Goal: Task Accomplishment & Management: Manage account settings

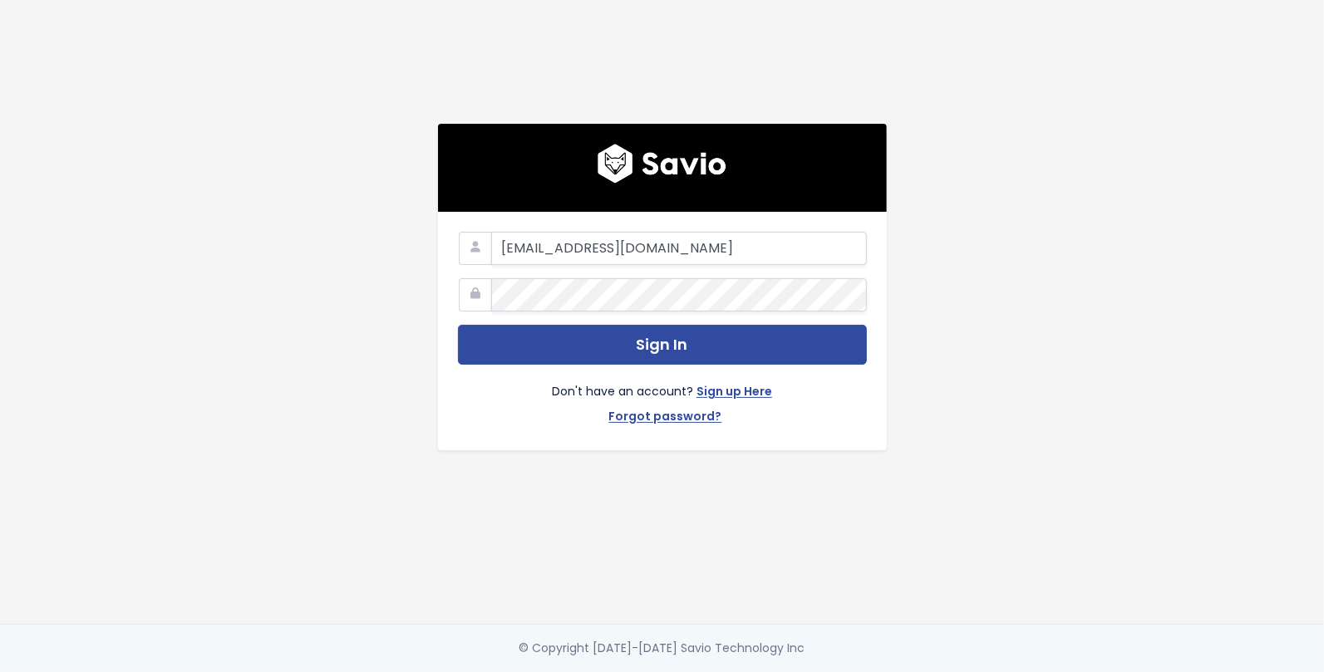
type input "k+demo@savio.io"
click at [458, 325] on button "Sign In" at bounding box center [662, 345] width 409 height 41
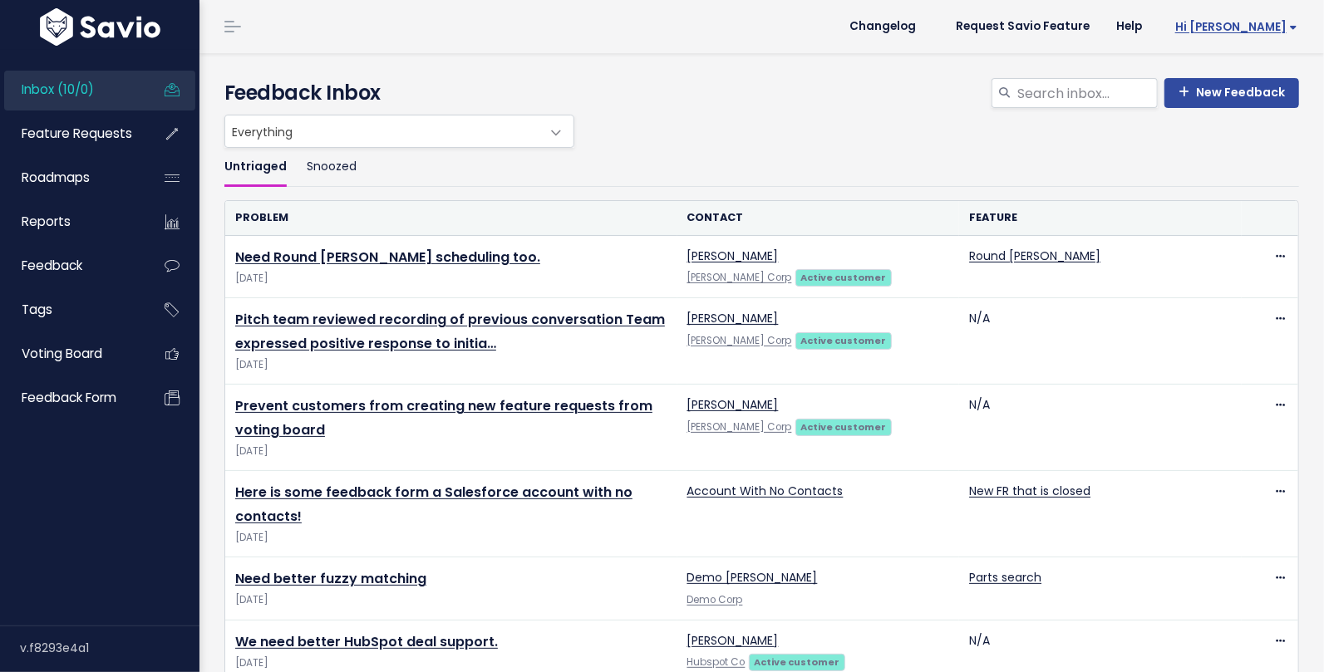
click at [1247, 31] on span "Hi [PERSON_NAME]" at bounding box center [1236, 27] width 122 height 12
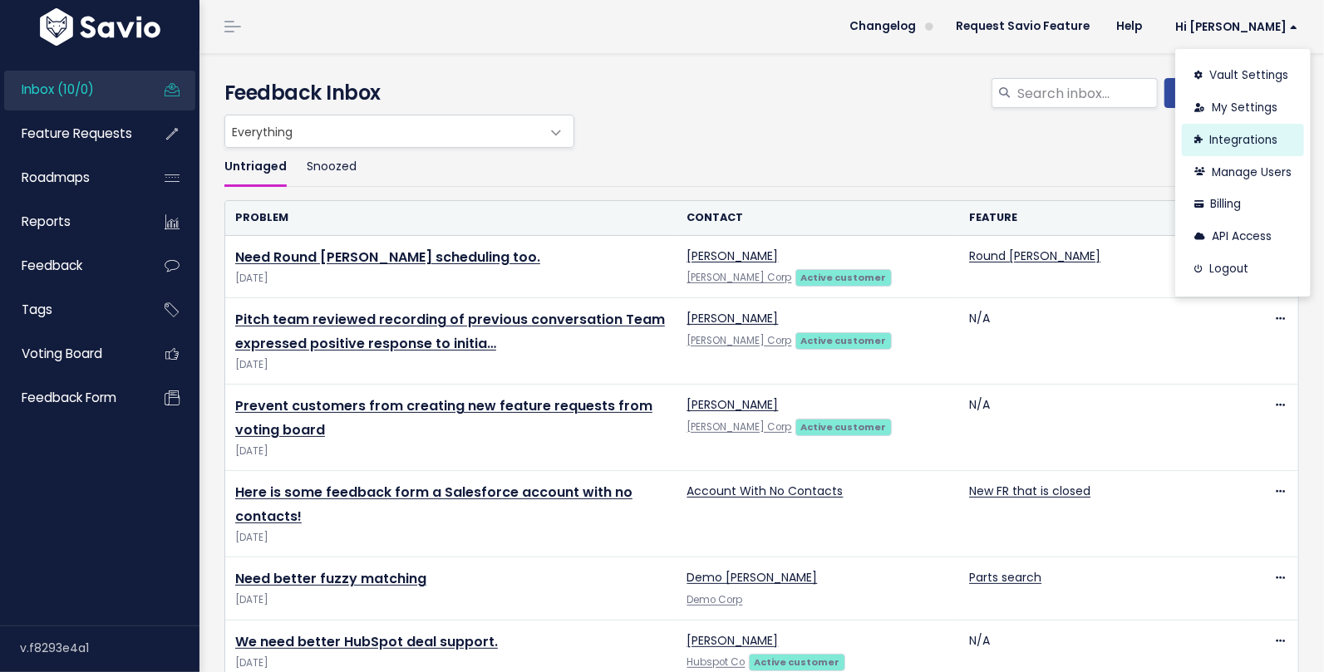
click at [1234, 135] on link "Integrations" at bounding box center [1243, 140] width 122 height 32
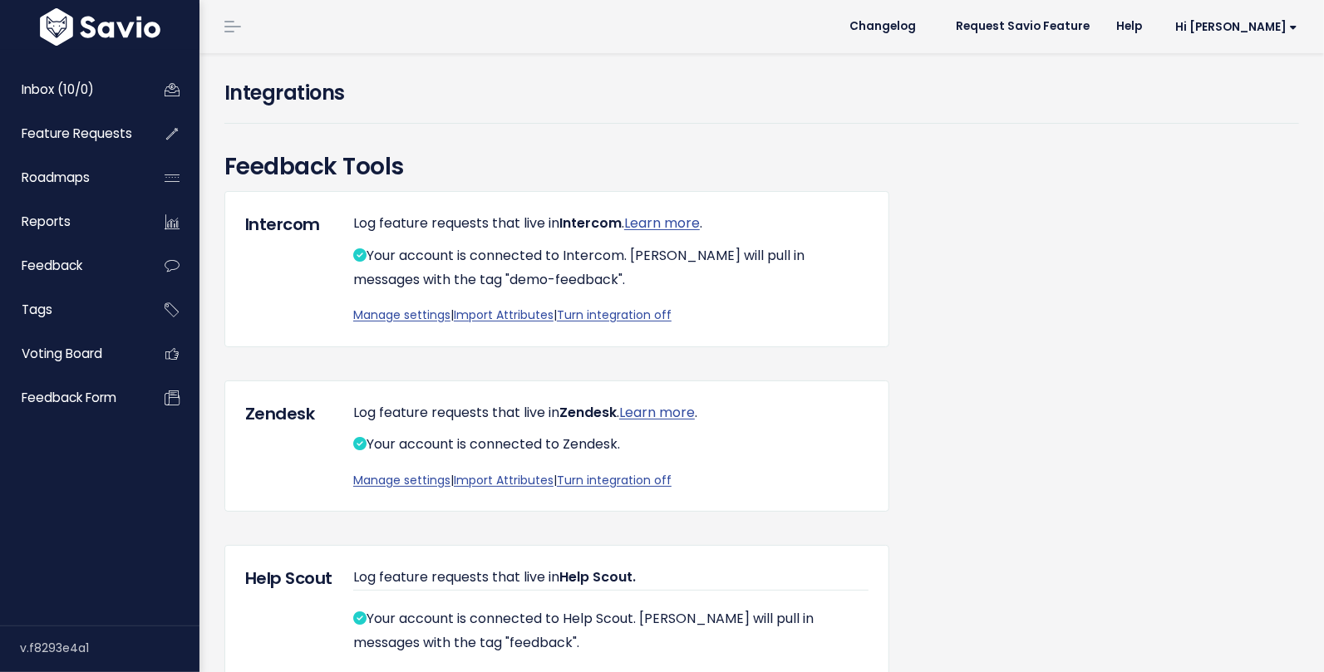
scroll to position [2144, 0]
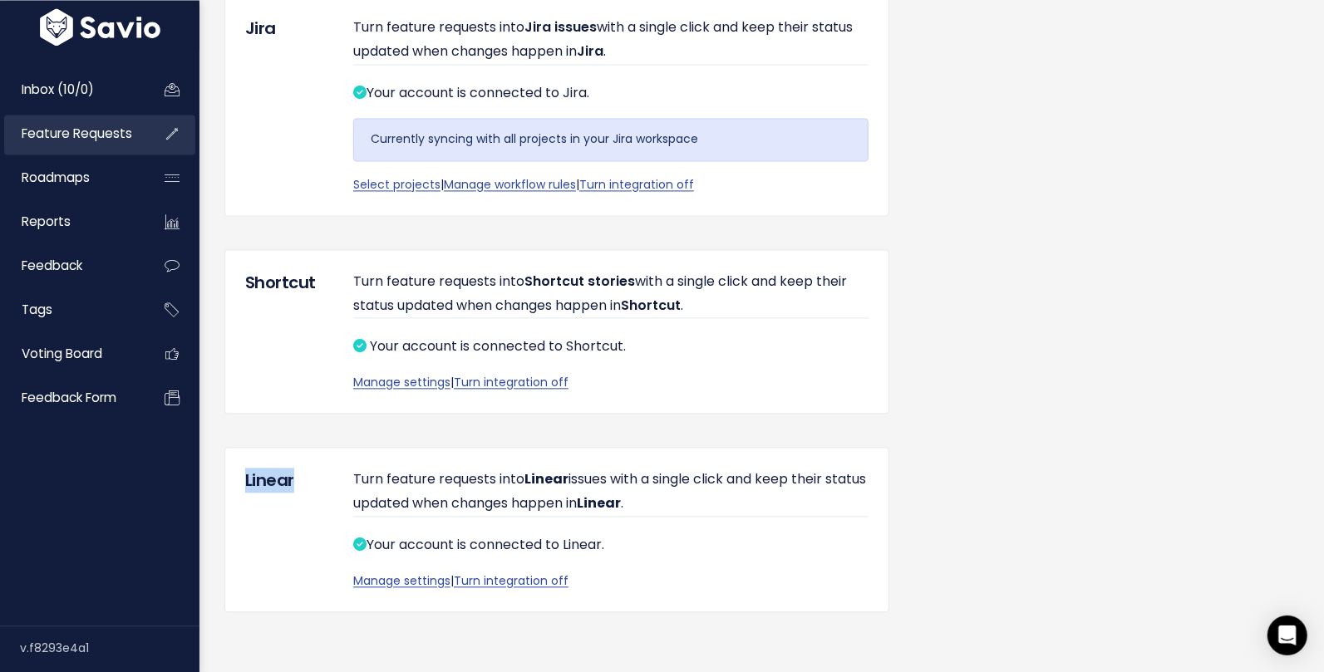
click at [120, 137] on span "Feature Requests" at bounding box center [77, 133] width 111 height 17
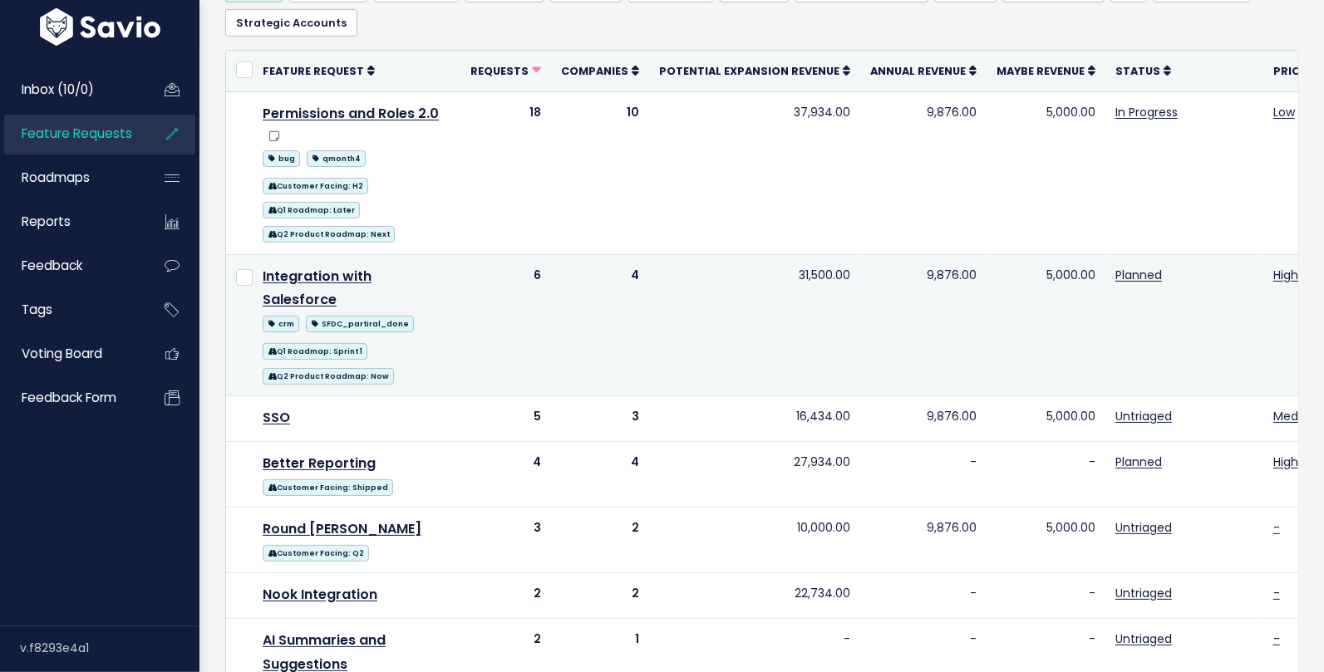
scroll to position [192, 0]
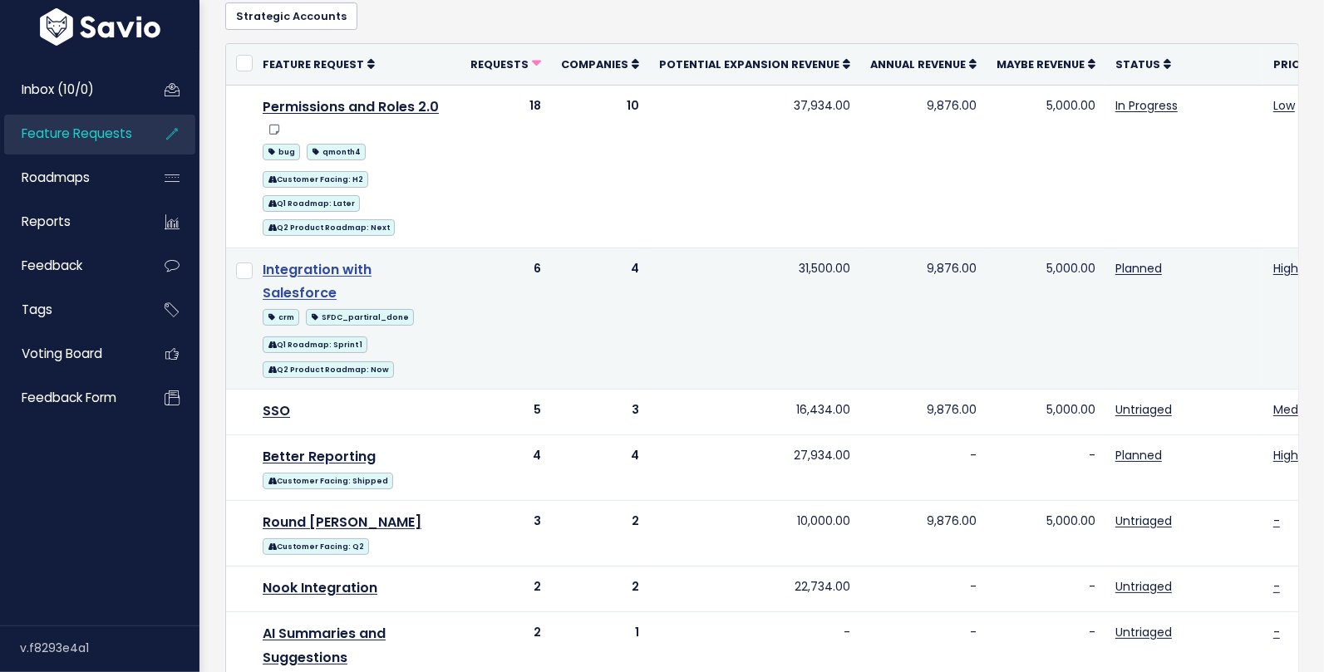
click at [371, 261] on link "Integration with Salesforce" at bounding box center [317, 281] width 109 height 43
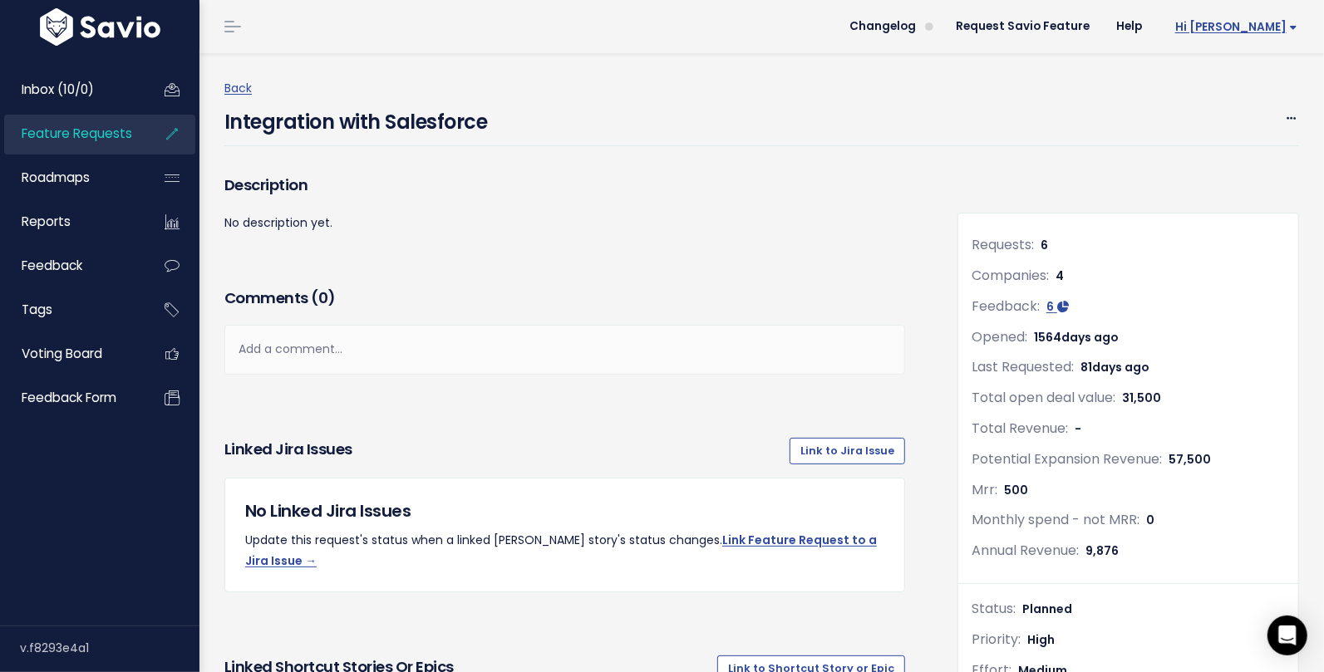
click at [1250, 27] on span "Hi Kareem D." at bounding box center [1236, 27] width 122 height 12
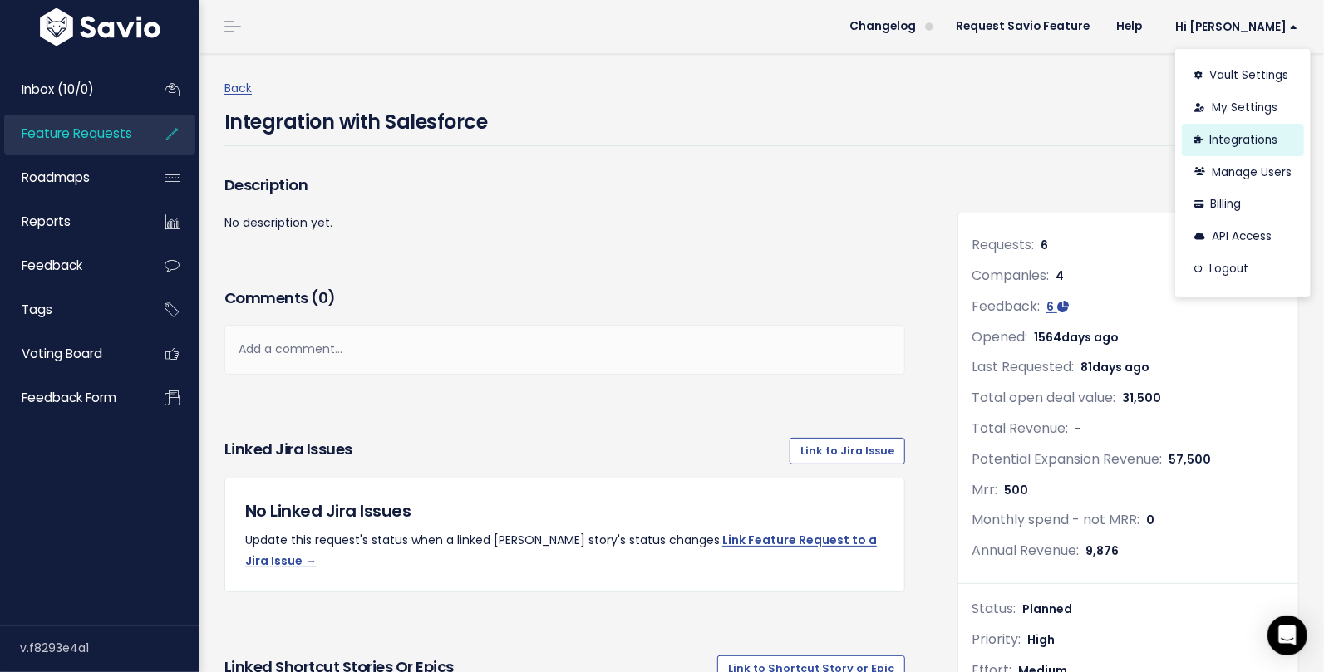
click at [1224, 142] on link "Integrations" at bounding box center [1243, 140] width 122 height 32
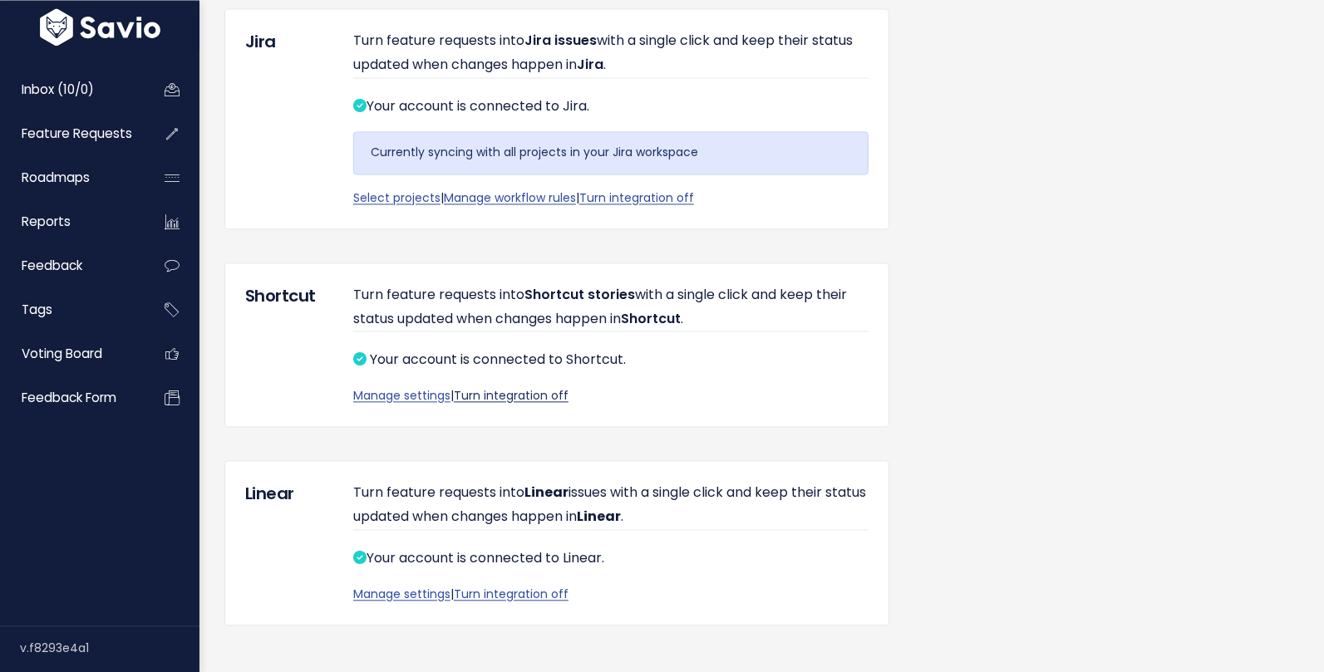
scroll to position [2144, 0]
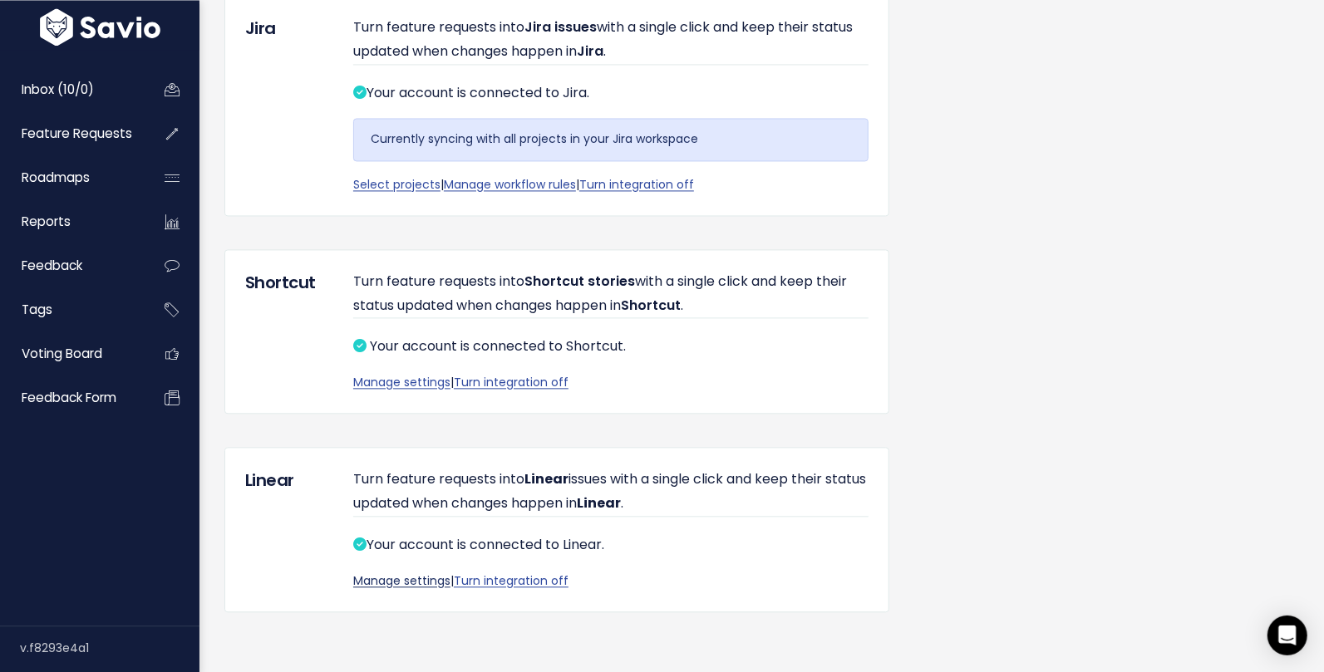
click at [395, 577] on link "Manage settings" at bounding box center [401, 580] width 97 height 17
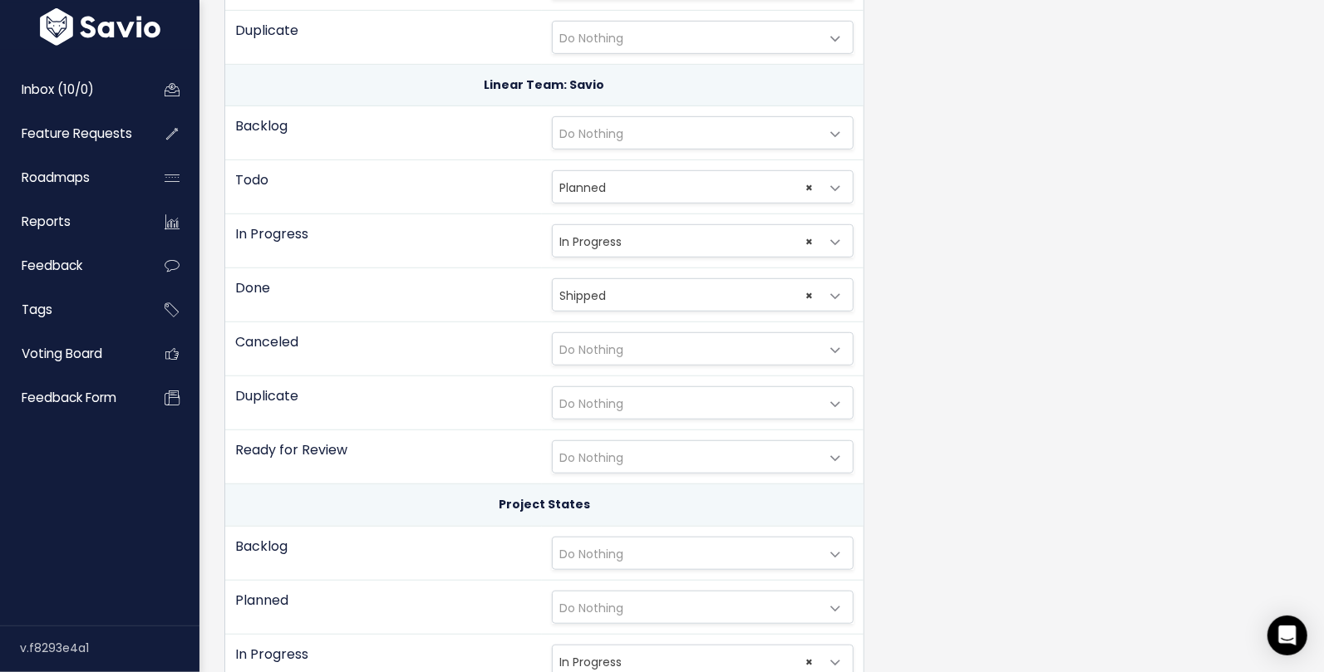
scroll to position [533, 0]
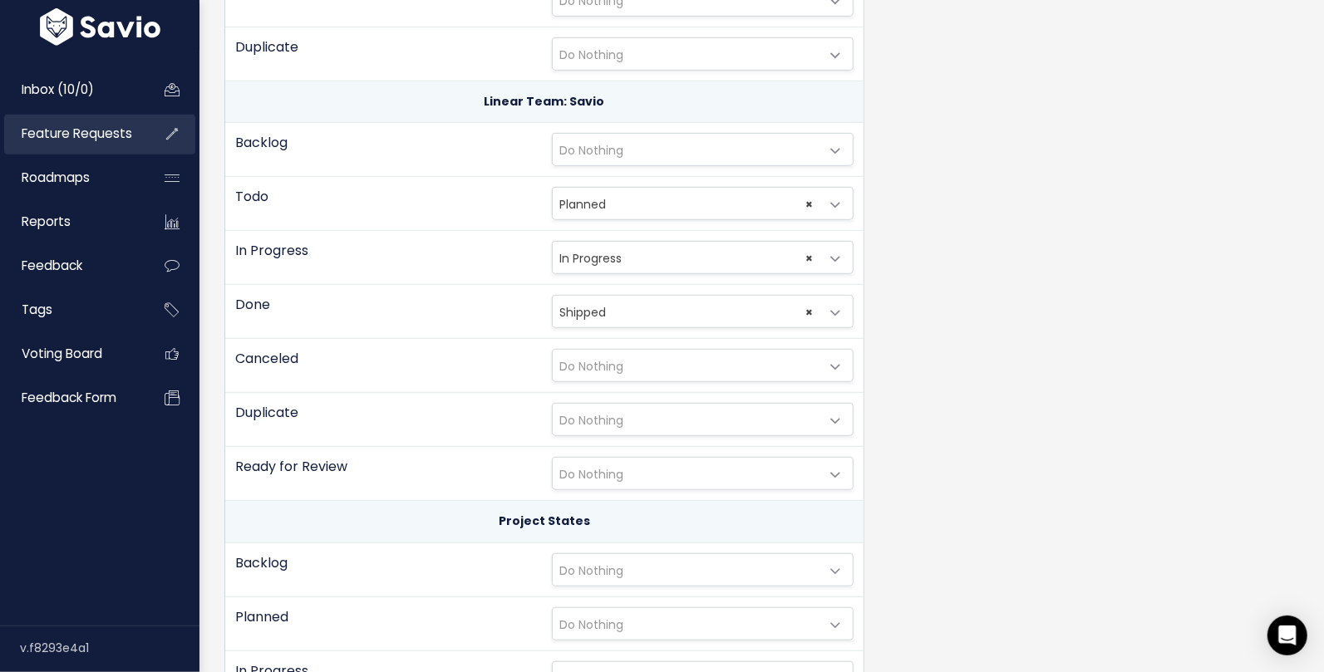
click at [100, 130] on span "Feature Requests" at bounding box center [77, 133] width 111 height 17
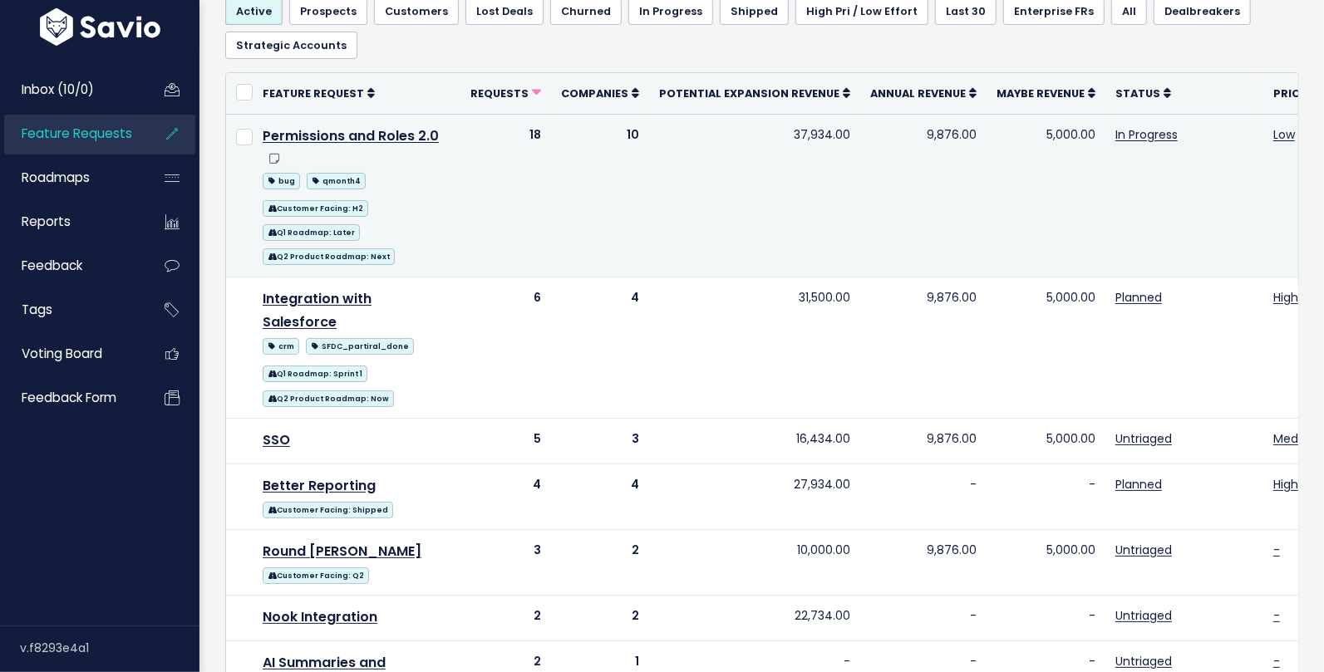
scroll to position [175, 0]
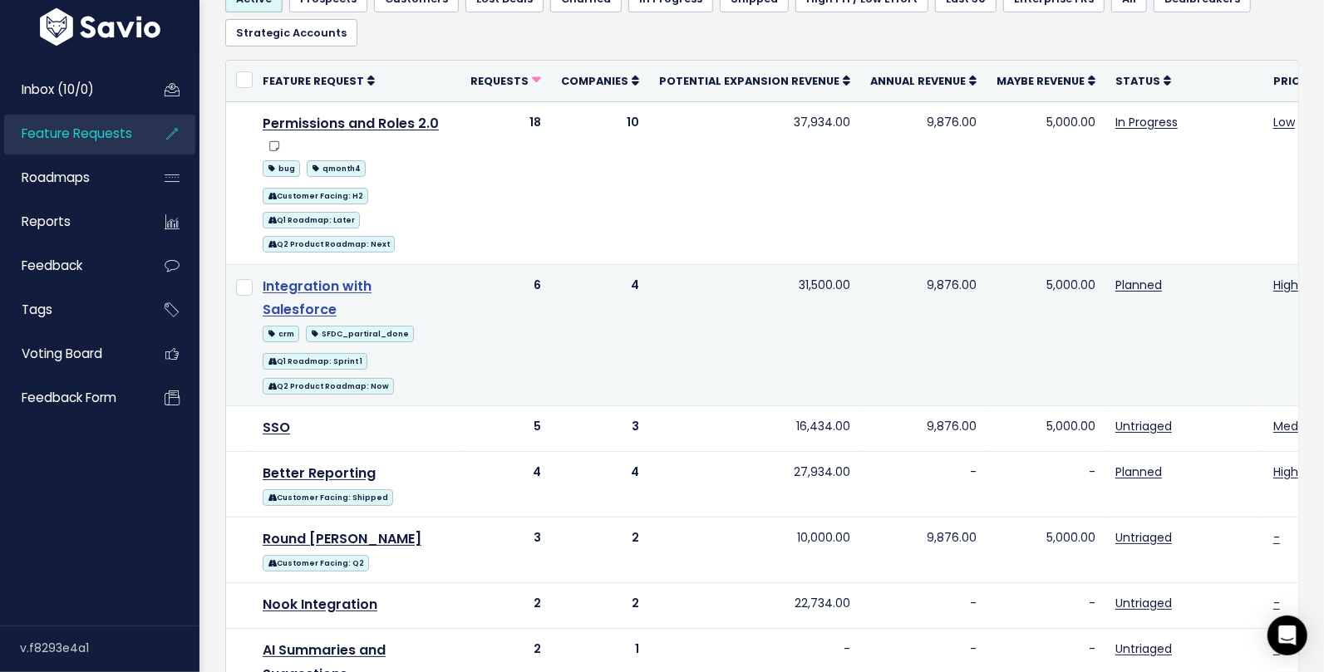
click at [371, 281] on link "Integration with Salesforce" at bounding box center [317, 298] width 109 height 43
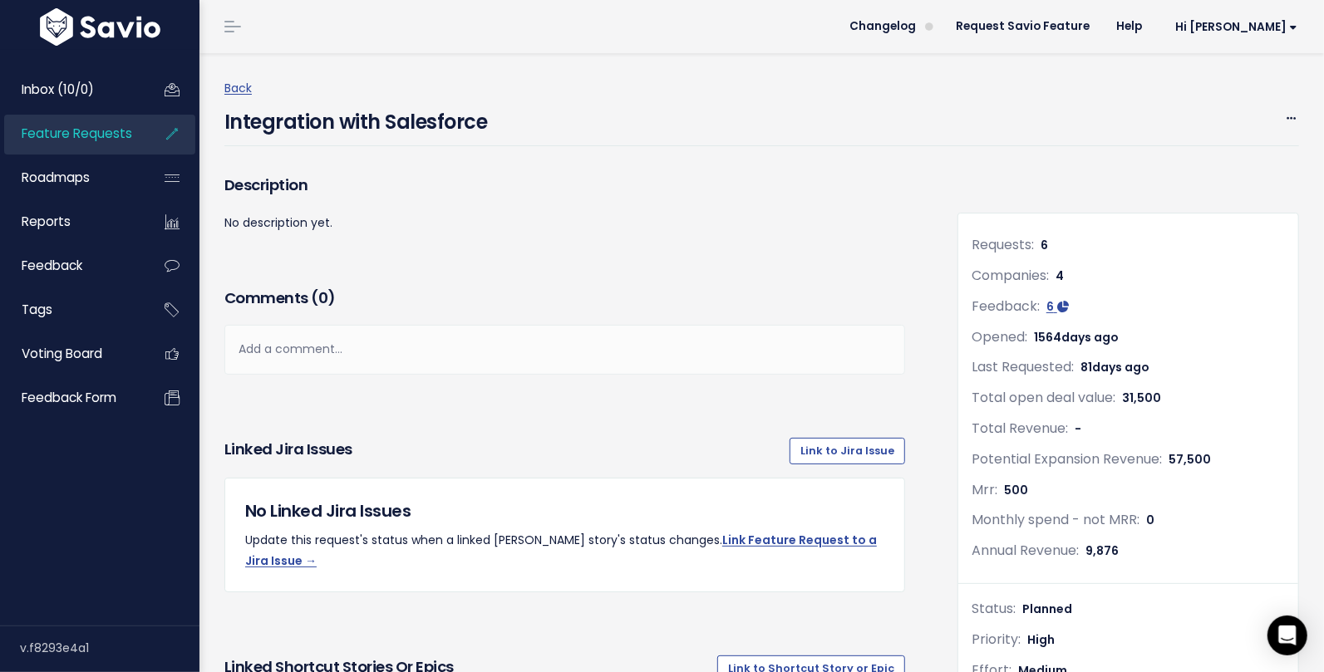
click at [354, 129] on h4 "Integration with Salesforce" at bounding box center [355, 118] width 263 height 38
click at [554, 189] on h3 "Description" at bounding box center [564, 185] width 680 height 23
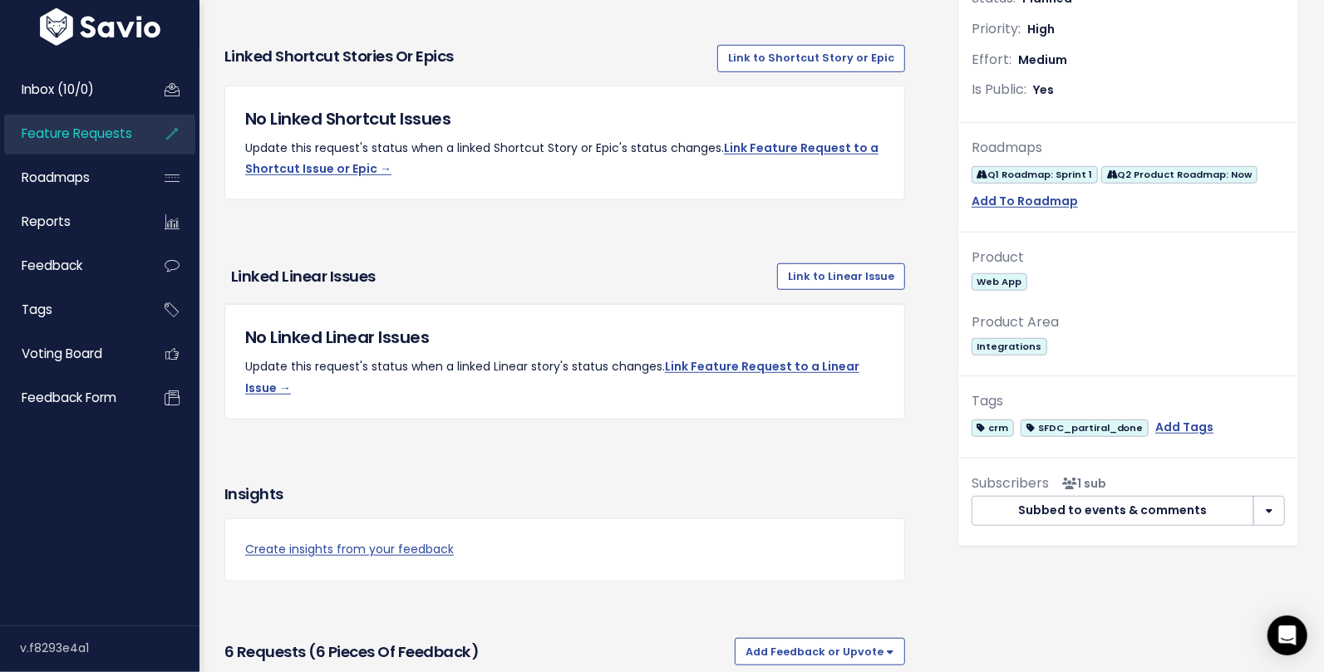
scroll to position [676, 0]
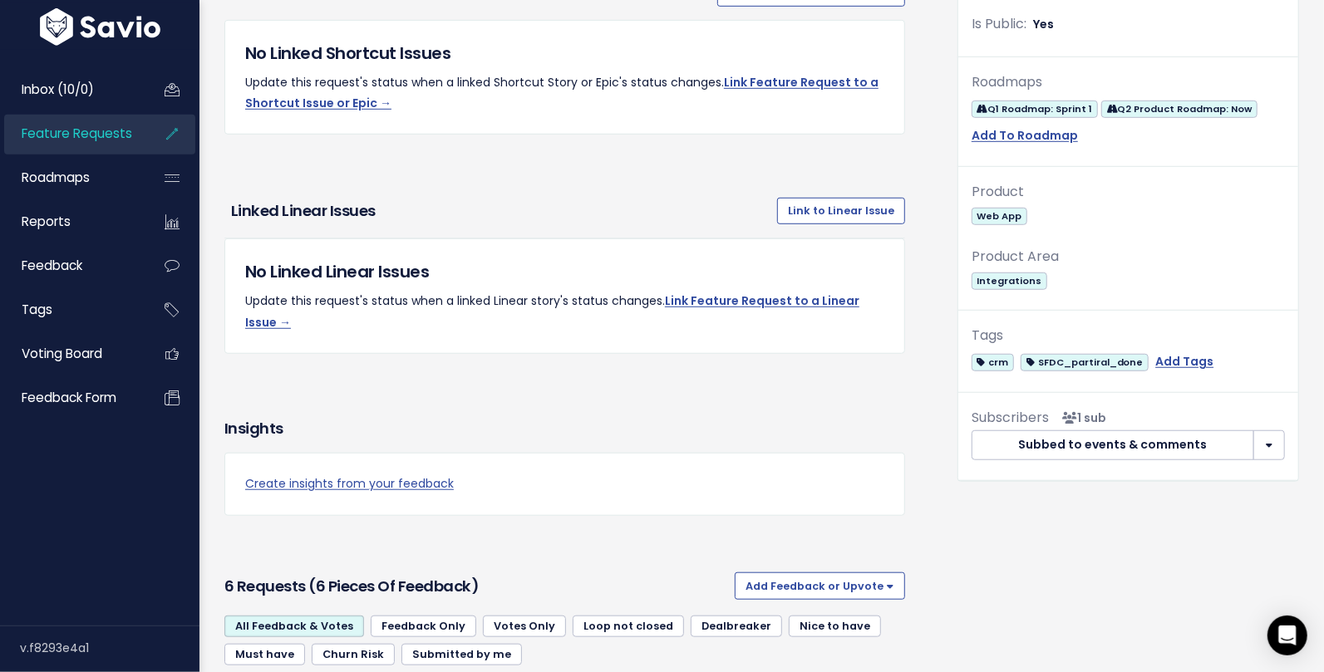
drag, startPoint x: 233, startPoint y: 184, endPoint x: 478, endPoint y: 179, distance: 245.1
click at [478, 199] on h3 "Linked Linear issues" at bounding box center [500, 210] width 539 height 23
click at [825, 198] on link "Link to Linear Issue" at bounding box center [841, 211] width 128 height 27
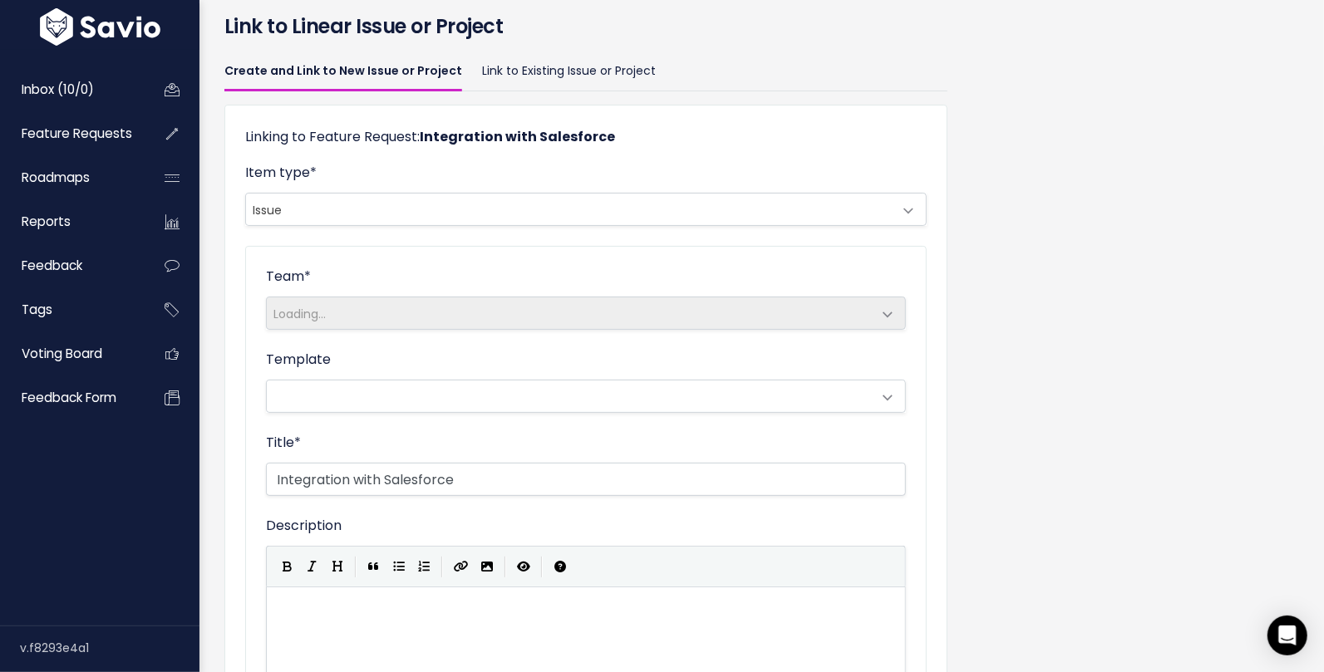
scroll to position [71, 0]
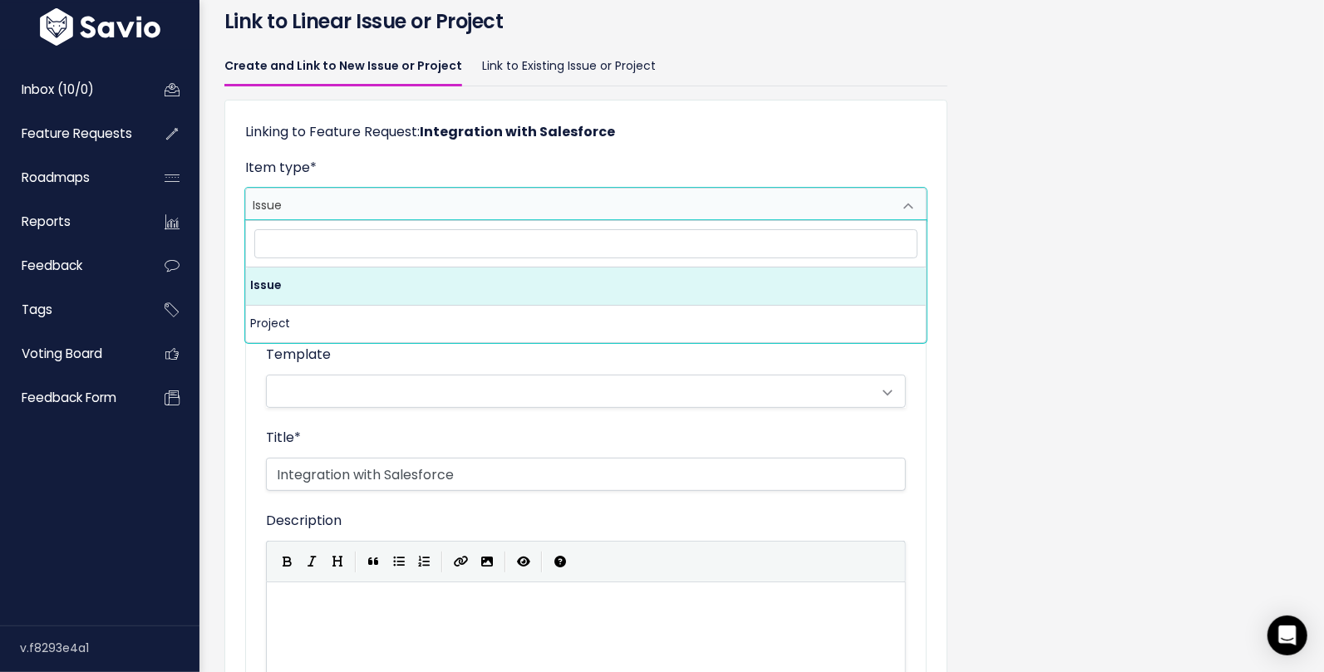
click at [471, 201] on span "Issue" at bounding box center [569, 205] width 646 height 32
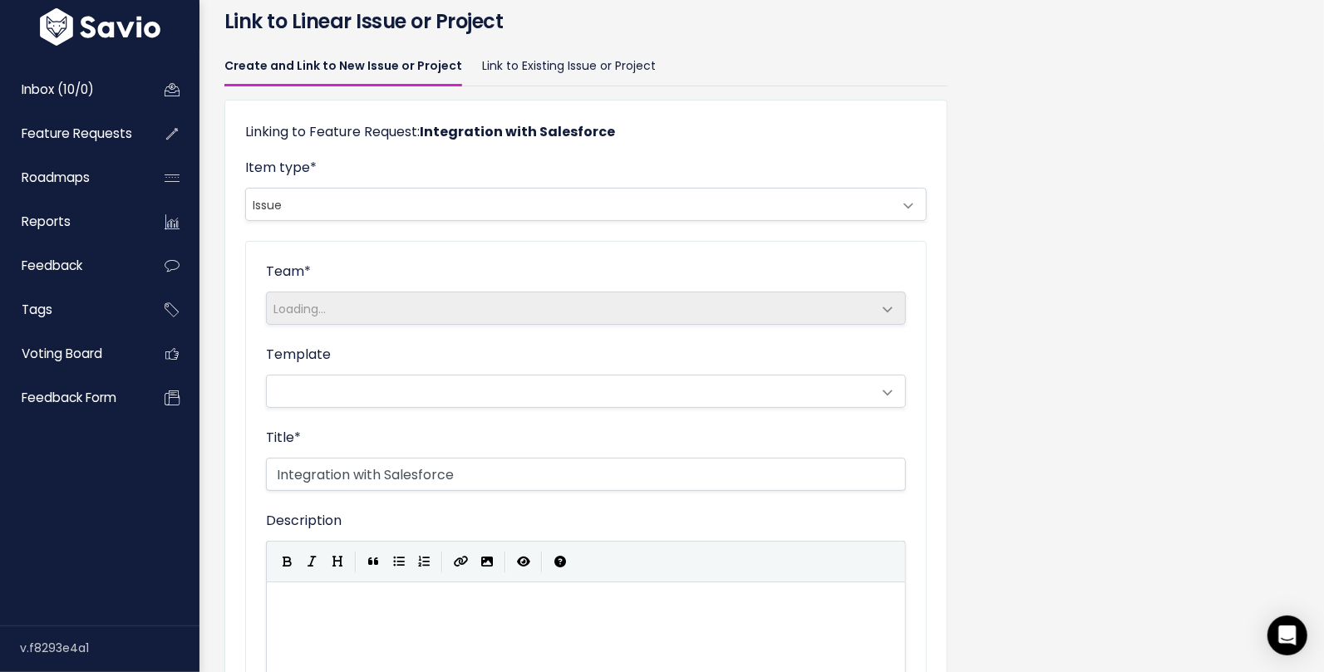
click at [477, 311] on span "Loading..." at bounding box center [569, 308] width 605 height 32
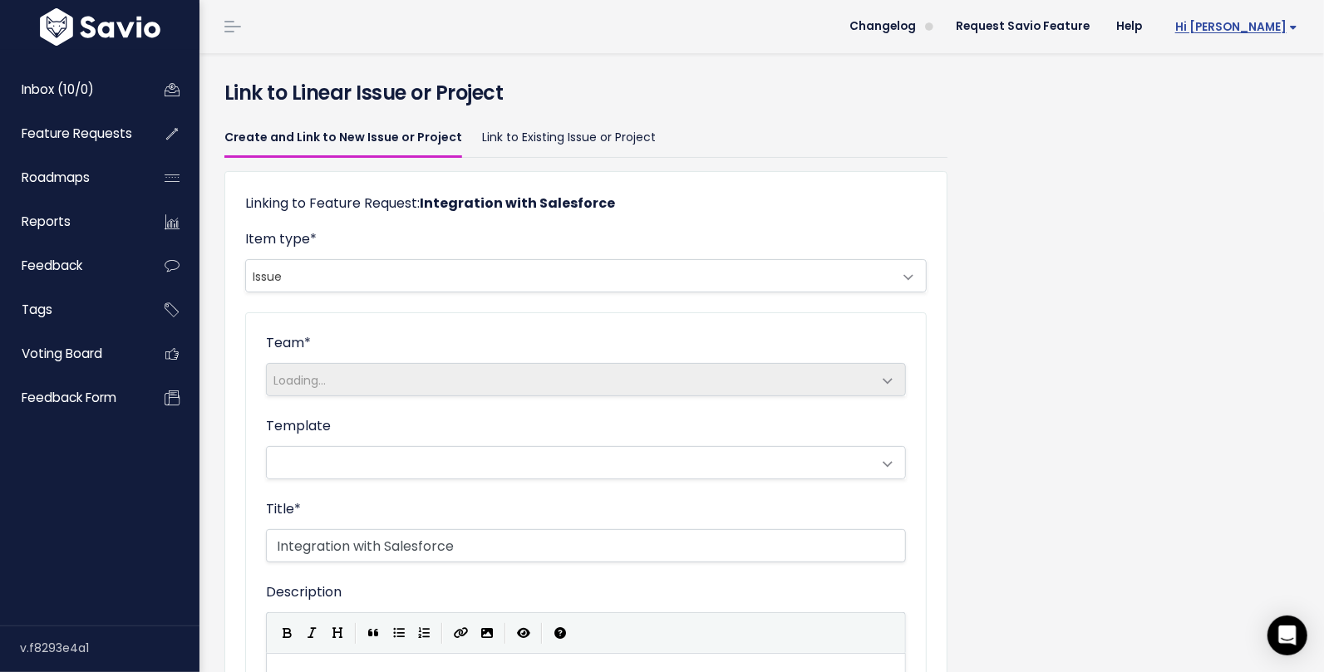
click at [1257, 27] on span "Hi [PERSON_NAME]" at bounding box center [1236, 27] width 122 height 12
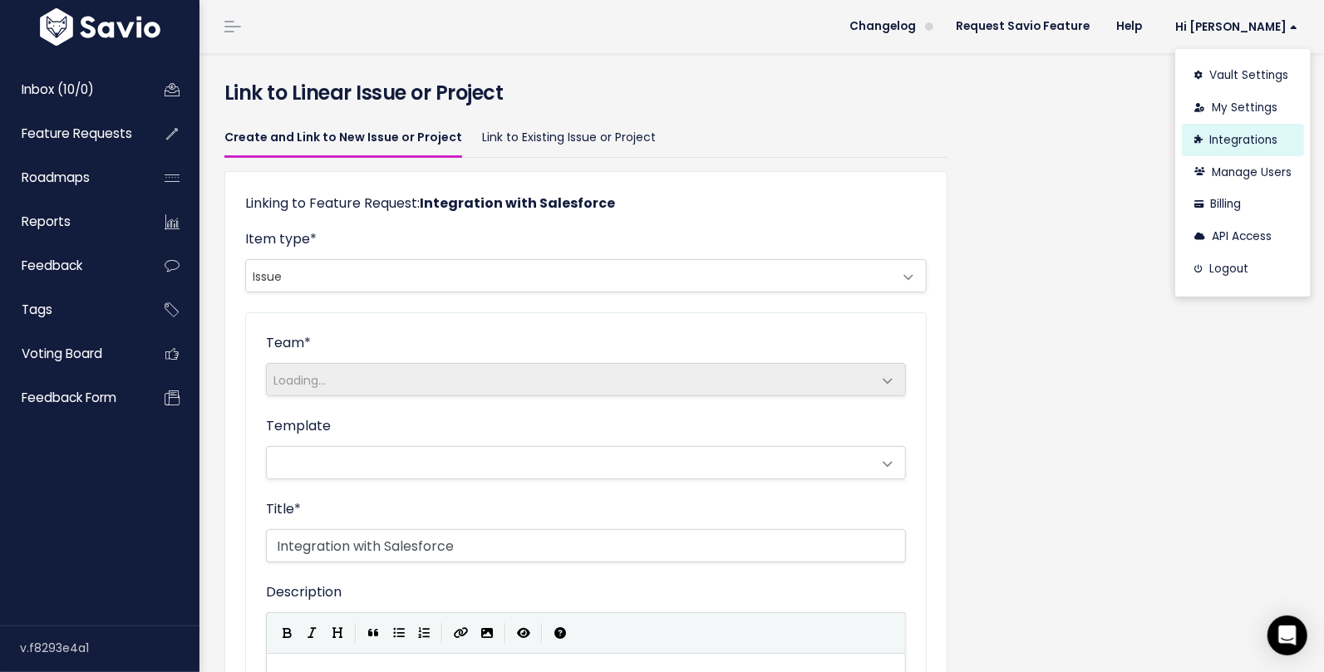
click at [1254, 142] on link "Integrations" at bounding box center [1243, 140] width 122 height 32
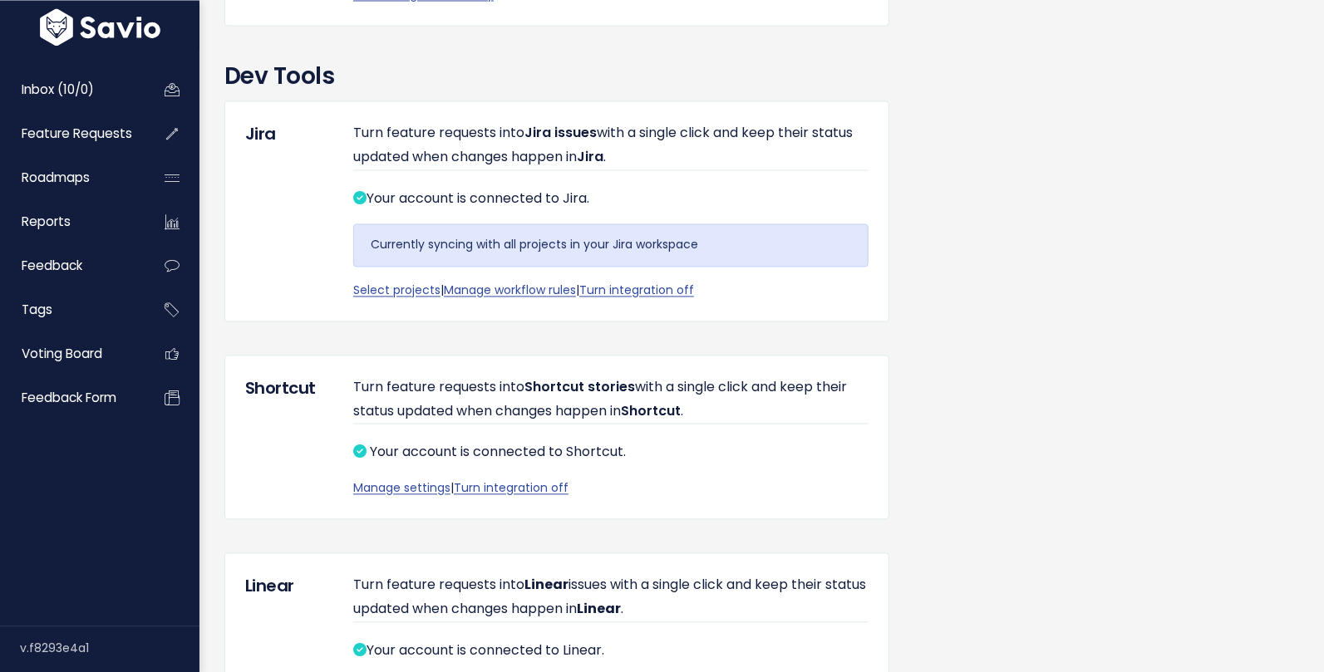
scroll to position [2144, 0]
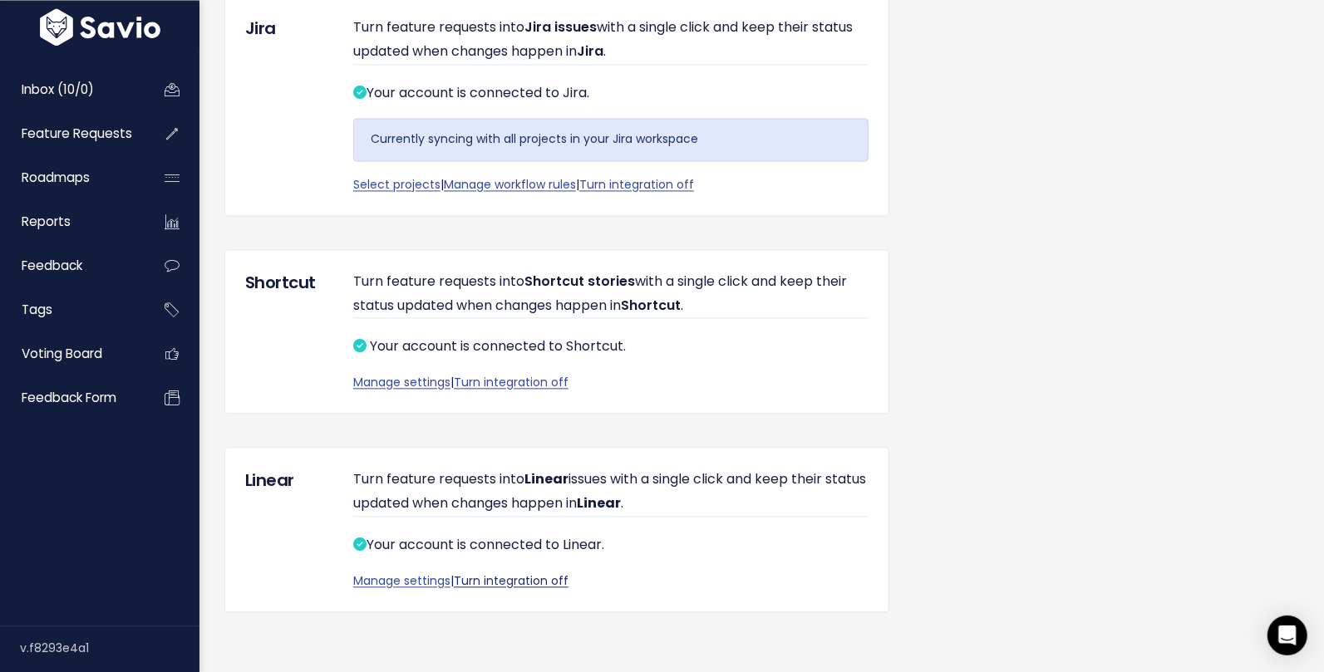
click at [527, 576] on link "Turn integration off" at bounding box center [511, 580] width 115 height 17
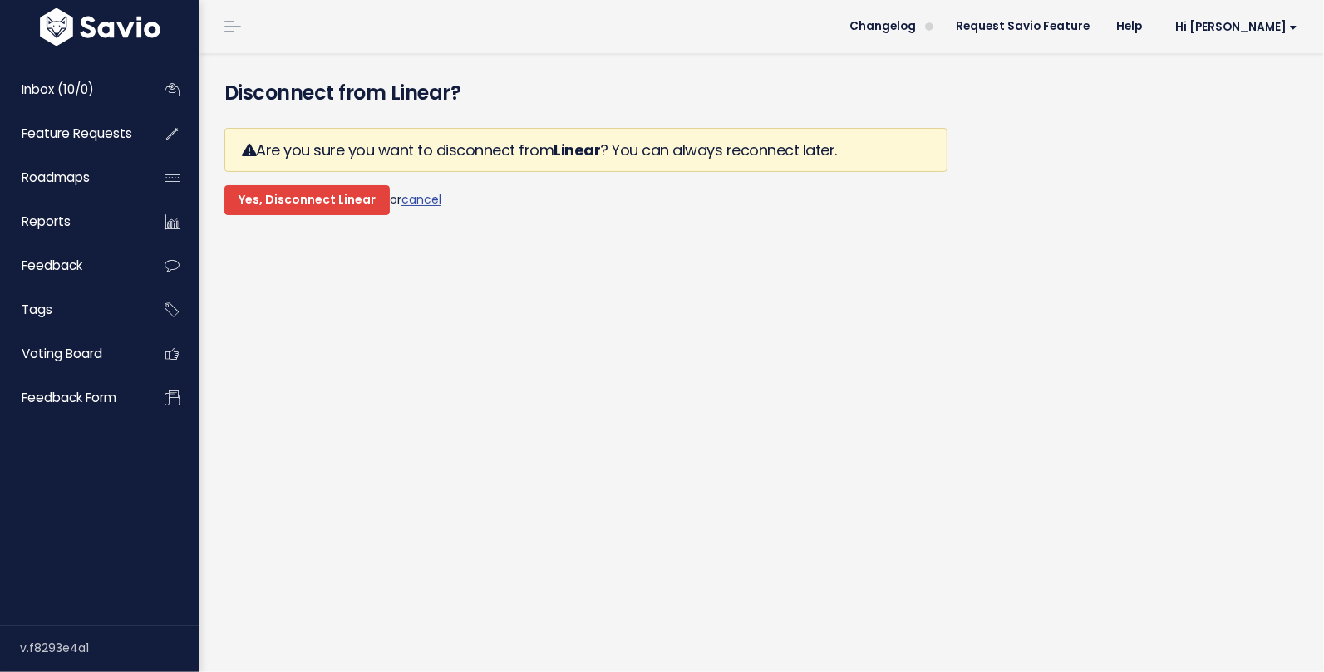
click at [343, 194] on input "Yes, Disconnect Linear" at bounding box center [306, 200] width 165 height 30
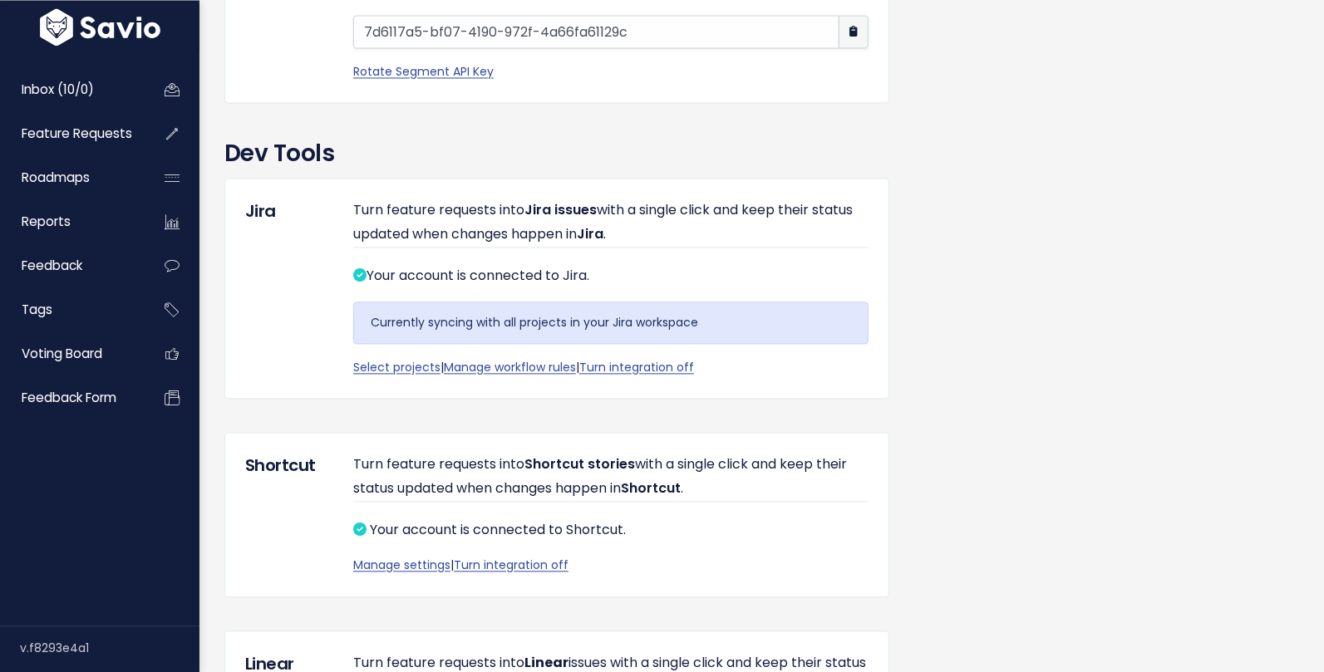
scroll to position [2188, 0]
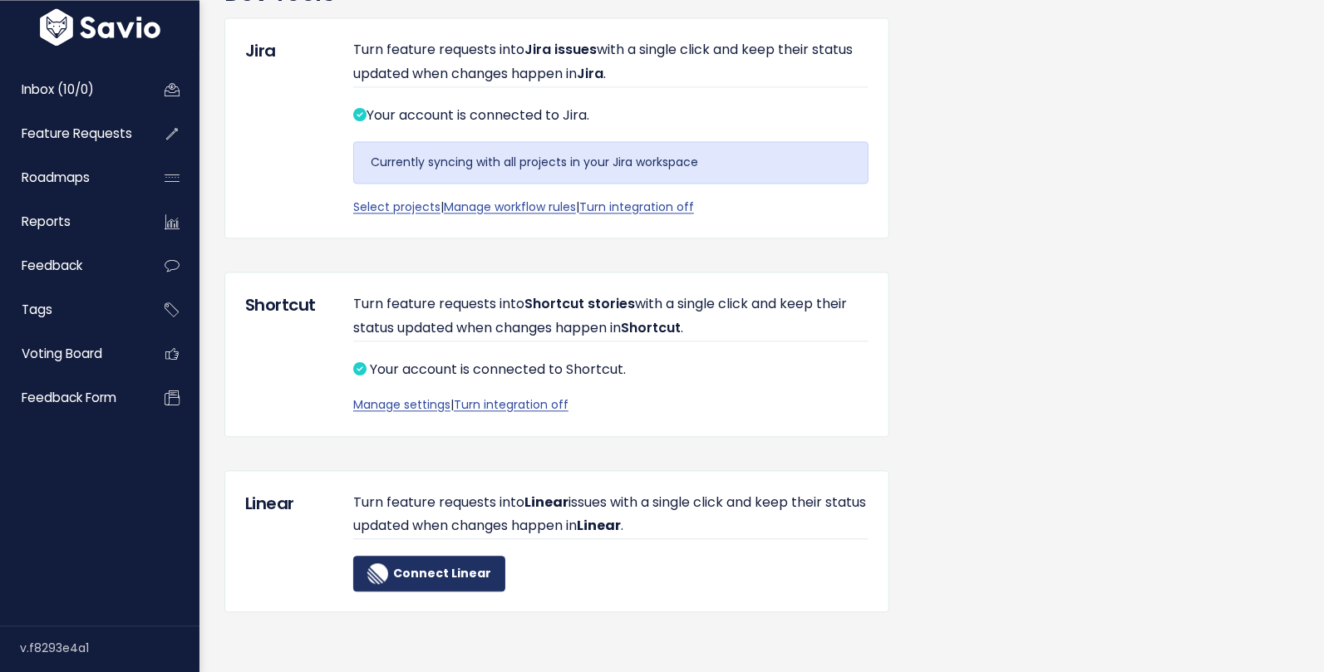
click at [441, 572] on b "Connect Linear" at bounding box center [442, 573] width 98 height 17
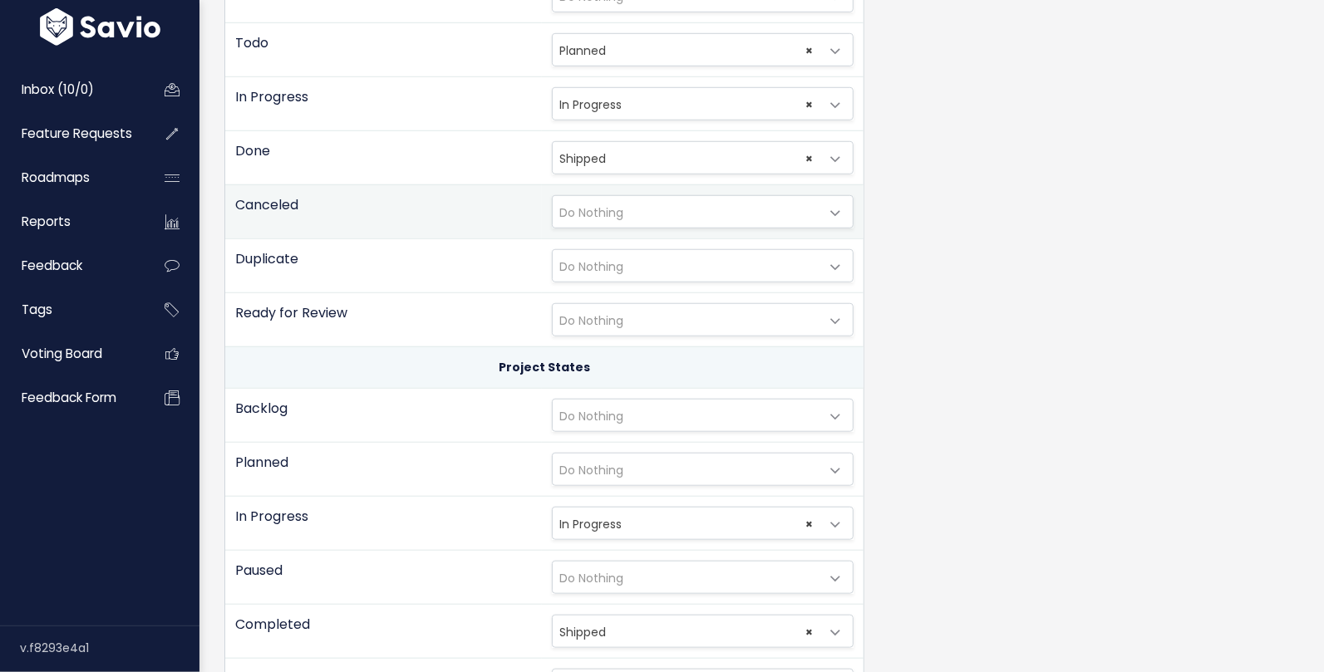
scroll to position [924, 0]
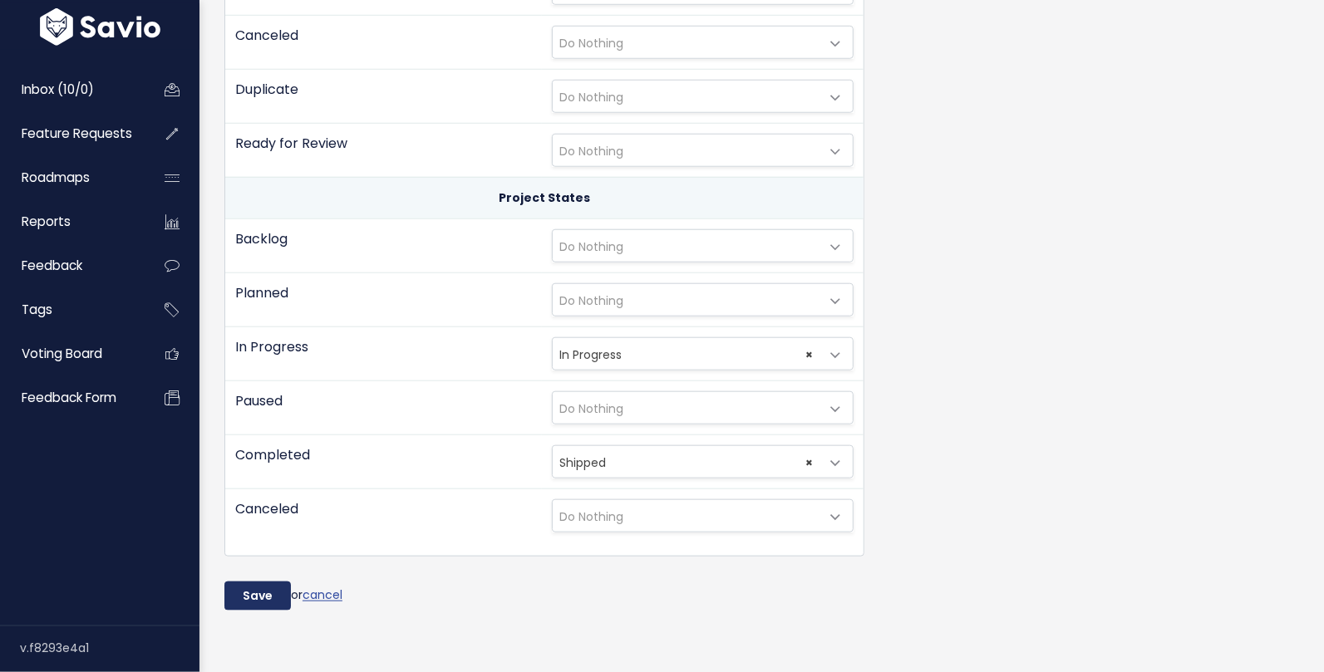
click at [260, 582] on input "Save" at bounding box center [257, 597] width 66 height 30
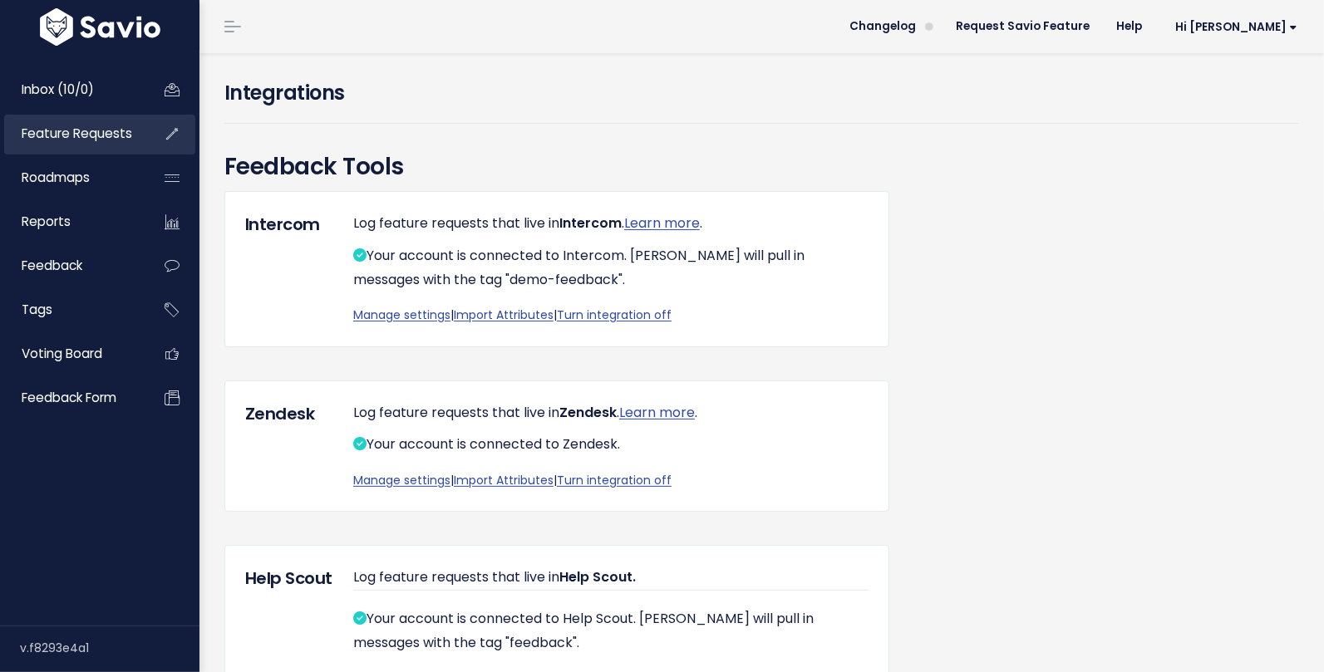
click at [126, 135] on span "Feature Requests" at bounding box center [77, 133] width 111 height 17
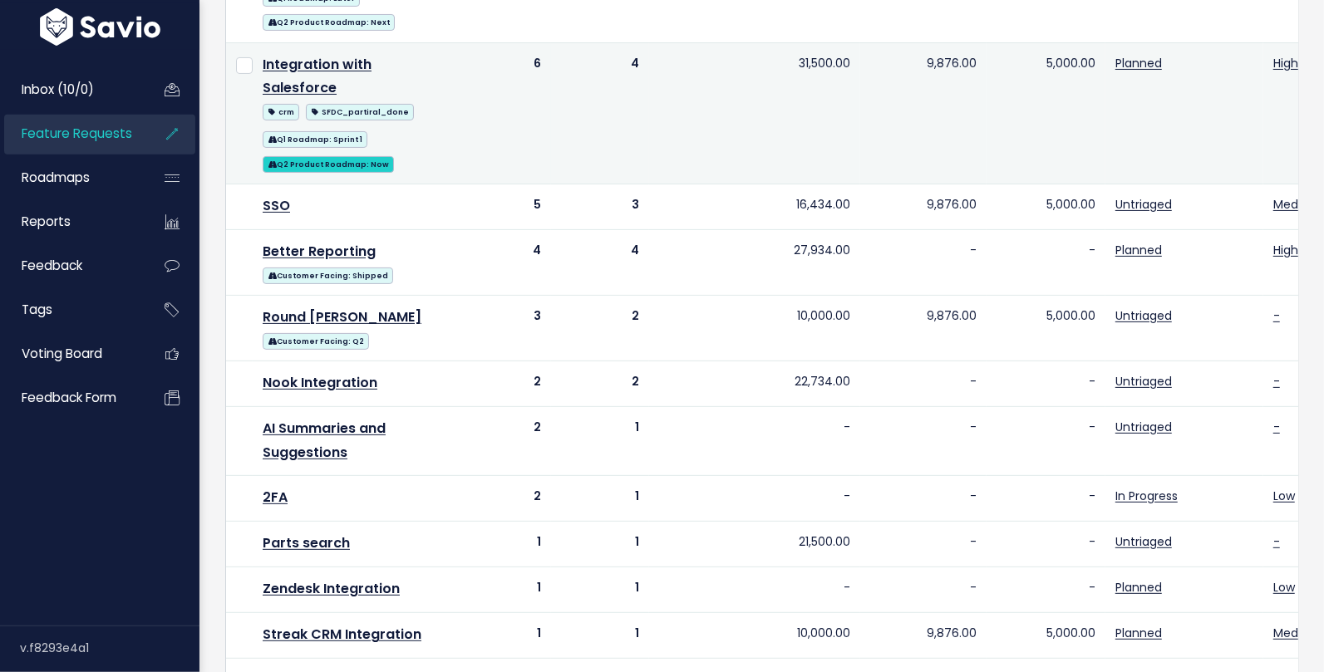
scroll to position [385, 0]
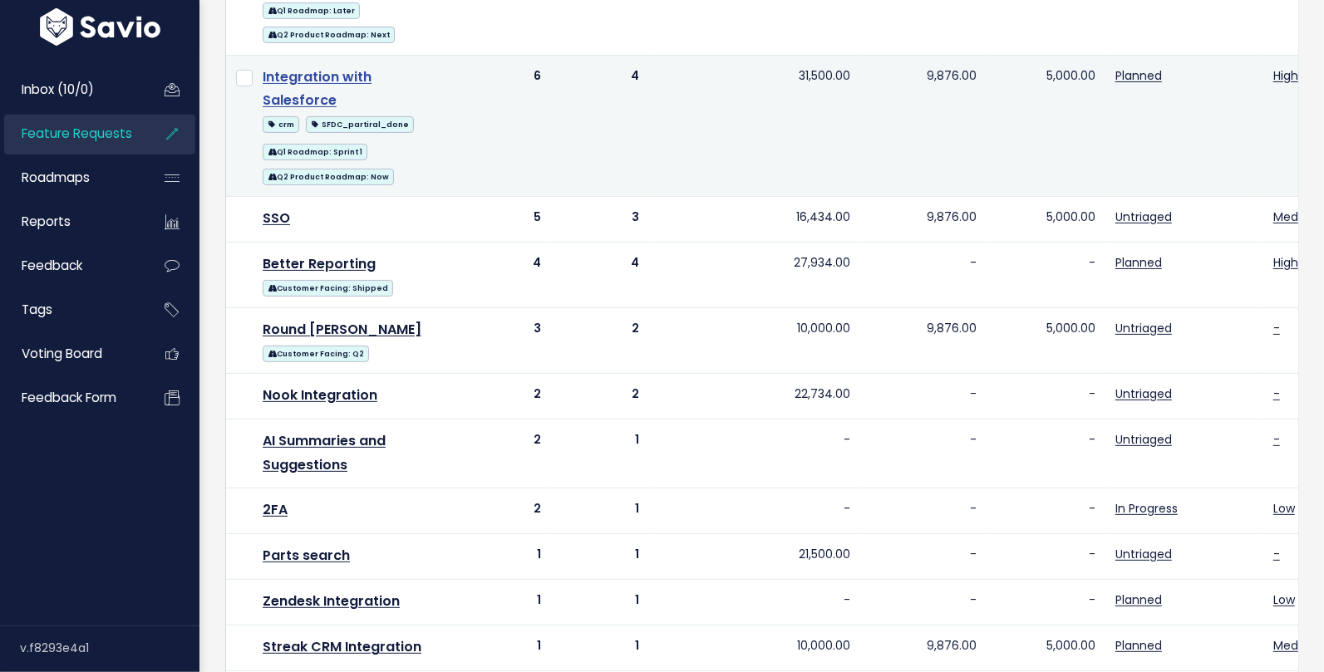
click at [371, 77] on link "Integration with Salesforce" at bounding box center [317, 88] width 109 height 43
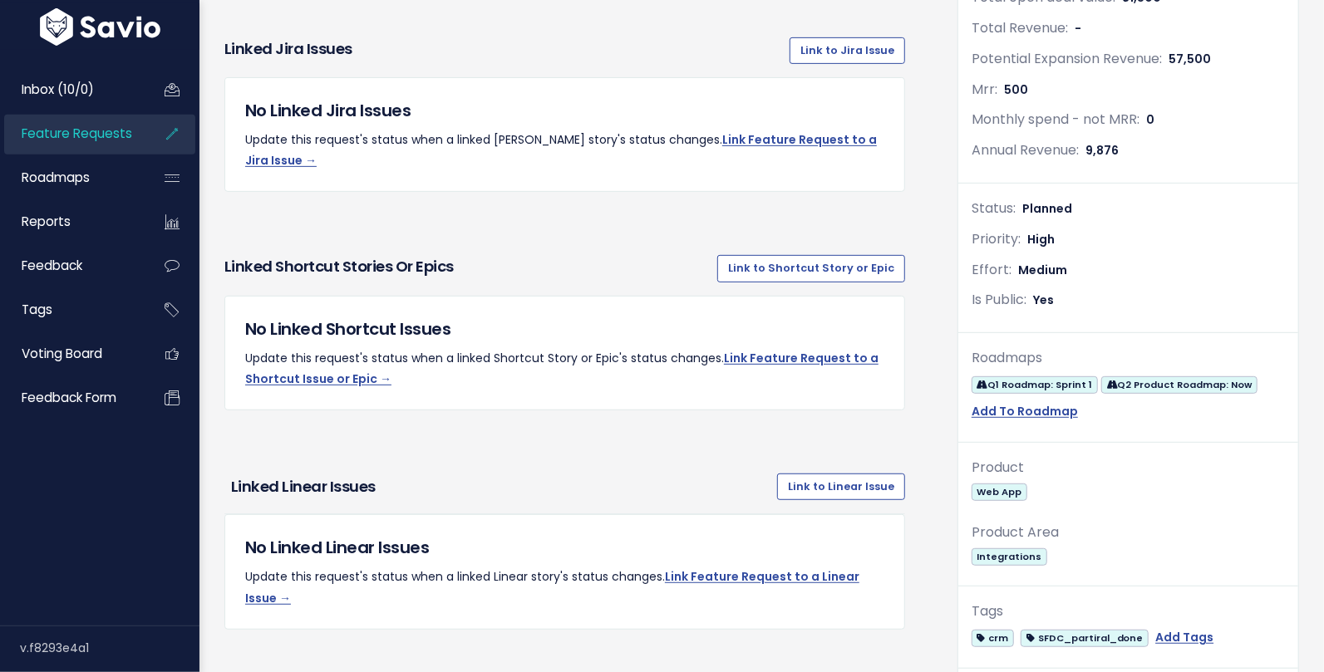
scroll to position [507, 0]
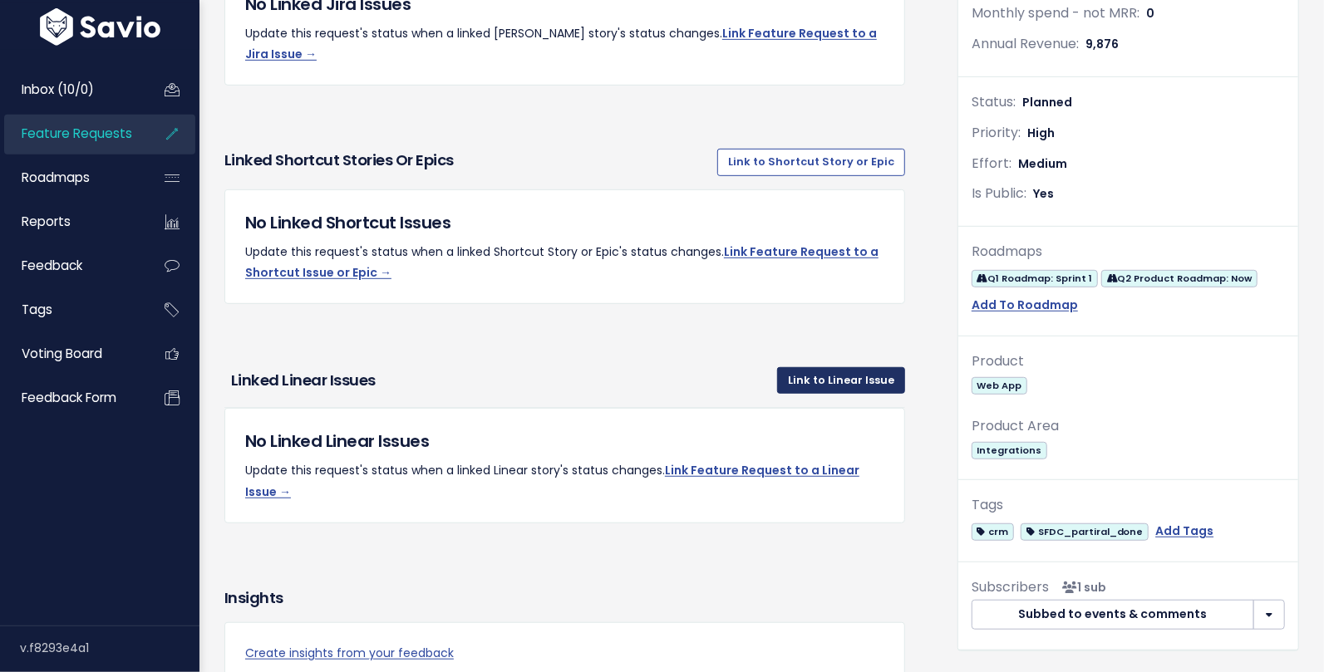
click at [804, 367] on link "Link to Linear Issue" at bounding box center [841, 380] width 128 height 27
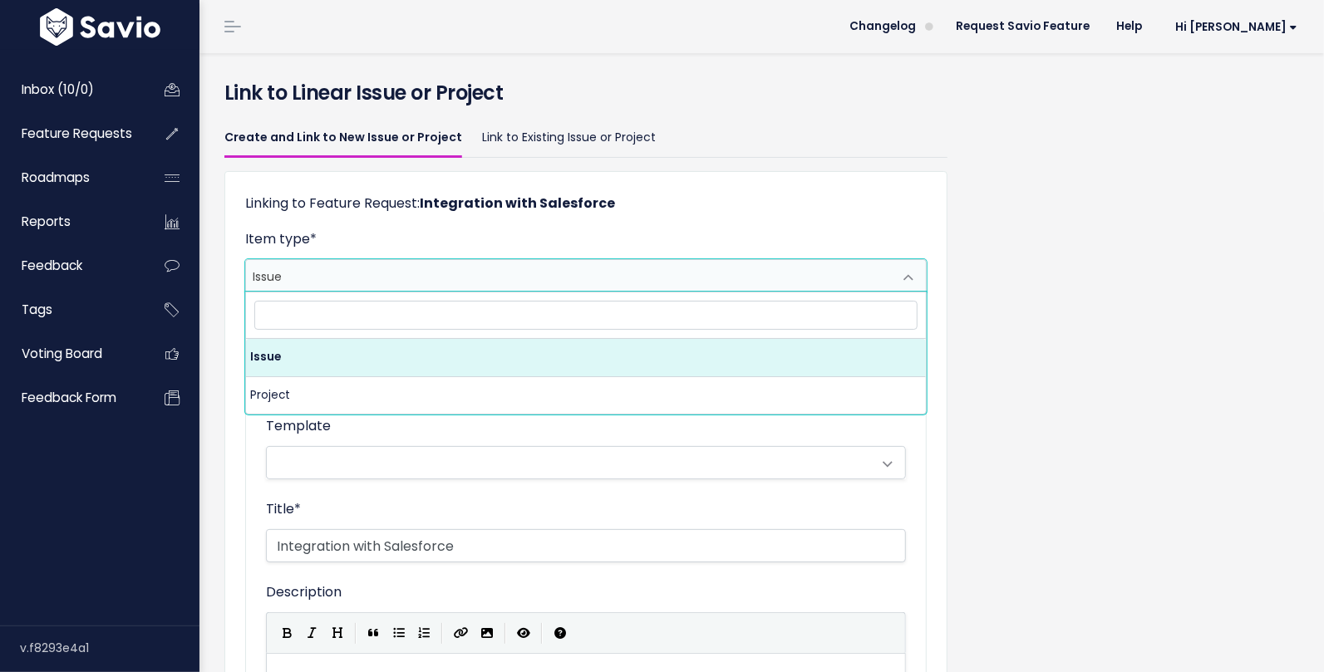
click at [708, 260] on span "Issue" at bounding box center [569, 276] width 646 height 32
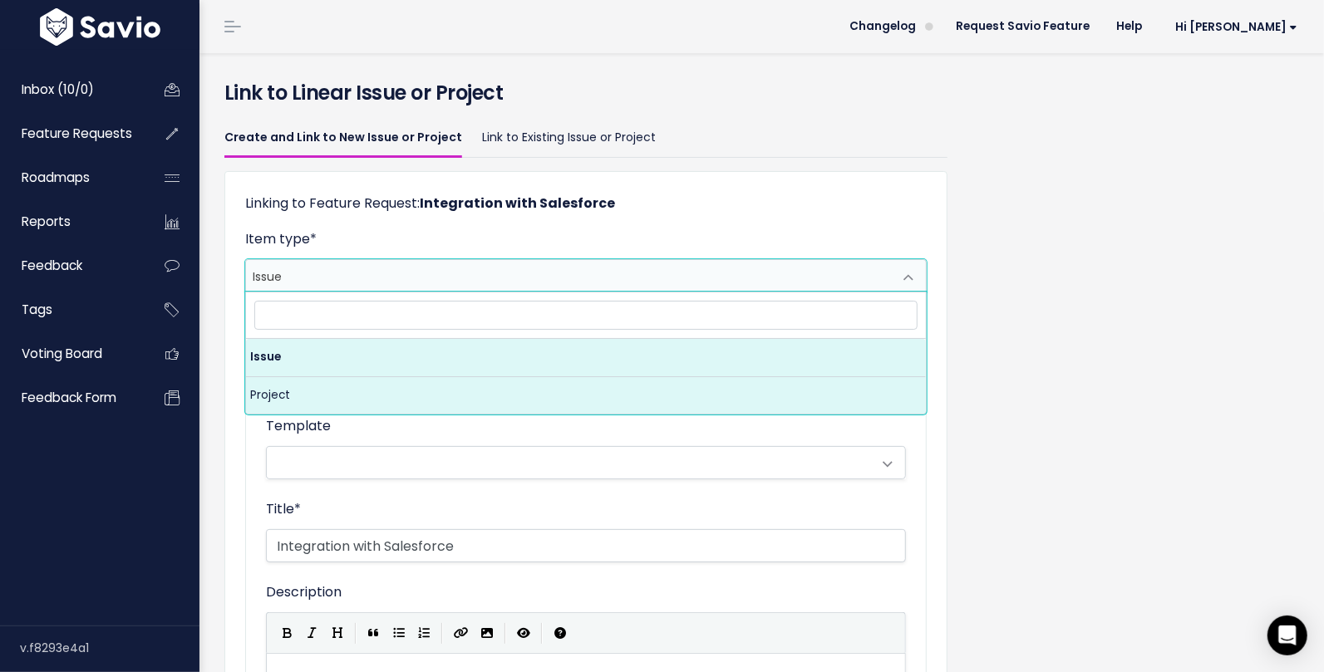
select select "PROJECT"
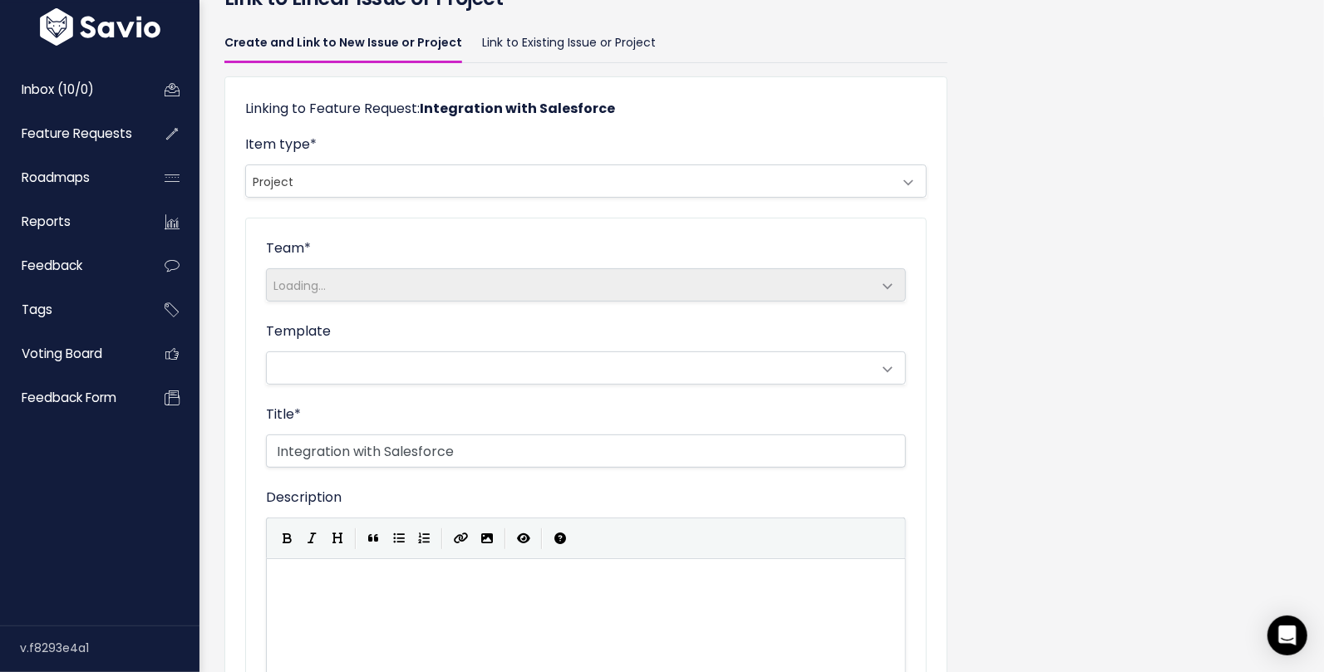
scroll to position [114, 0]
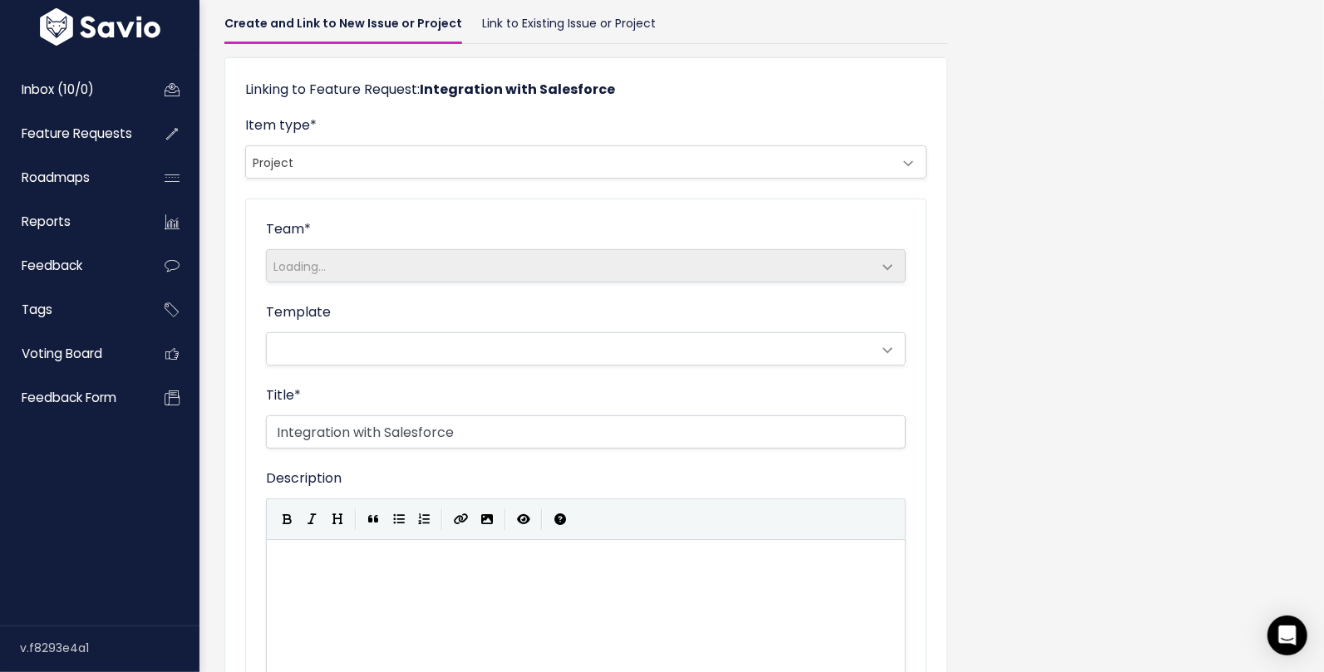
click at [705, 268] on span "Loading..." at bounding box center [569, 266] width 605 height 32
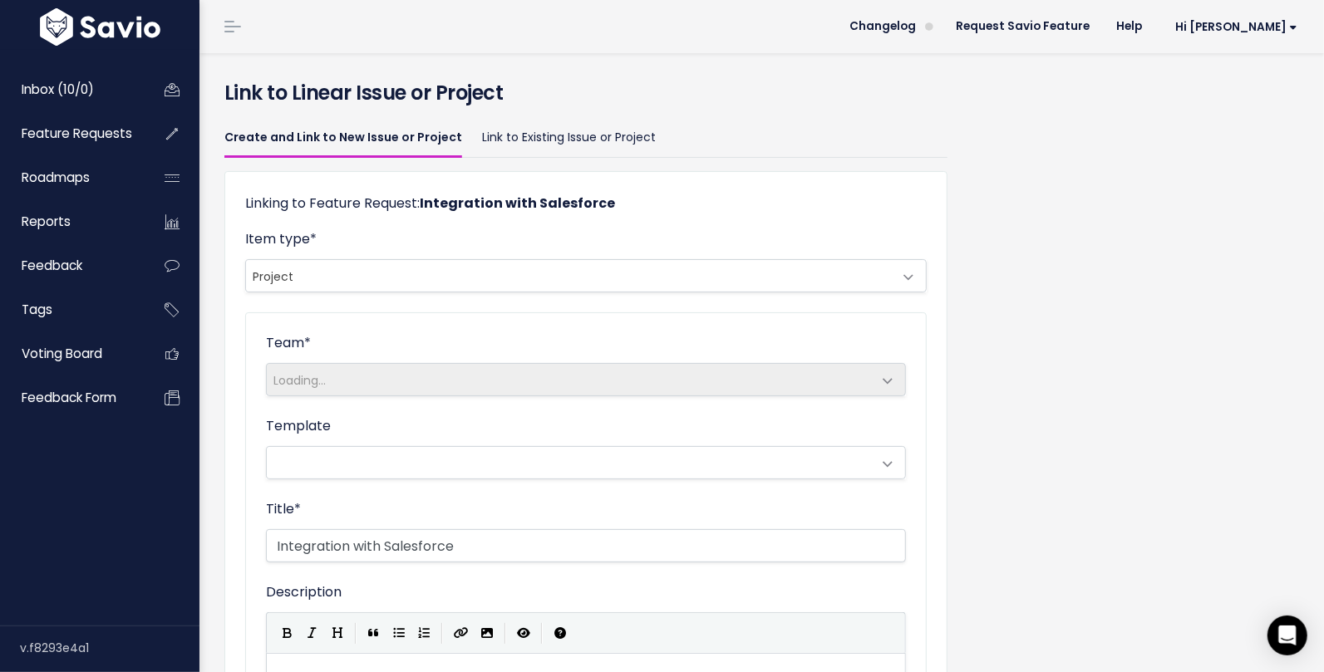
scroll to position [1, 0]
click at [626, 140] on link "Link to Existing Issue or Project" at bounding box center [569, 137] width 174 height 39
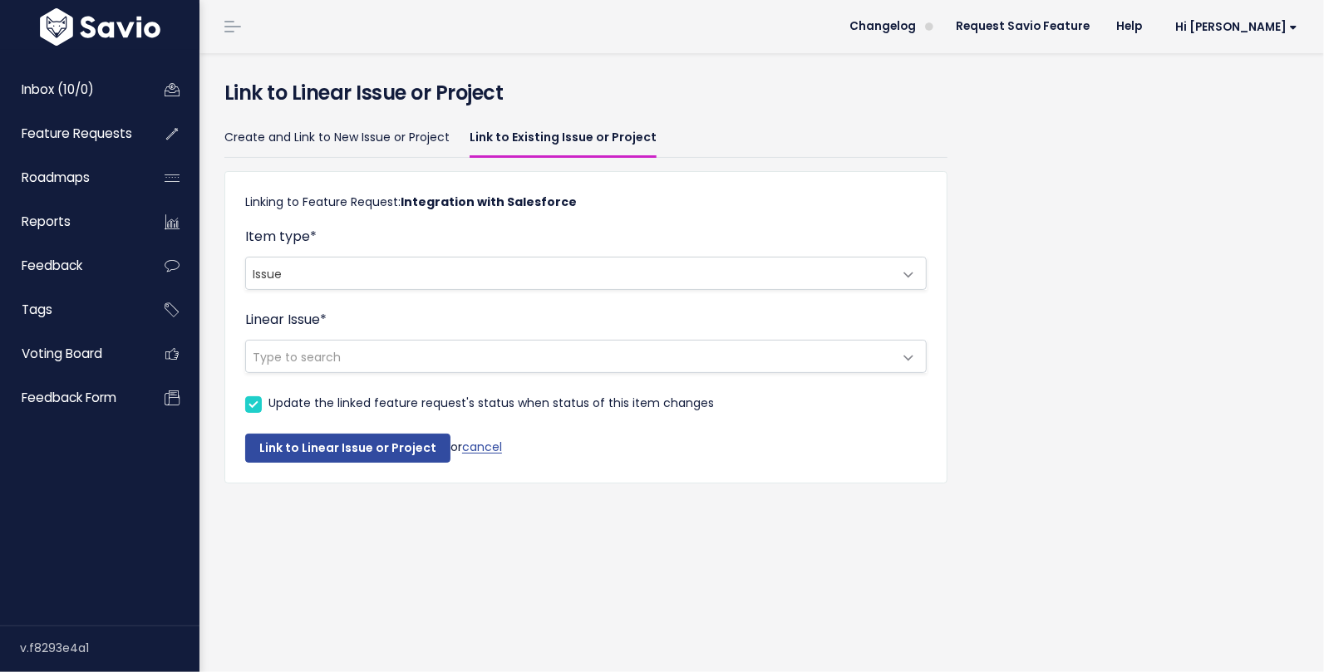
click at [471, 348] on span "Type to search" at bounding box center [569, 357] width 646 height 32
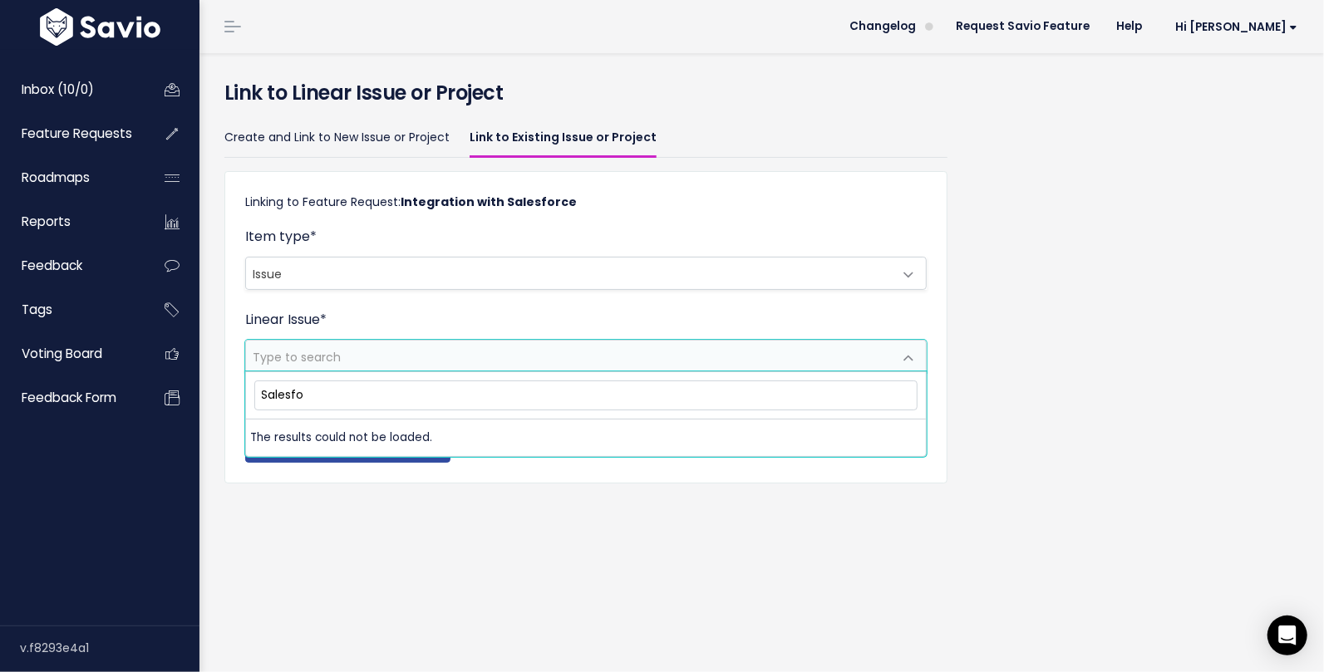
type input "Salesfor"
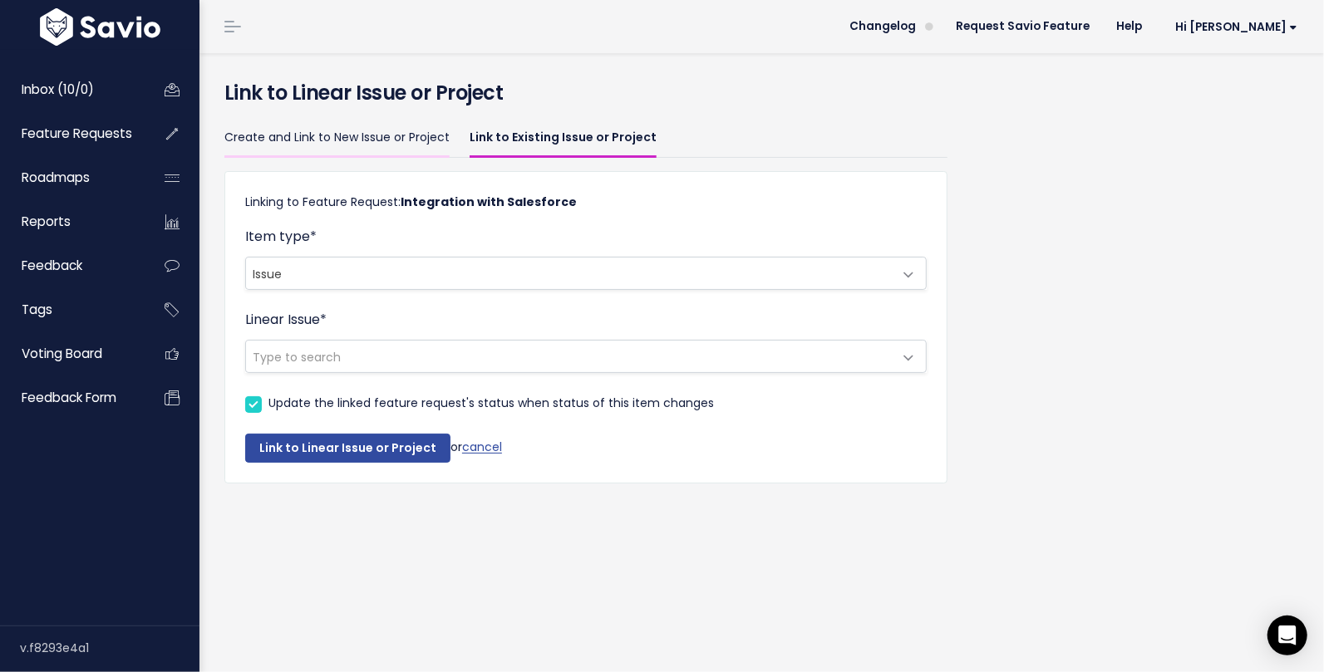
click at [377, 132] on link "Create and Link to New Issue or Project" at bounding box center [336, 138] width 225 height 39
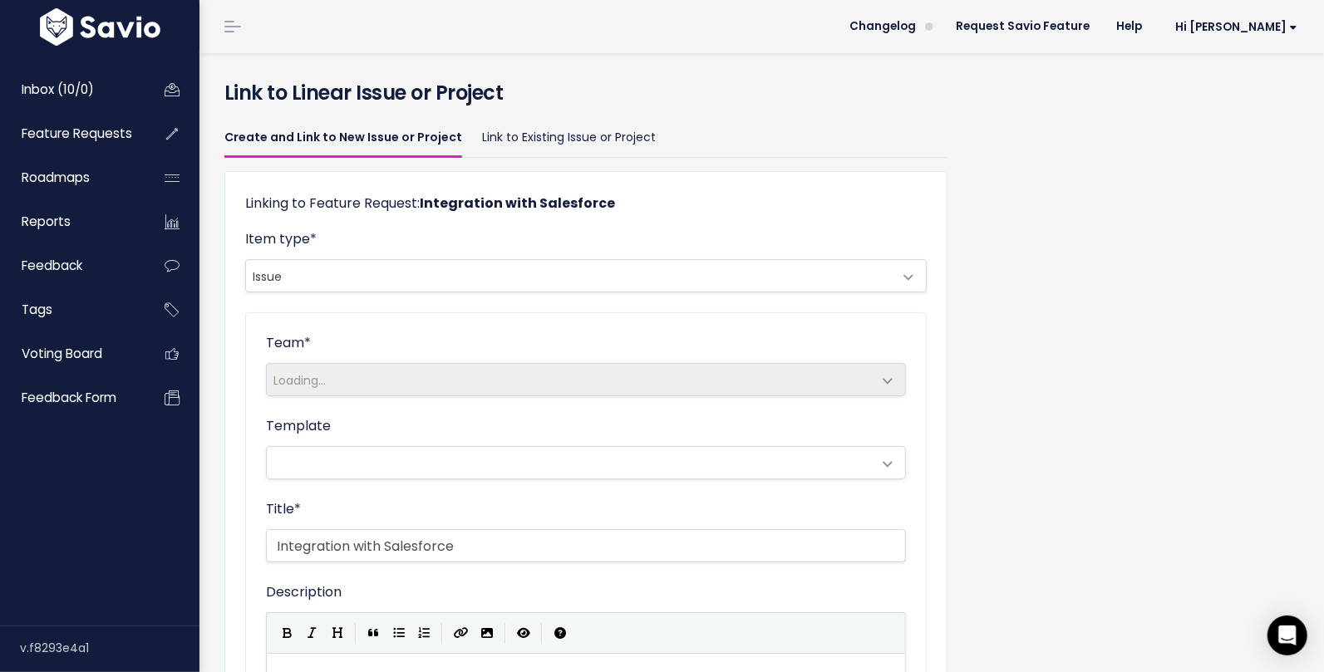
click at [597, 86] on h4 "Link to Linear Issue or Project" at bounding box center [761, 93] width 1074 height 30
click at [286, 101] on h4 "Link to Linear Issue or Project" at bounding box center [761, 93] width 1074 height 30
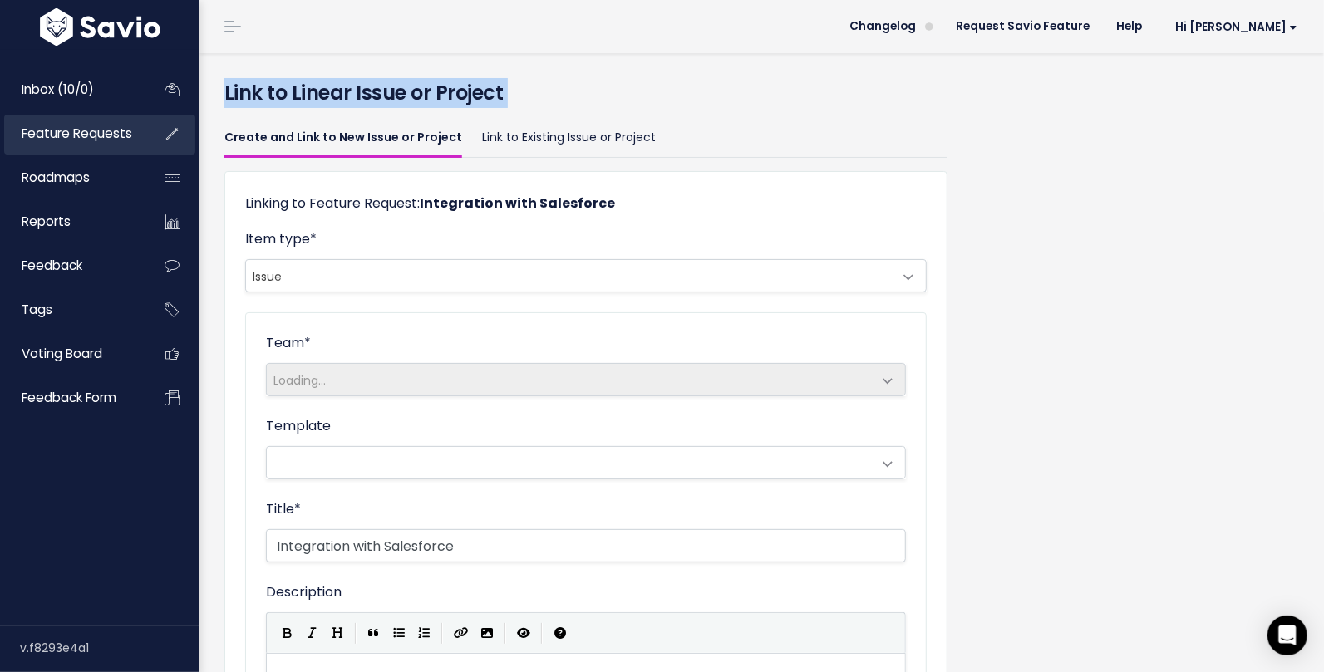
click at [87, 122] on link "Feature Requests" at bounding box center [71, 134] width 134 height 38
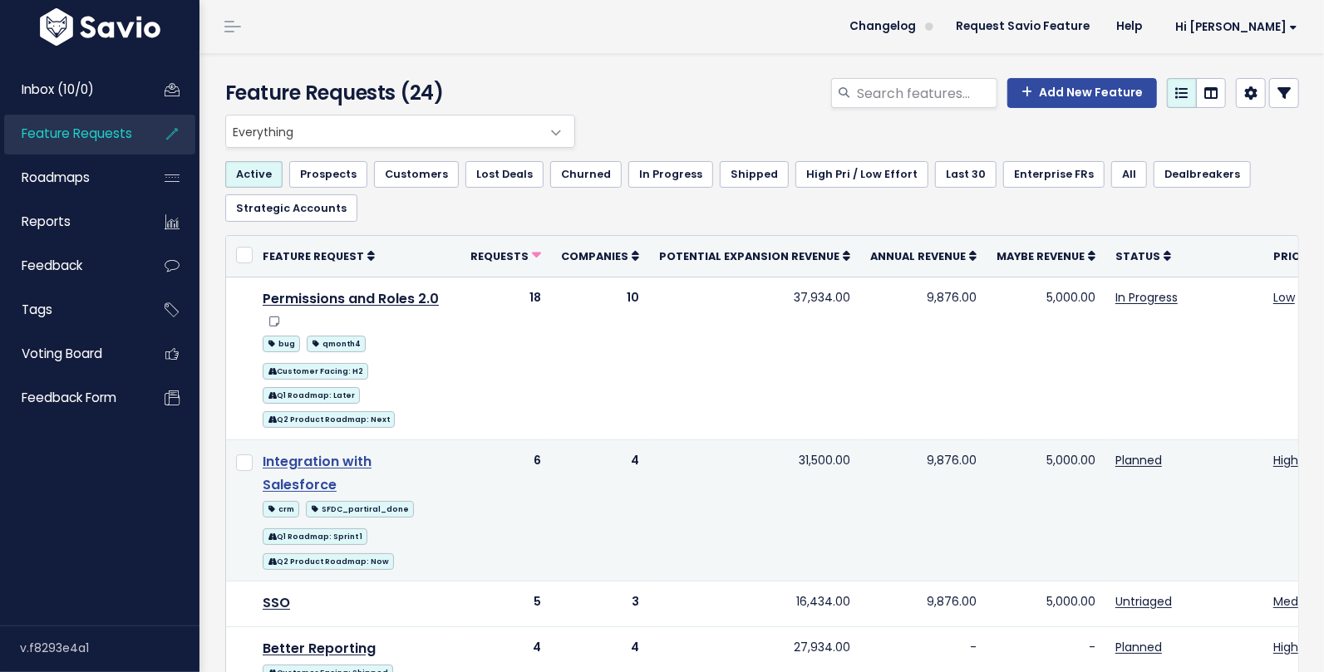
click at [371, 452] on link "Integration with Salesforce" at bounding box center [317, 473] width 109 height 43
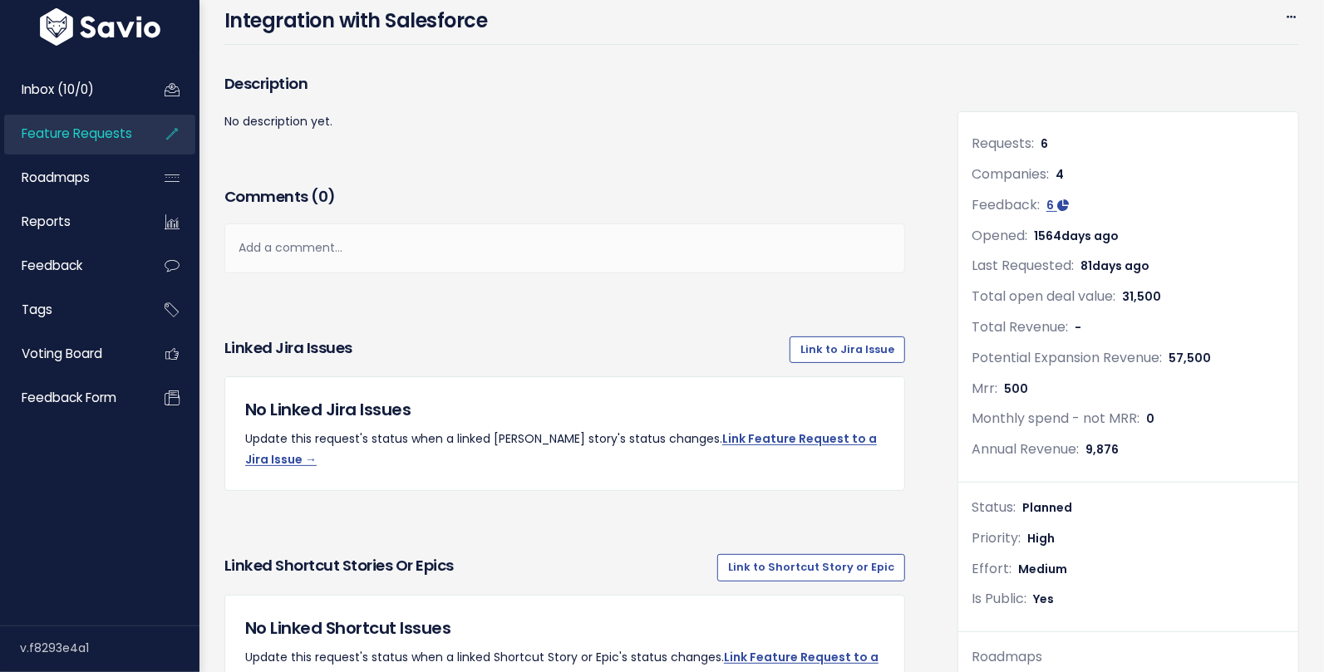
scroll to position [781, 0]
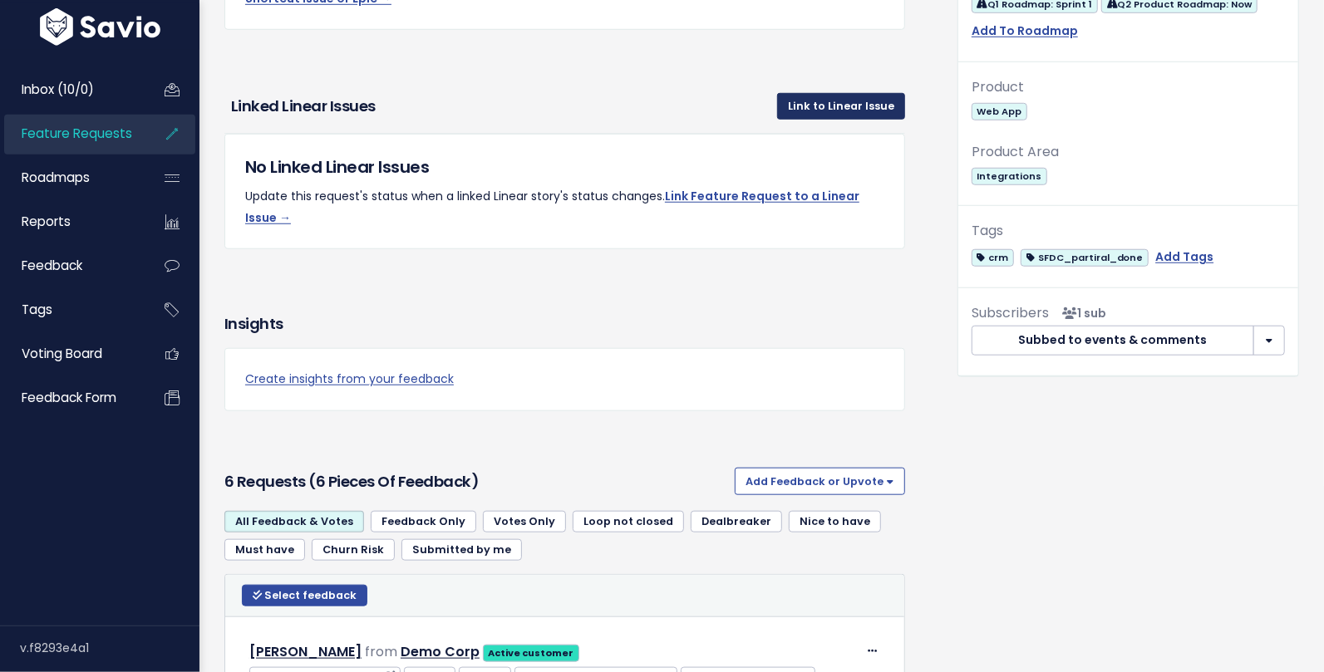
click at [876, 93] on link "Link to Linear Issue" at bounding box center [841, 106] width 128 height 27
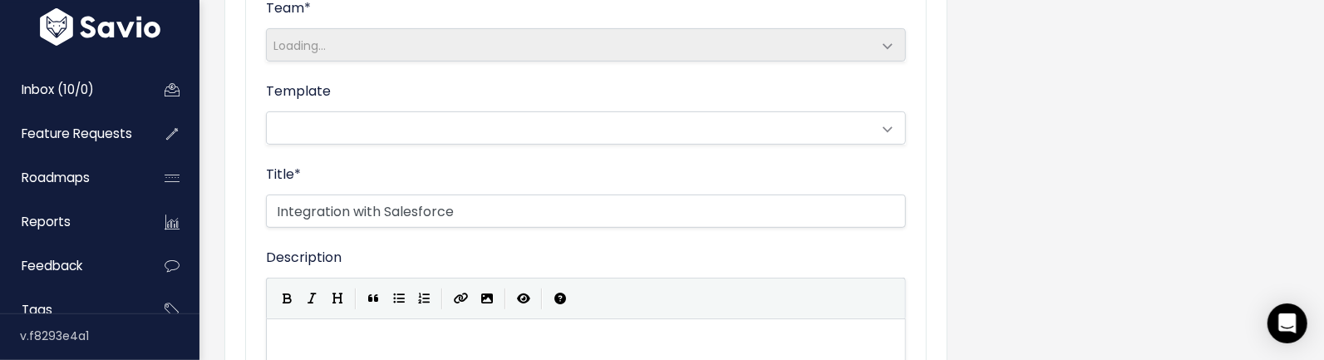
scroll to position [343, 0]
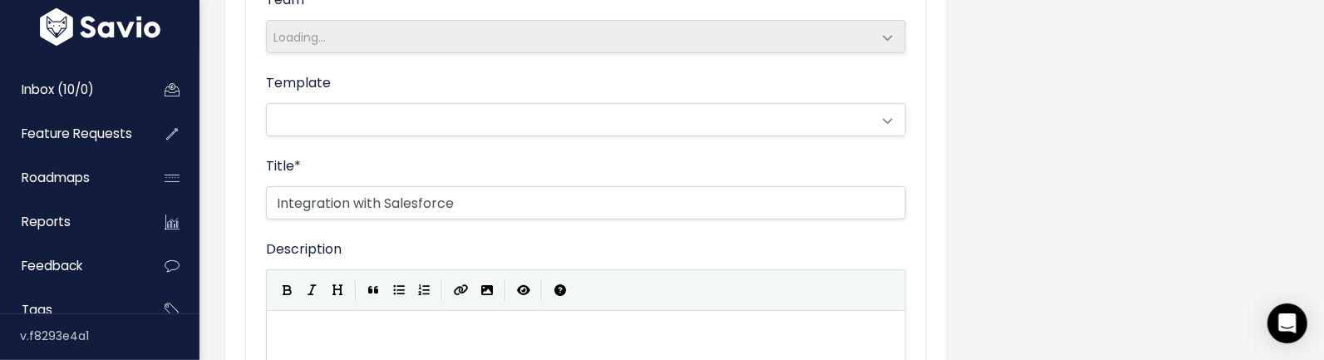
click at [618, 130] on span at bounding box center [569, 120] width 605 height 32
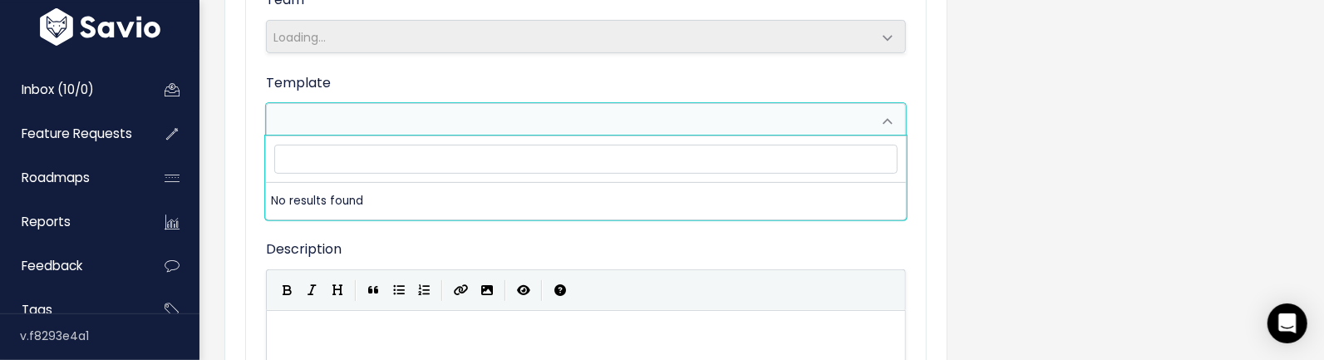
click at [618, 130] on span at bounding box center [569, 120] width 605 height 32
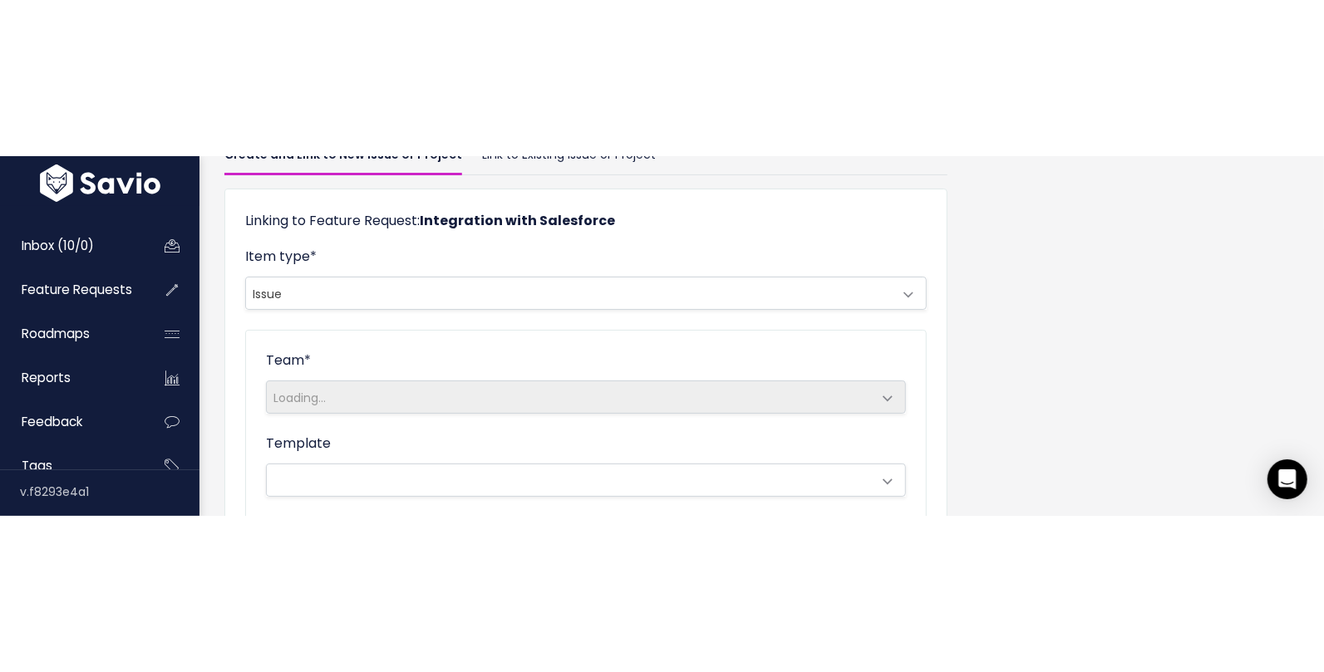
scroll to position [75, 0]
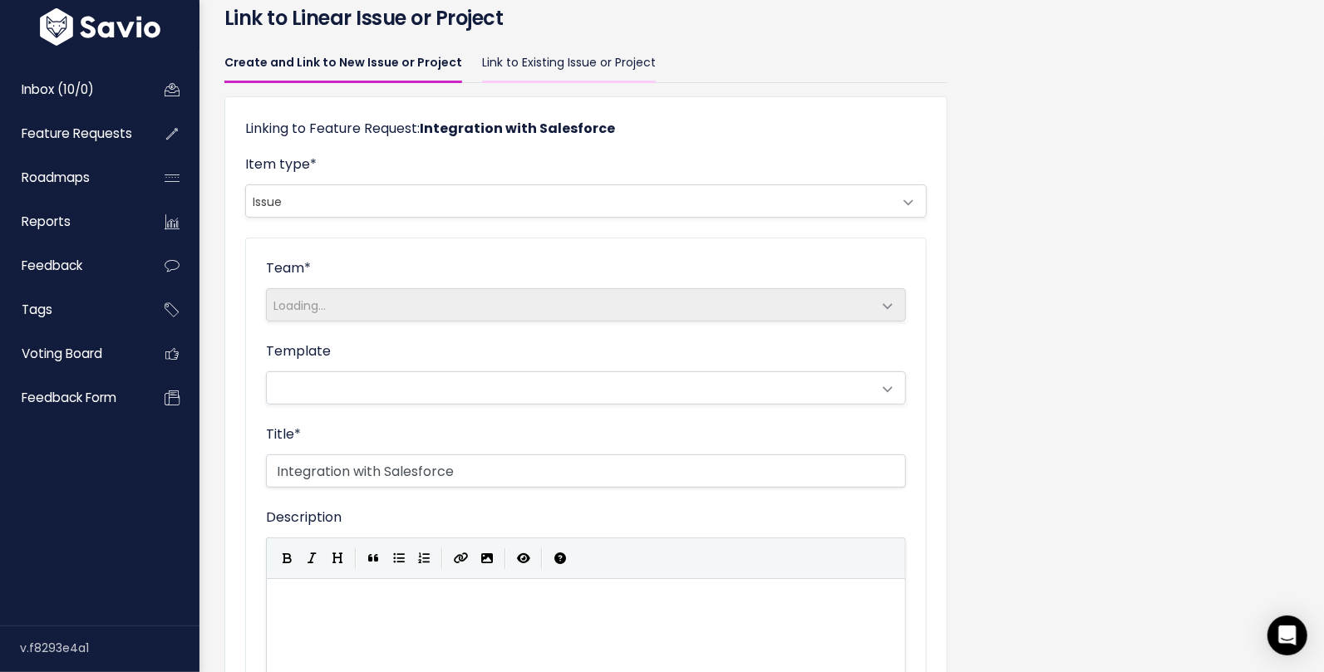
click at [563, 58] on link "Link to Existing Issue or Project" at bounding box center [569, 63] width 174 height 39
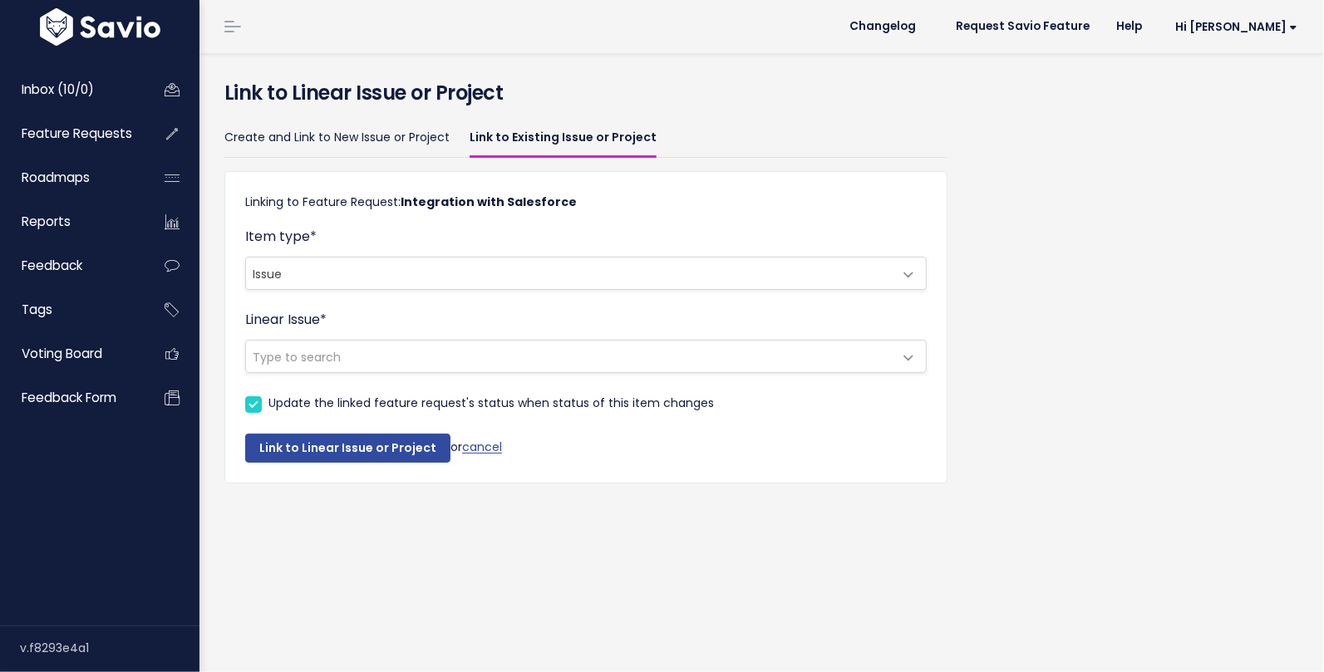
click at [501, 361] on span "Type to search" at bounding box center [569, 357] width 646 height 32
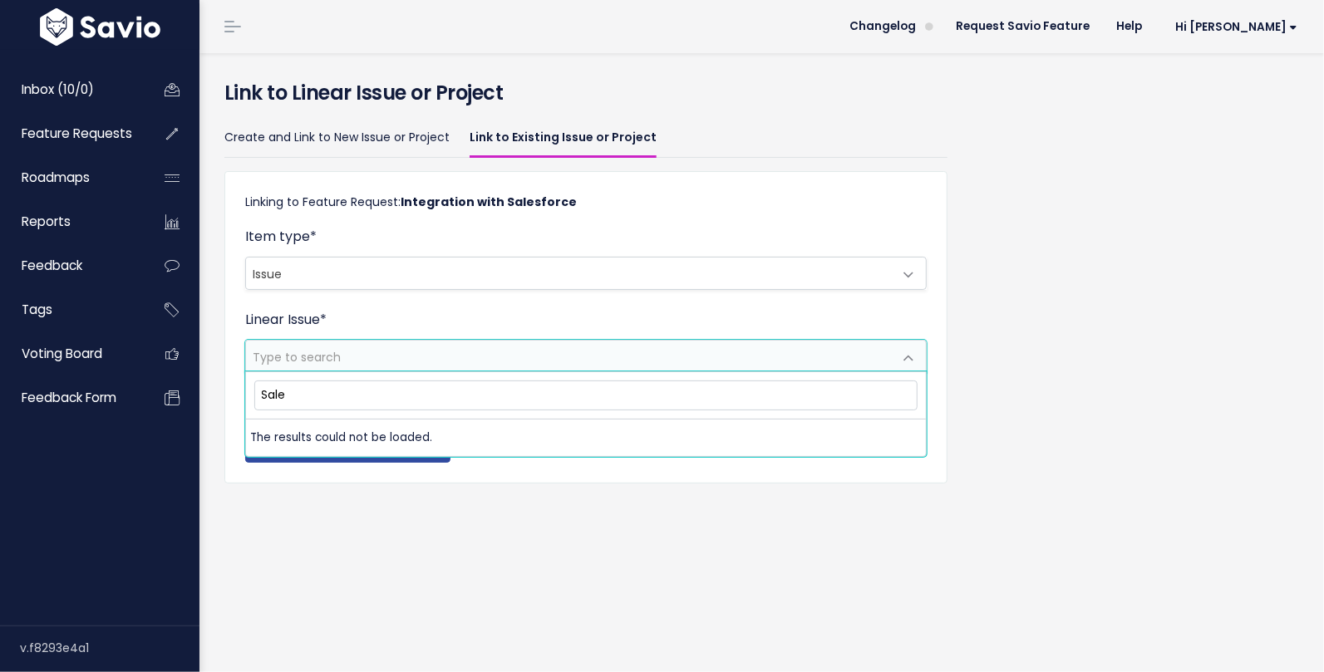
type input "Sales"
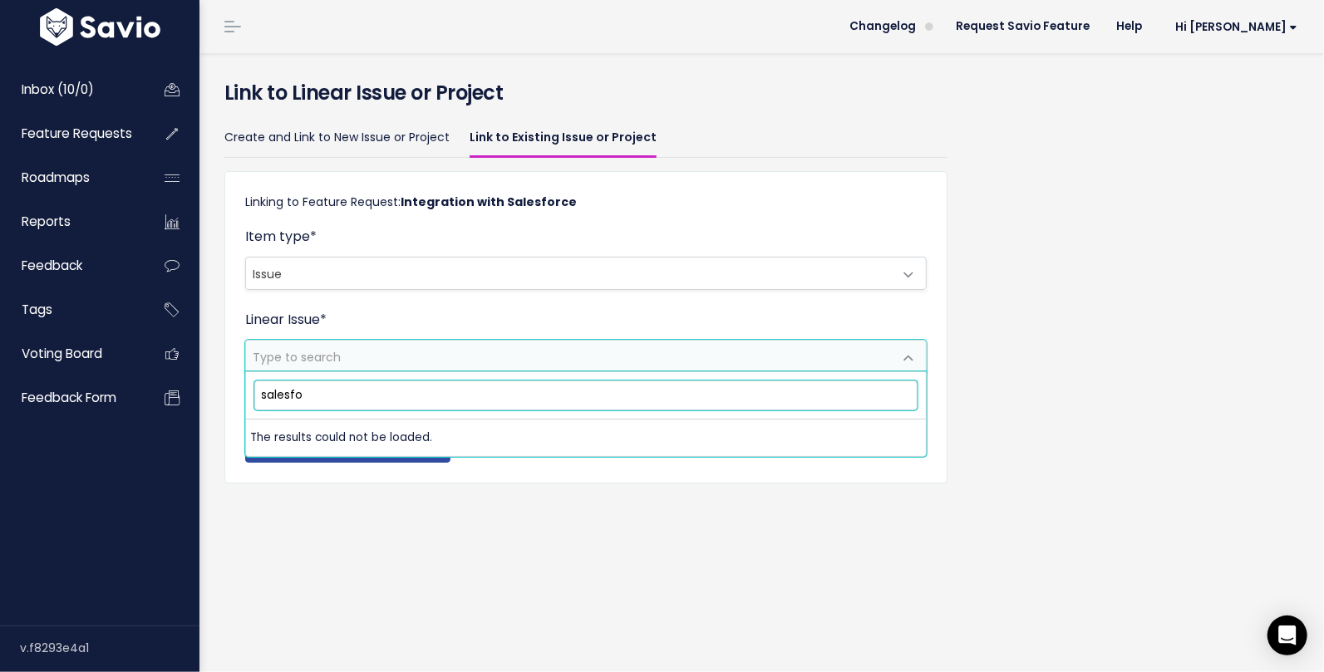
type input "salesfor"
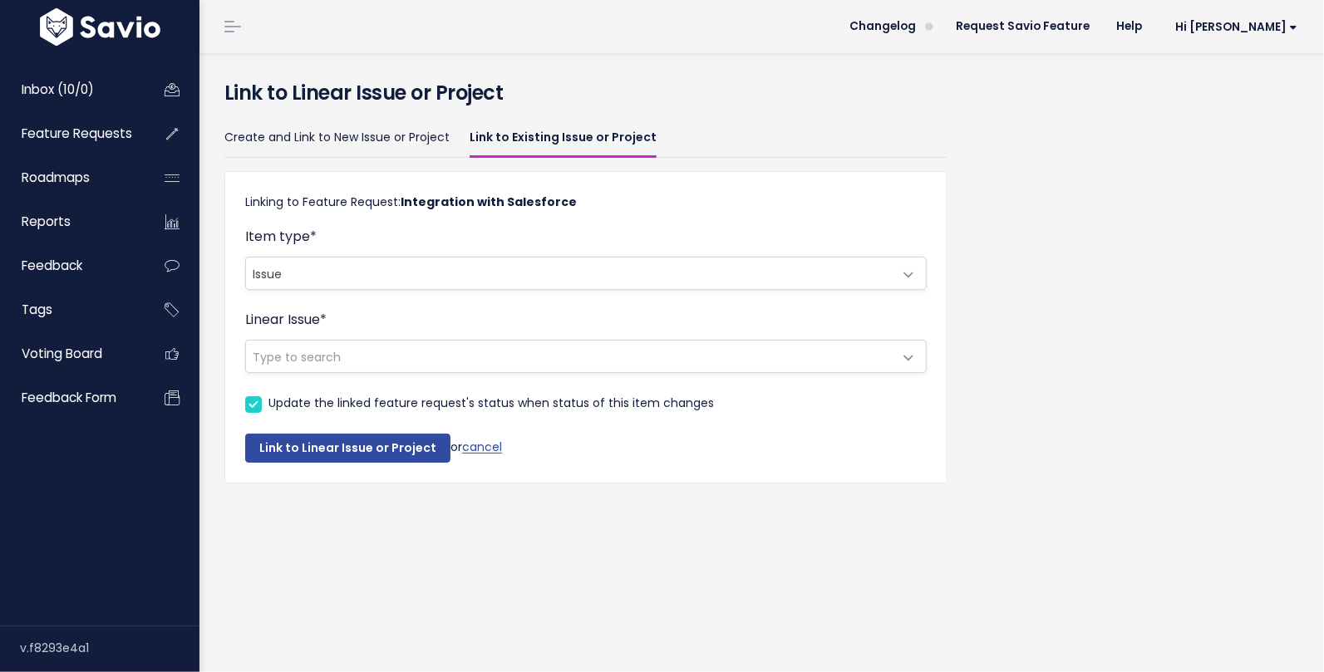
click at [478, 355] on span "Type to search" at bounding box center [569, 357] width 646 height 32
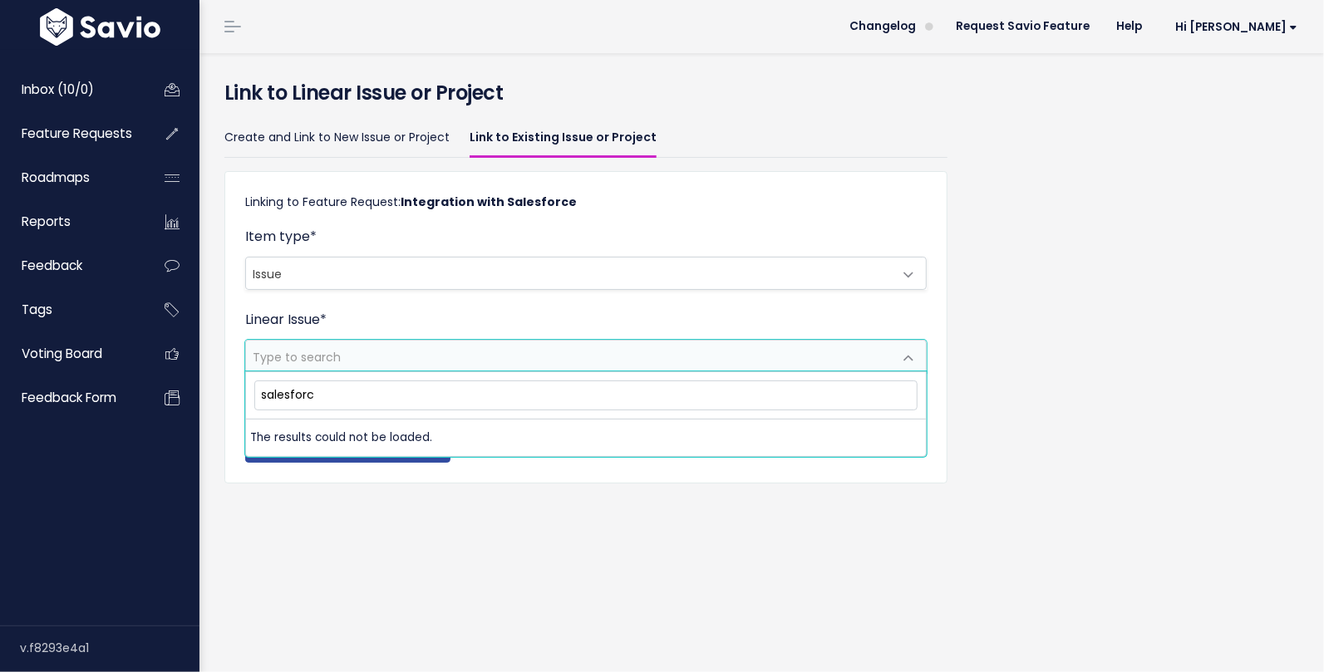
type input "salesforce"
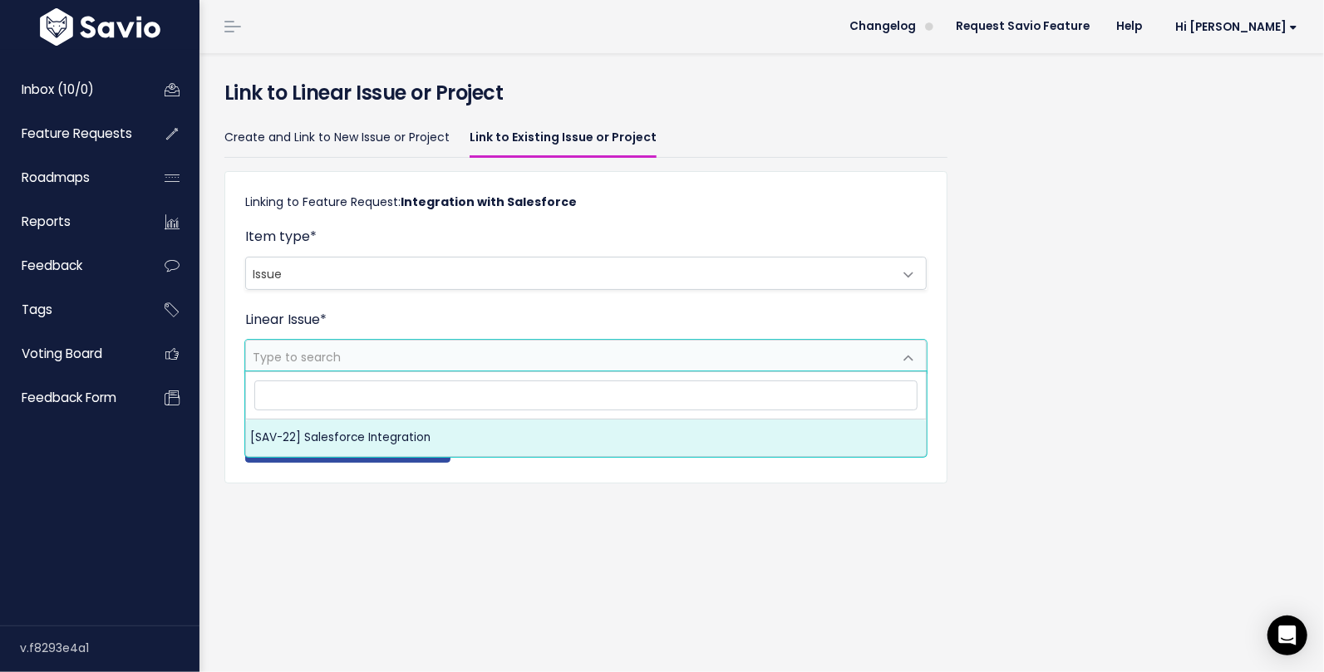
click at [769, 220] on div "Linking to Feature Request: Integration with Salesforce Item type * Issue Proje…" at bounding box center [585, 327] width 723 height 312
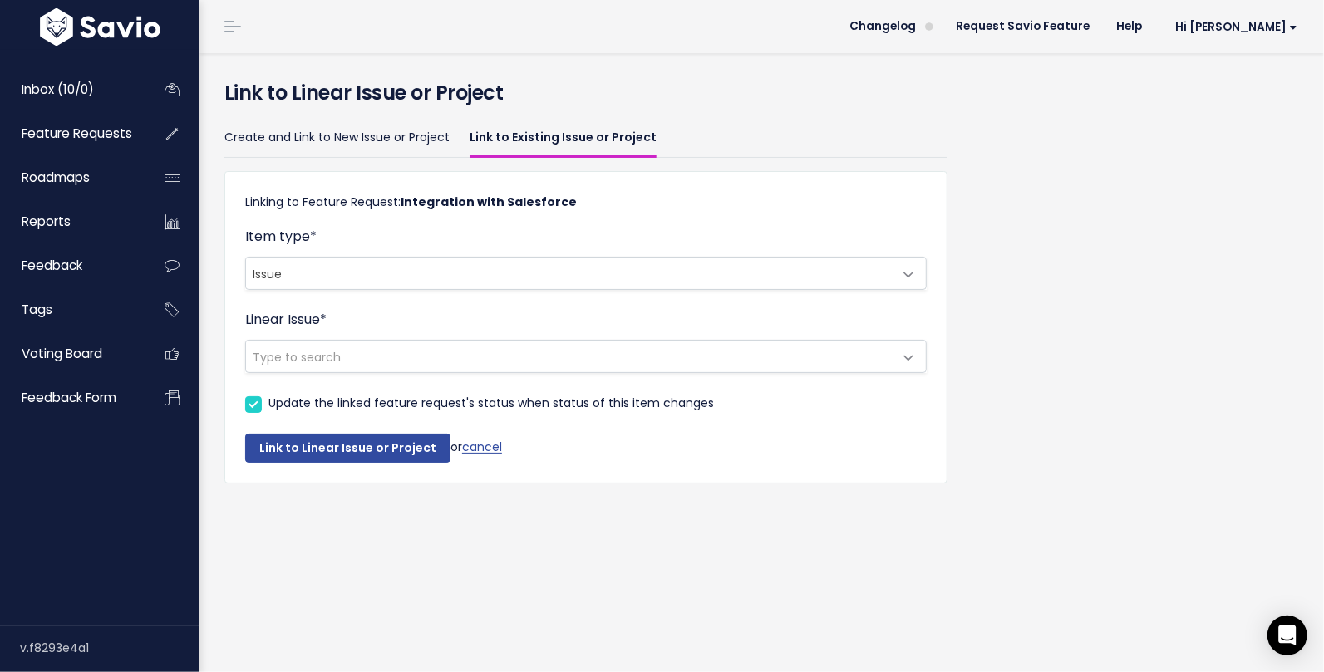
click at [1071, 209] on div "Create and Link to New Issue or Project Link to Existing Issue or Project Linki…" at bounding box center [761, 318] width 1099 height 407
click at [94, 140] on span "Feature Requests" at bounding box center [77, 133] width 111 height 17
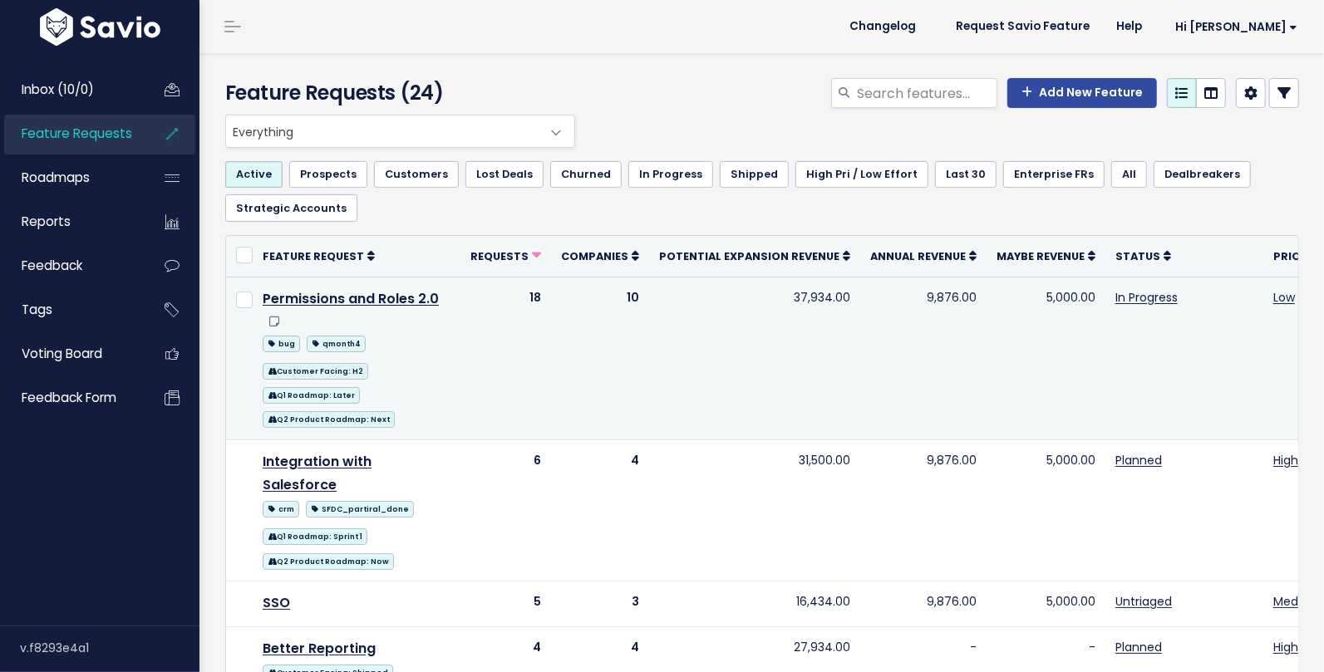
scroll to position [75, 0]
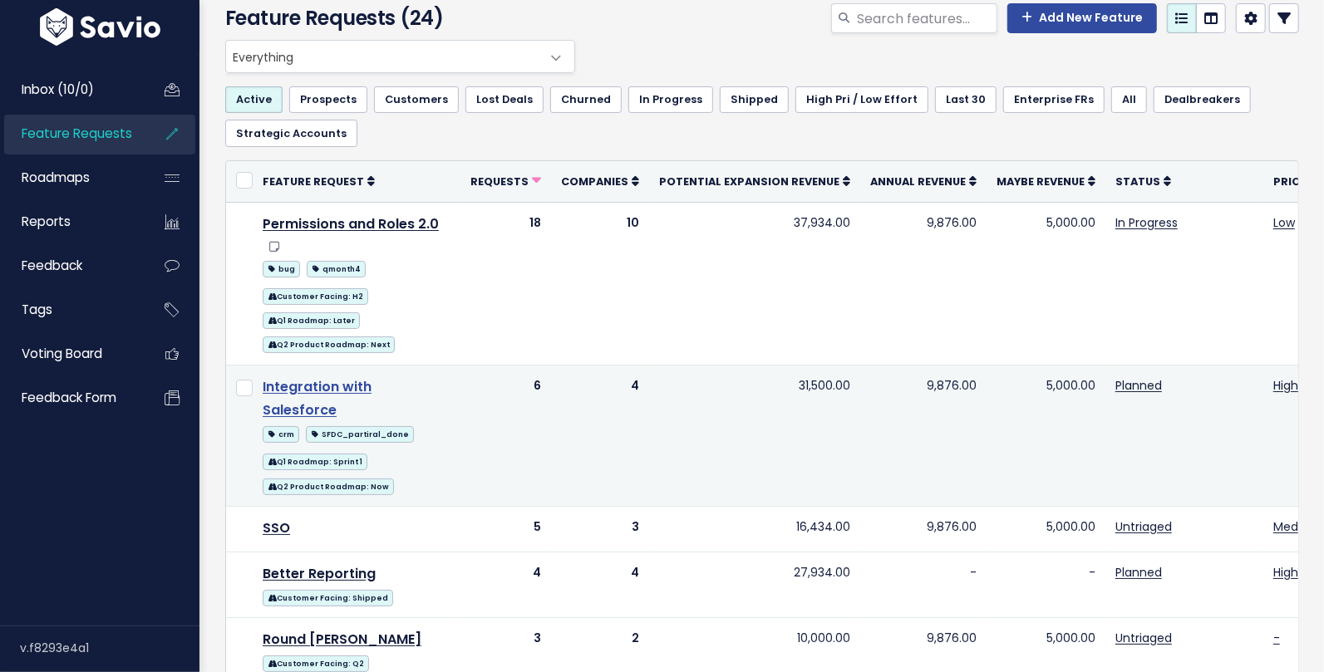
click at [371, 377] on link "Integration with Salesforce" at bounding box center [317, 398] width 109 height 43
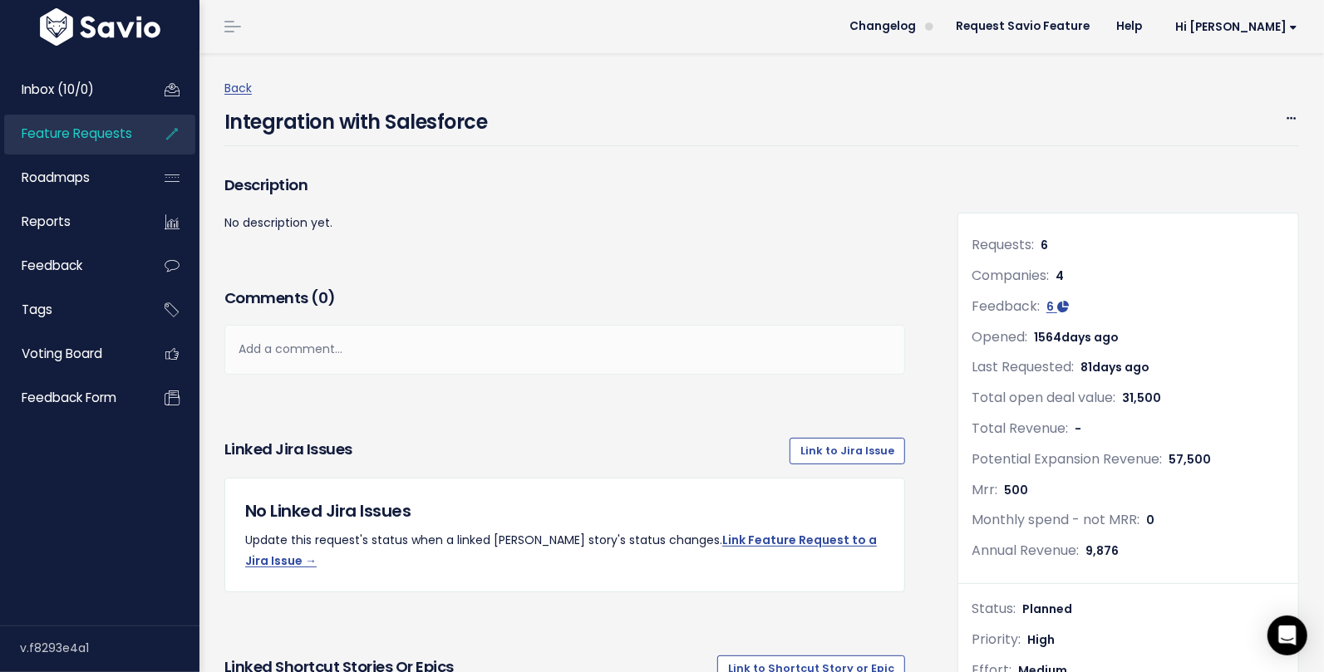
click at [473, 124] on h4 "Integration with Salesforce" at bounding box center [355, 118] width 263 height 38
click at [569, 165] on div "Back Integration with Salesforce Edit Merge Add to Roadmap Delete" at bounding box center [767, 112] width 1087 height 118
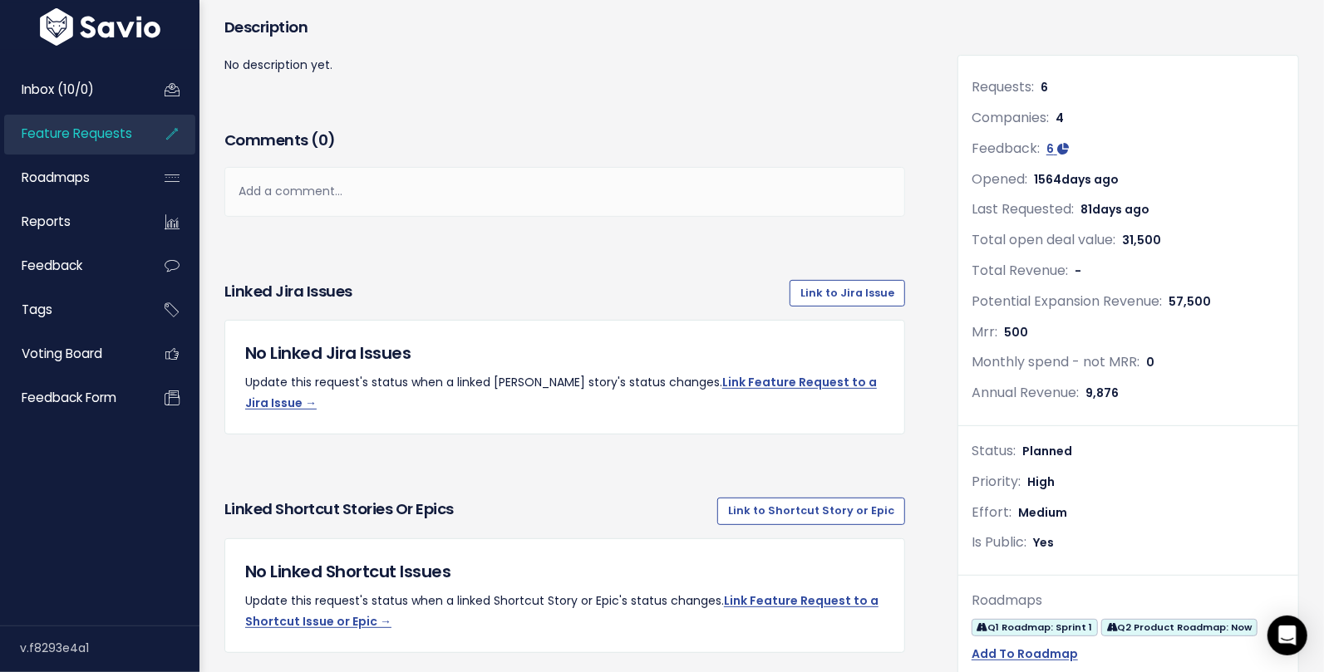
scroll to position [146, 0]
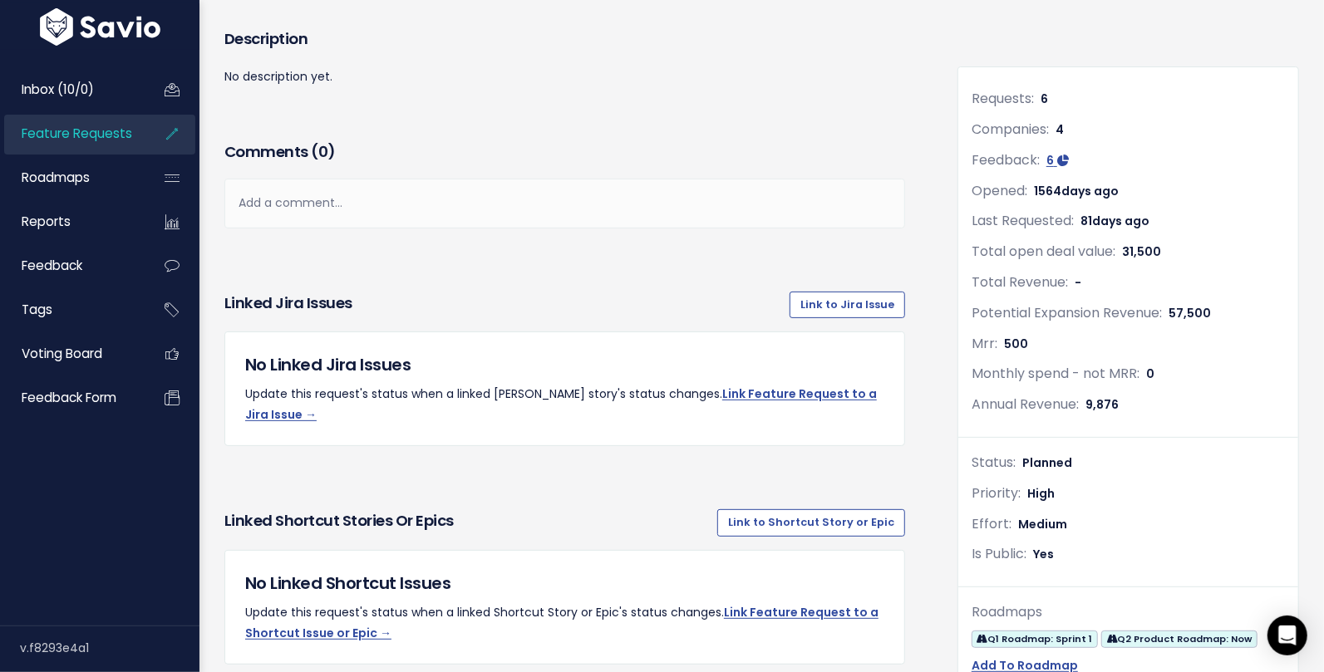
click at [1051, 469] on span "Planned" at bounding box center [1047, 462] width 50 height 17
click at [1054, 459] on span "Planned" at bounding box center [1047, 462] width 50 height 17
click at [1081, 459] on div "Status: Planned" at bounding box center [1127, 463] width 313 height 24
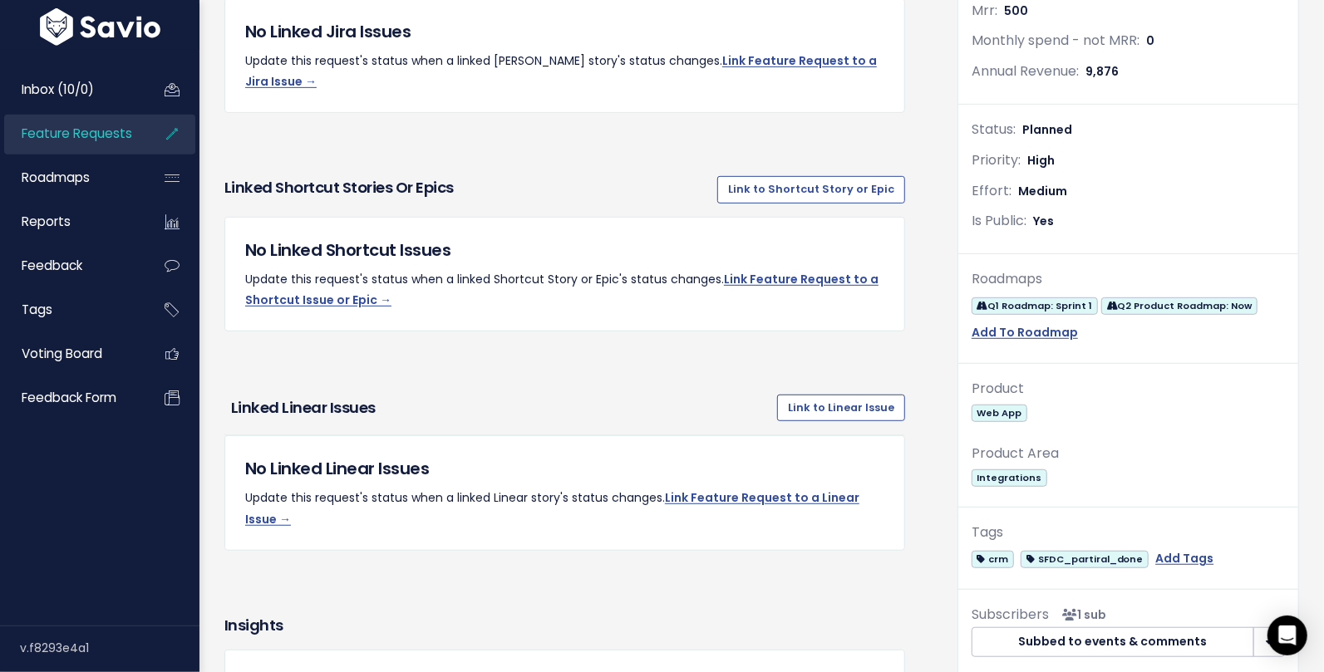
scroll to position [492, 0]
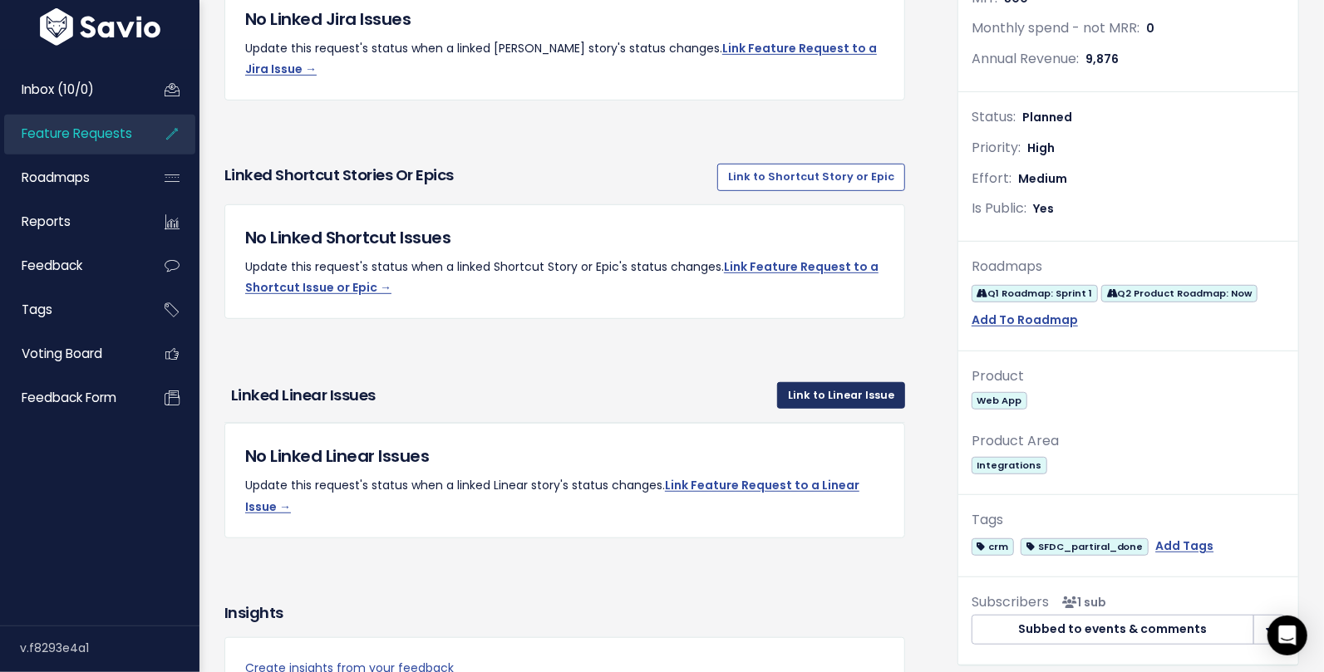
click at [873, 382] on link "Link to Linear Issue" at bounding box center [841, 395] width 128 height 27
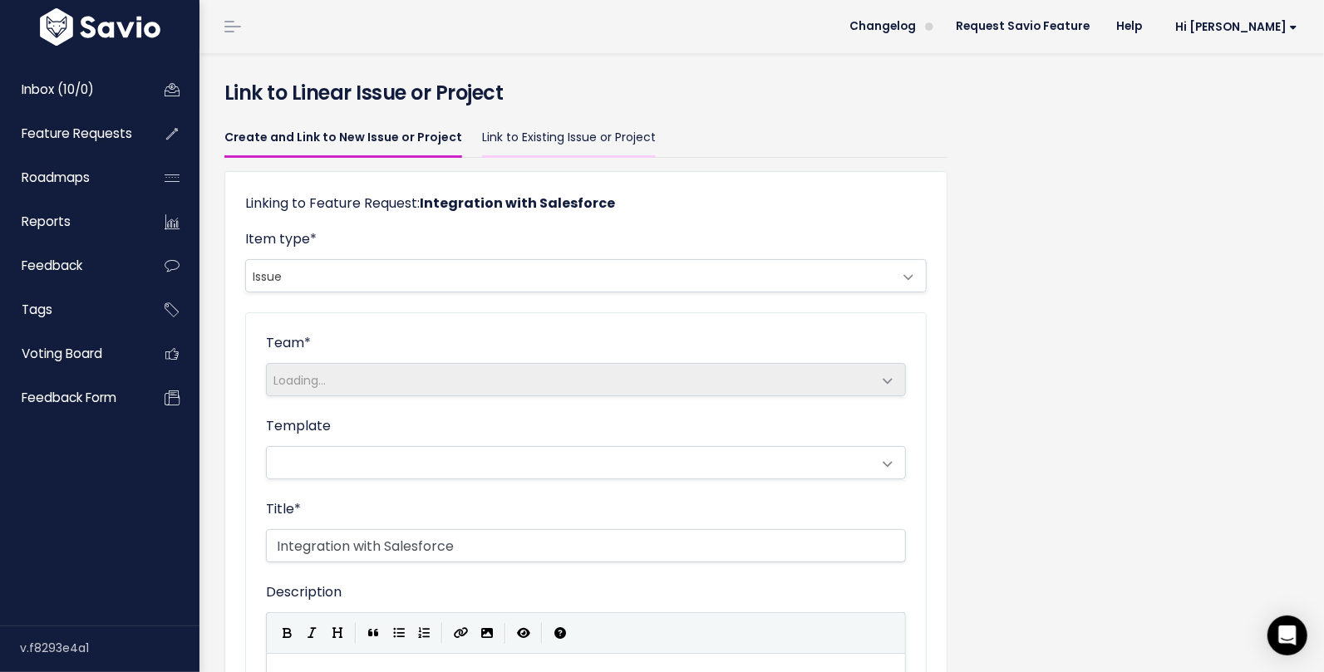
click at [560, 142] on link "Link to Existing Issue or Project" at bounding box center [569, 138] width 174 height 39
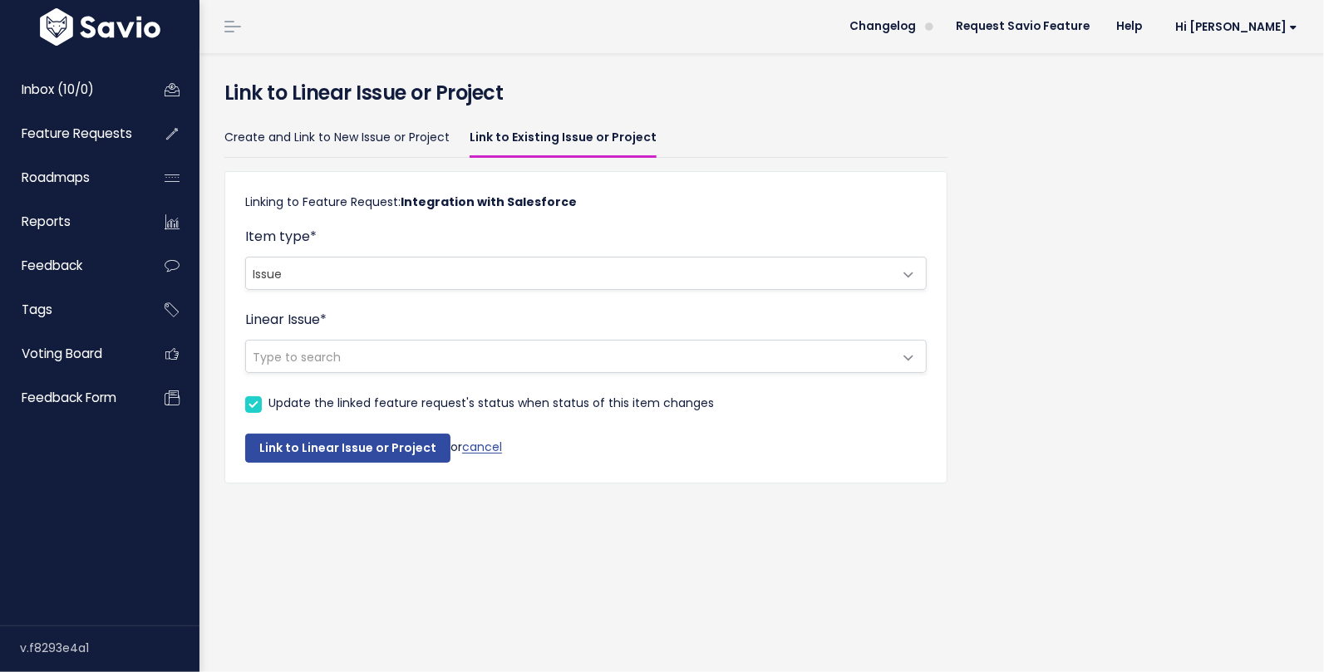
click at [433, 362] on span "Type to search" at bounding box center [569, 357] width 646 height 32
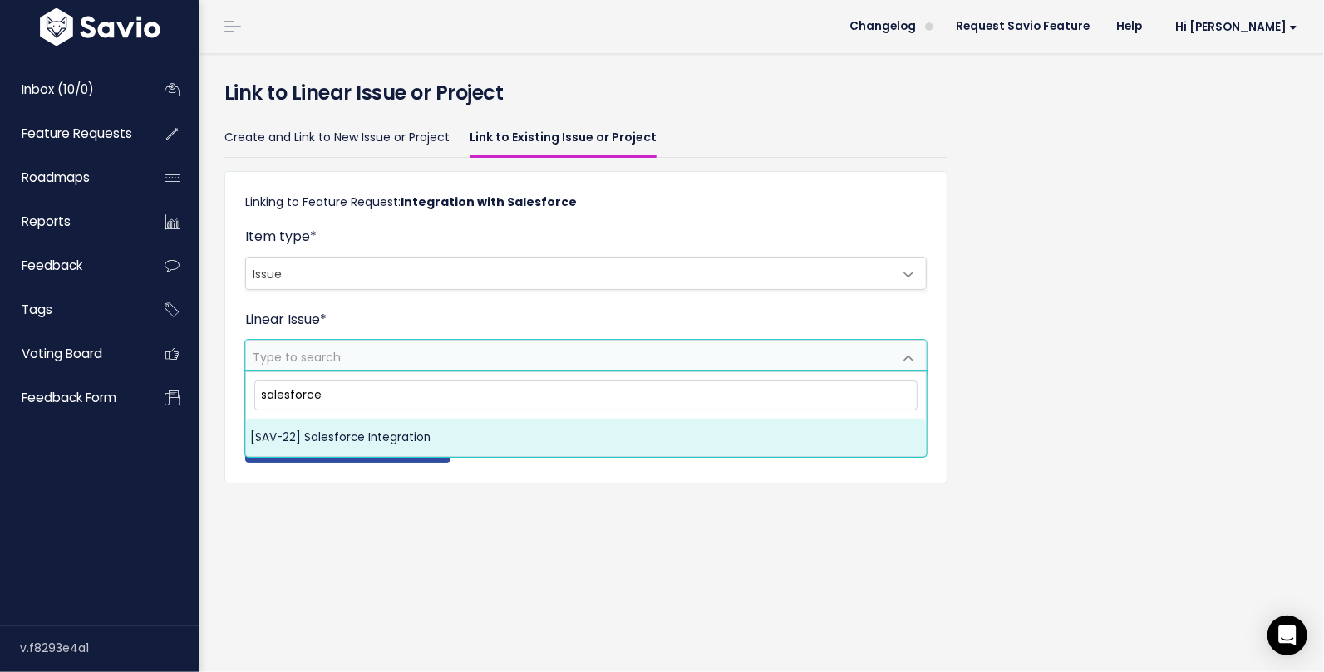
type input "salesforce"
select select "ffe9abf4-508c-484e-9540-0639e91a7396"
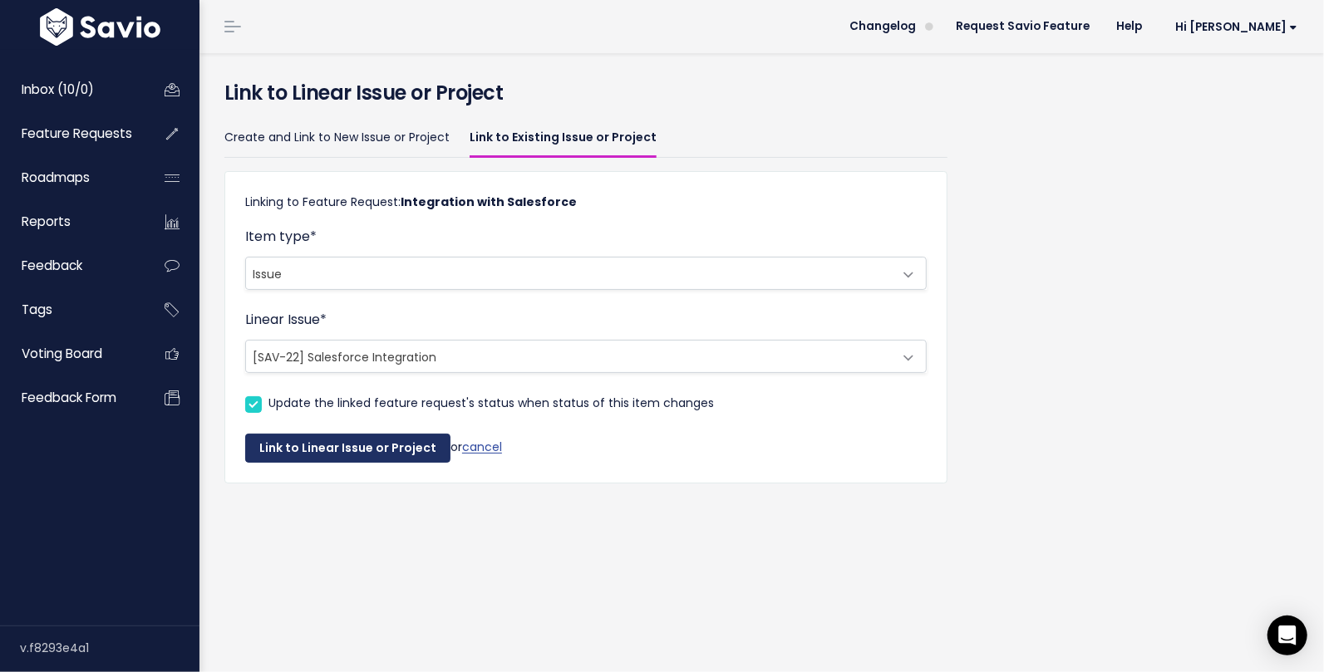
click at [360, 440] on button "Link to Linear Issue or Project" at bounding box center [347, 449] width 205 height 30
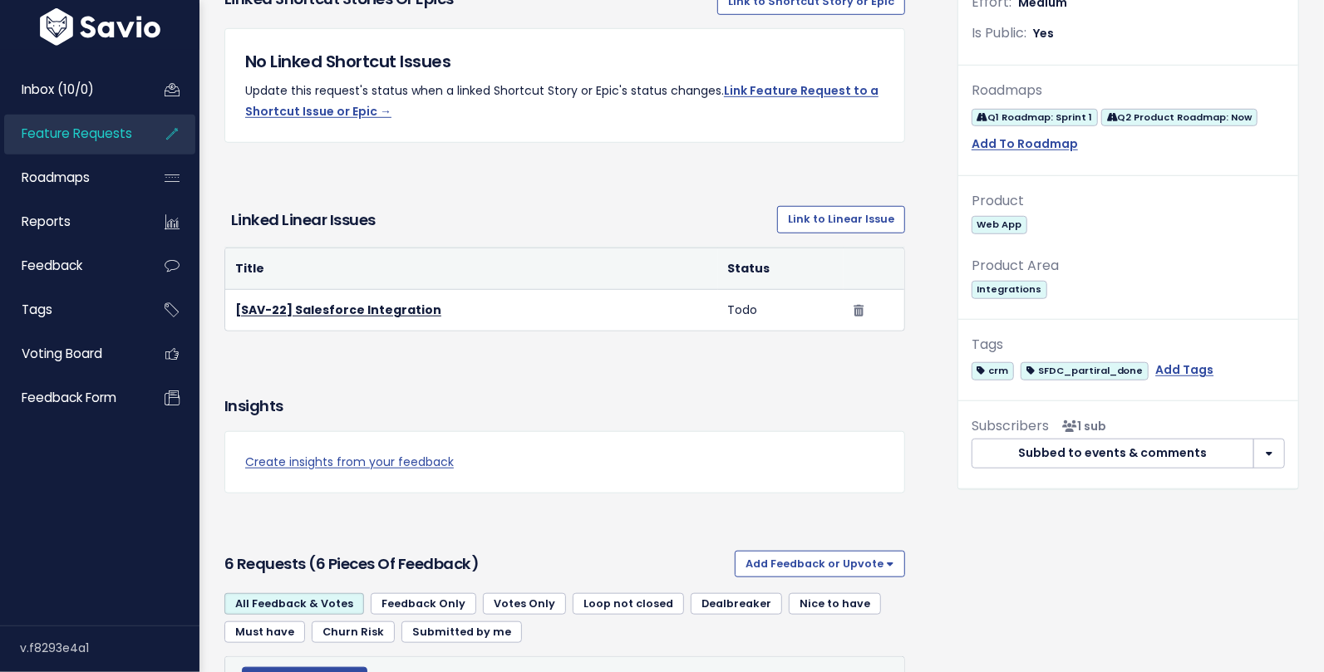
scroll to position [740, 0]
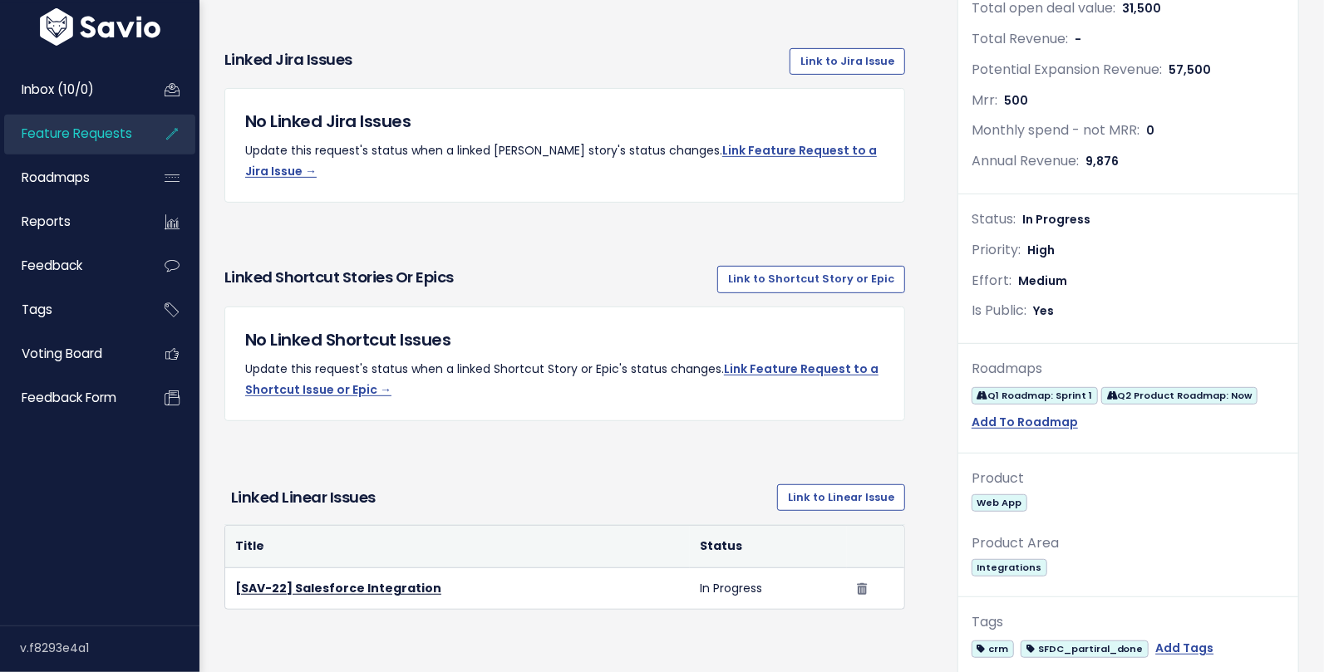
scroll to position [376, 0]
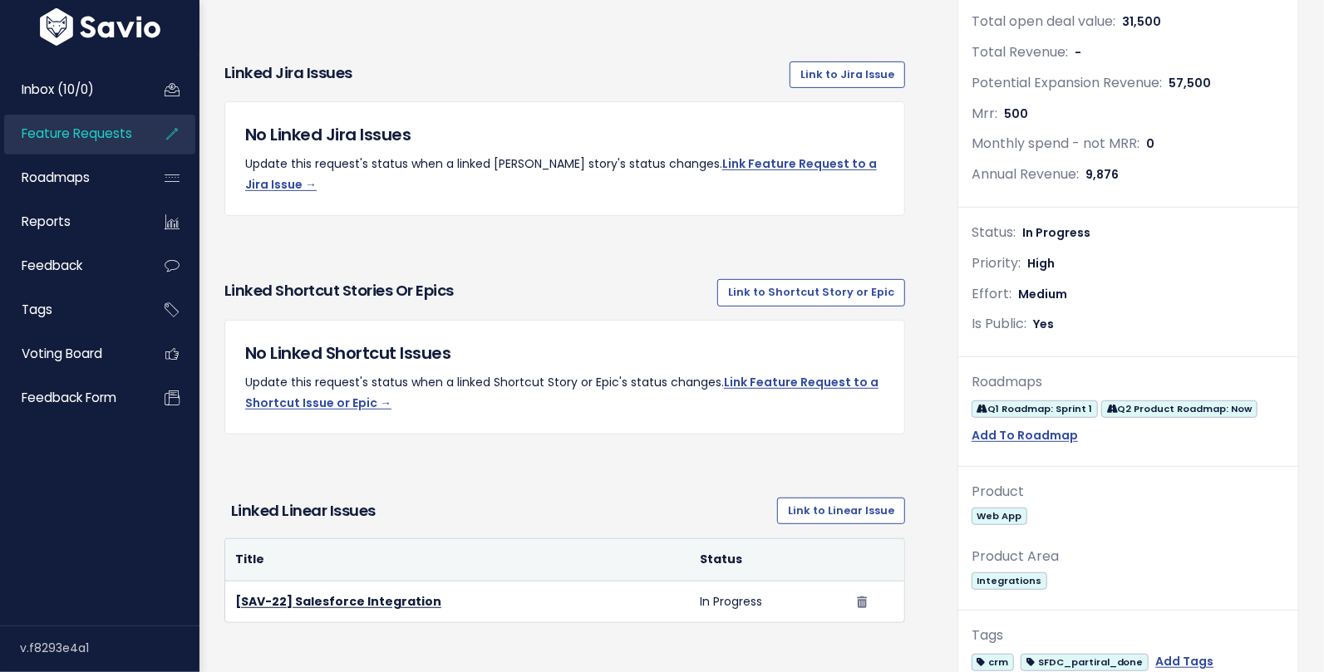
click at [1067, 238] on span "In Progress" at bounding box center [1056, 232] width 68 height 17
click at [1085, 228] on span "In Progress" at bounding box center [1056, 232] width 68 height 17
drag, startPoint x: 1085, startPoint y: 228, endPoint x: 1021, endPoint y: 226, distance: 64.0
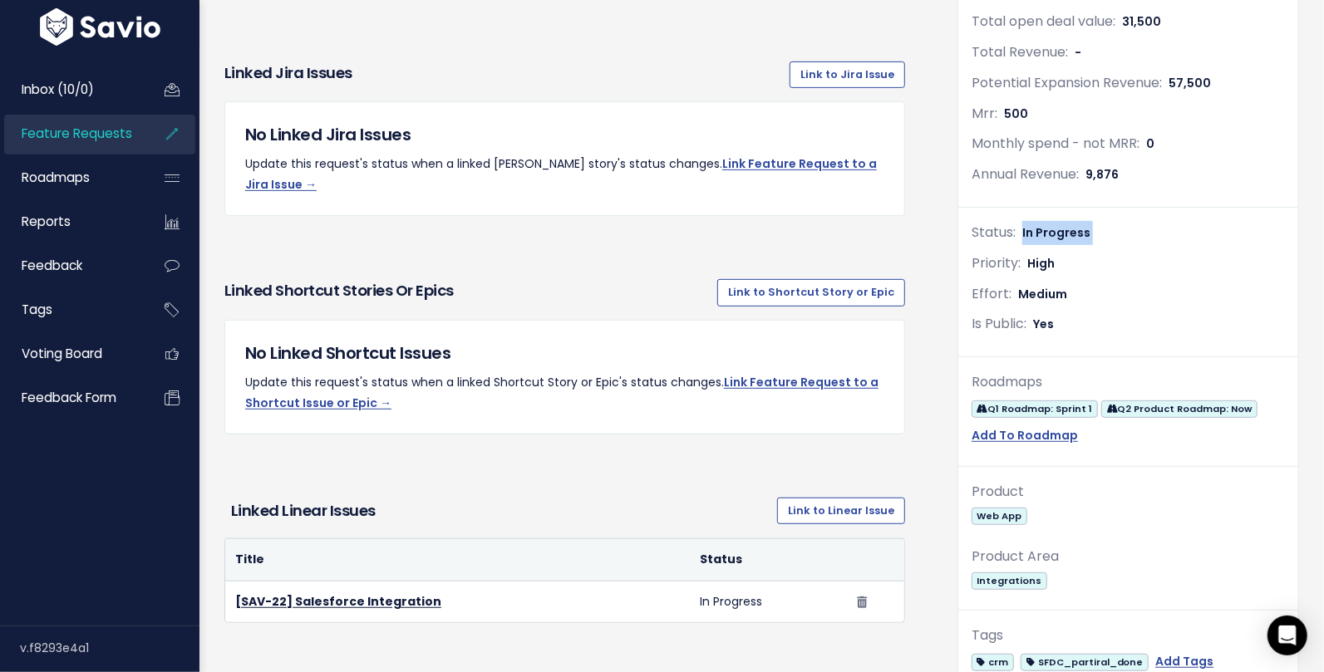
click at [1022, 226] on span "In Progress" at bounding box center [1056, 232] width 68 height 17
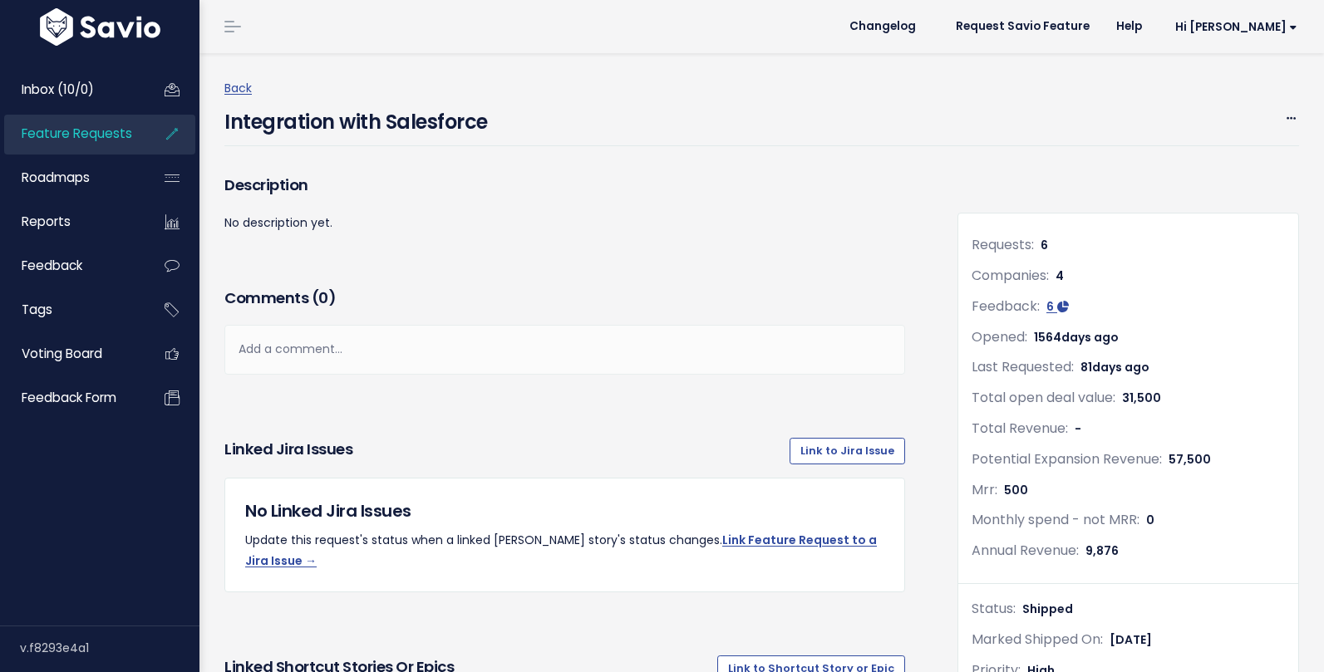
scroll to position [376, 0]
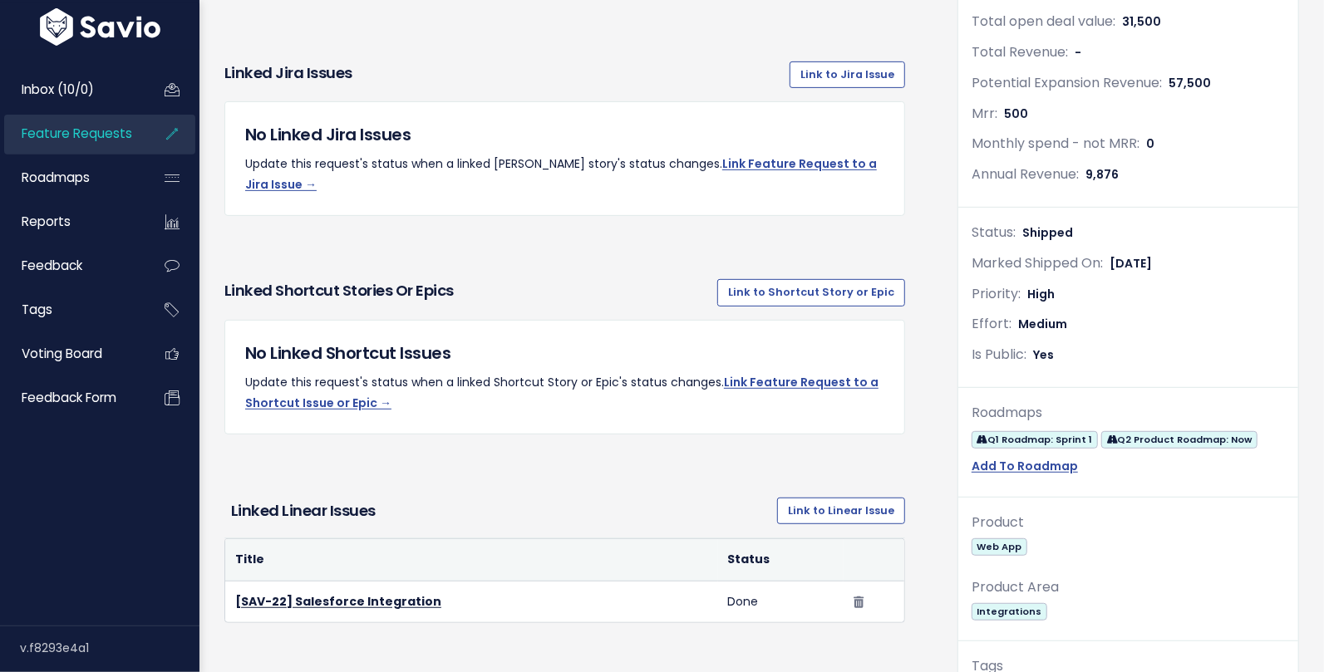
click at [1064, 228] on span "Shipped" at bounding box center [1047, 232] width 51 height 17
click at [1057, 227] on span "Shipped" at bounding box center [1047, 232] width 51 height 17
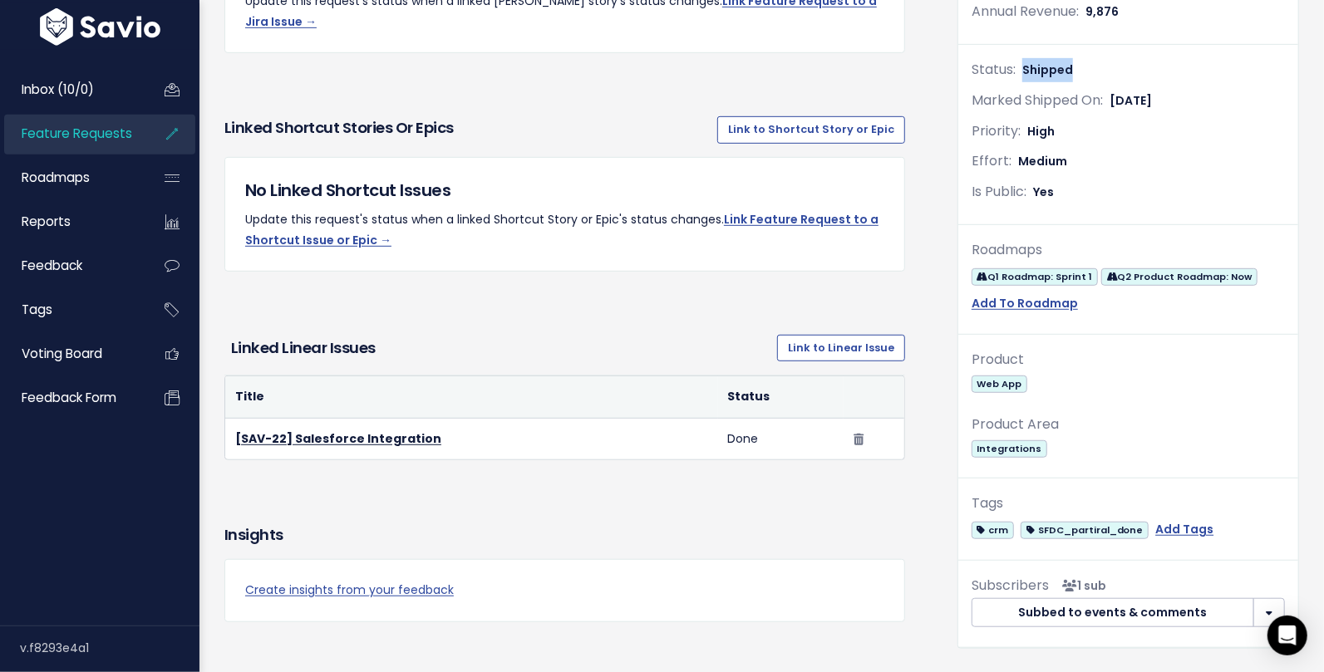
scroll to position [519, 0]
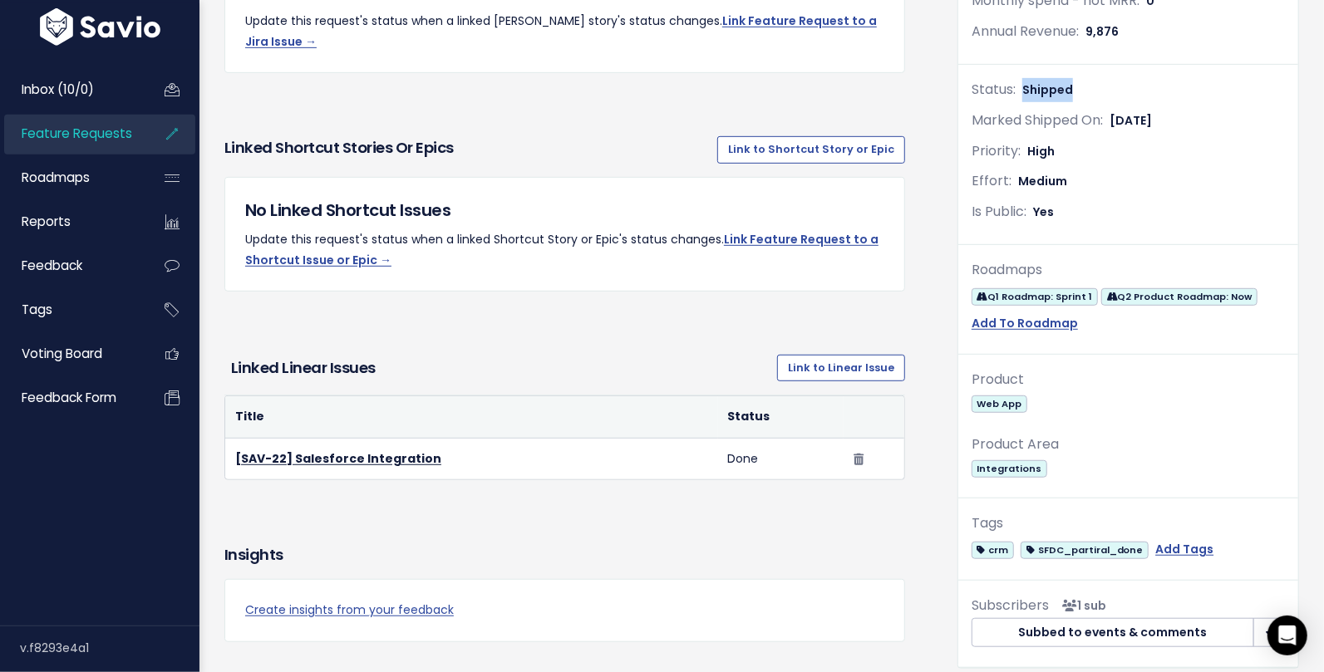
click at [1045, 90] on span "Shipped" at bounding box center [1047, 89] width 51 height 17
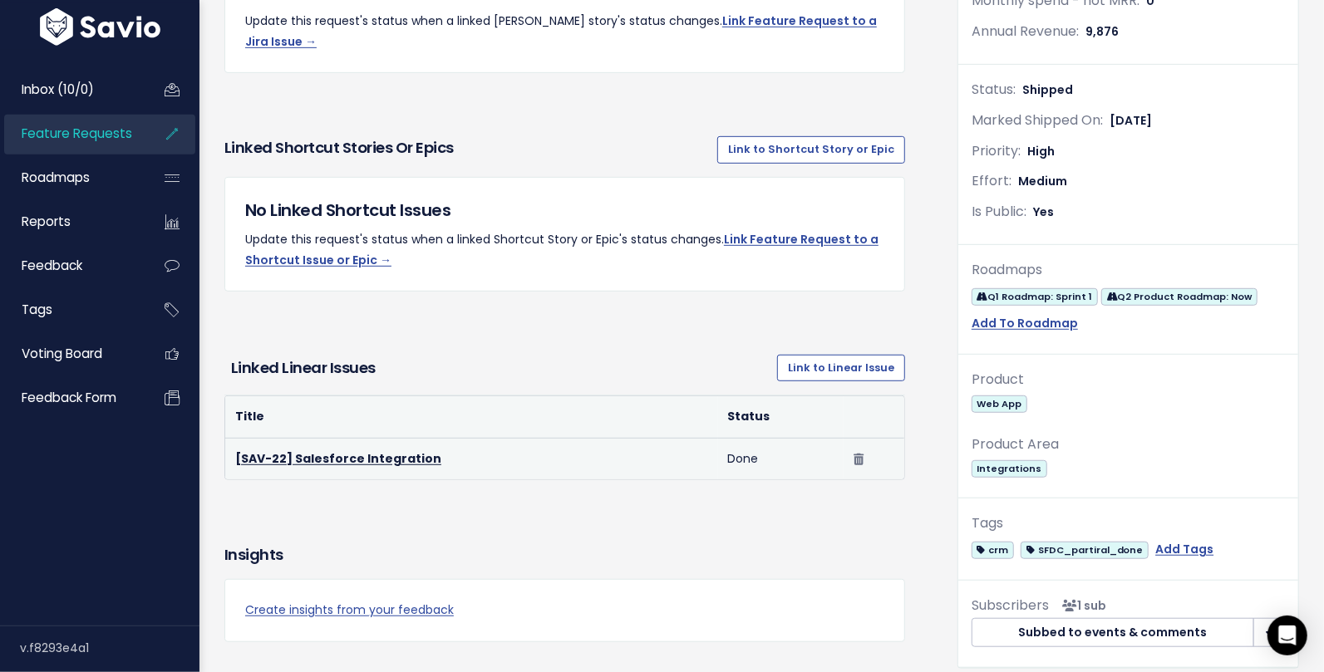
click at [726, 438] on td "Done" at bounding box center [781, 459] width 126 height 42
click at [725, 438] on td "Done" at bounding box center [781, 459] width 126 height 42
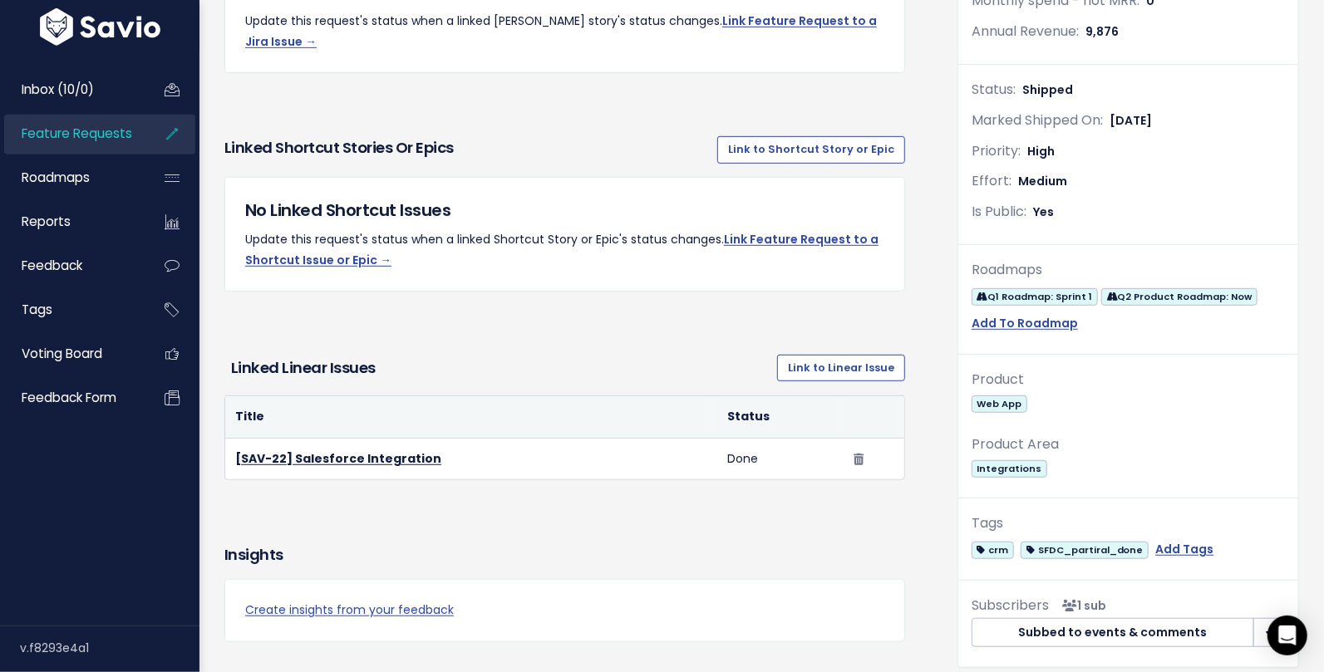
click at [1033, 86] on span "Shipped" at bounding box center [1047, 89] width 51 height 17
click at [1034, 86] on span "Shipped" at bounding box center [1047, 89] width 51 height 17
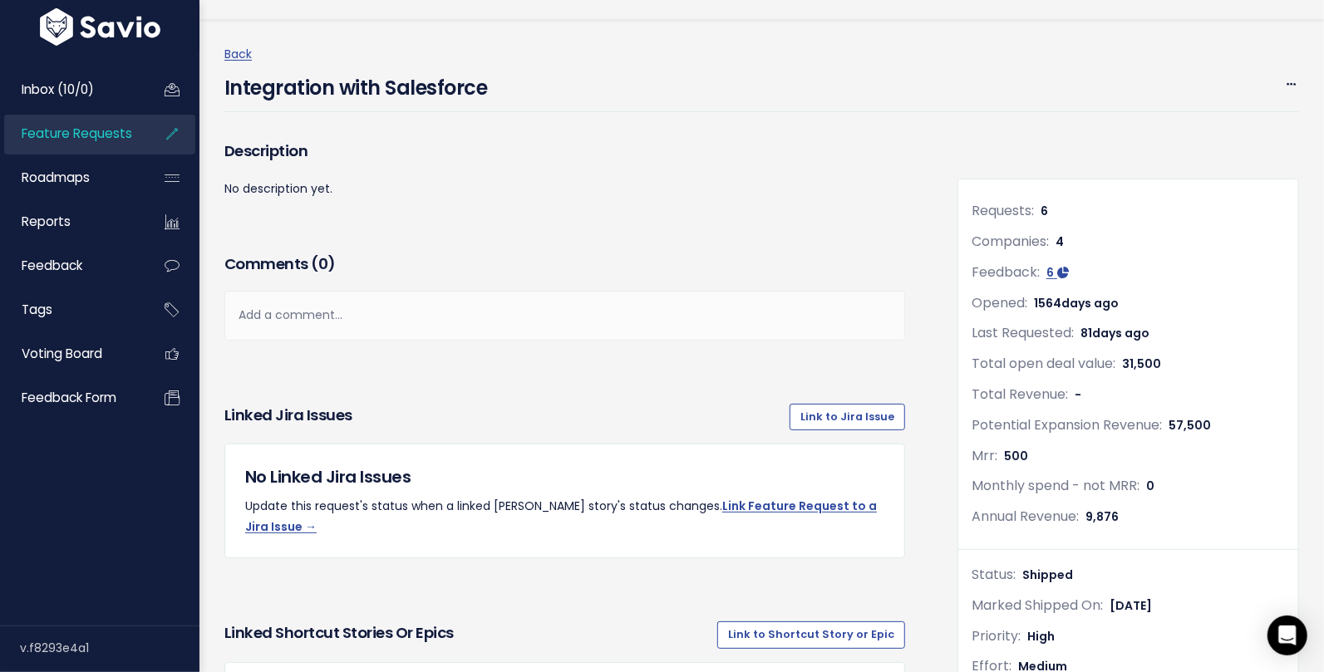
scroll to position [0, 0]
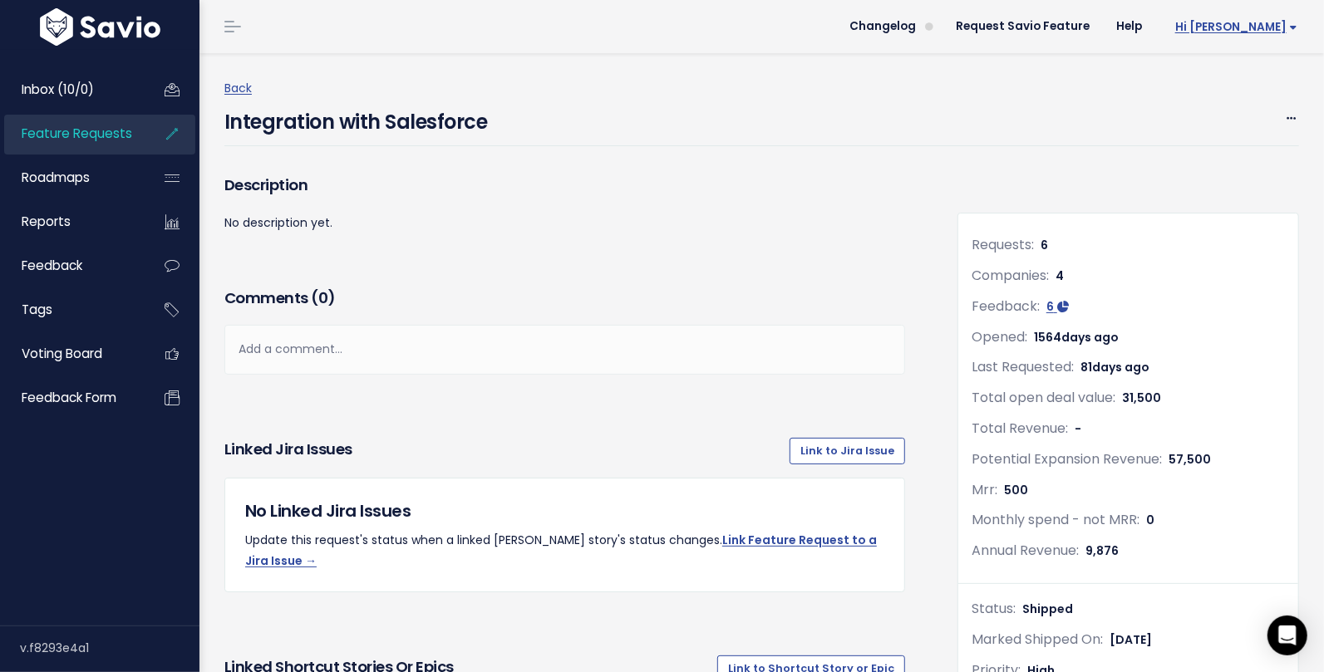
click at [1280, 27] on span "Hi [PERSON_NAME]" at bounding box center [1236, 27] width 122 height 12
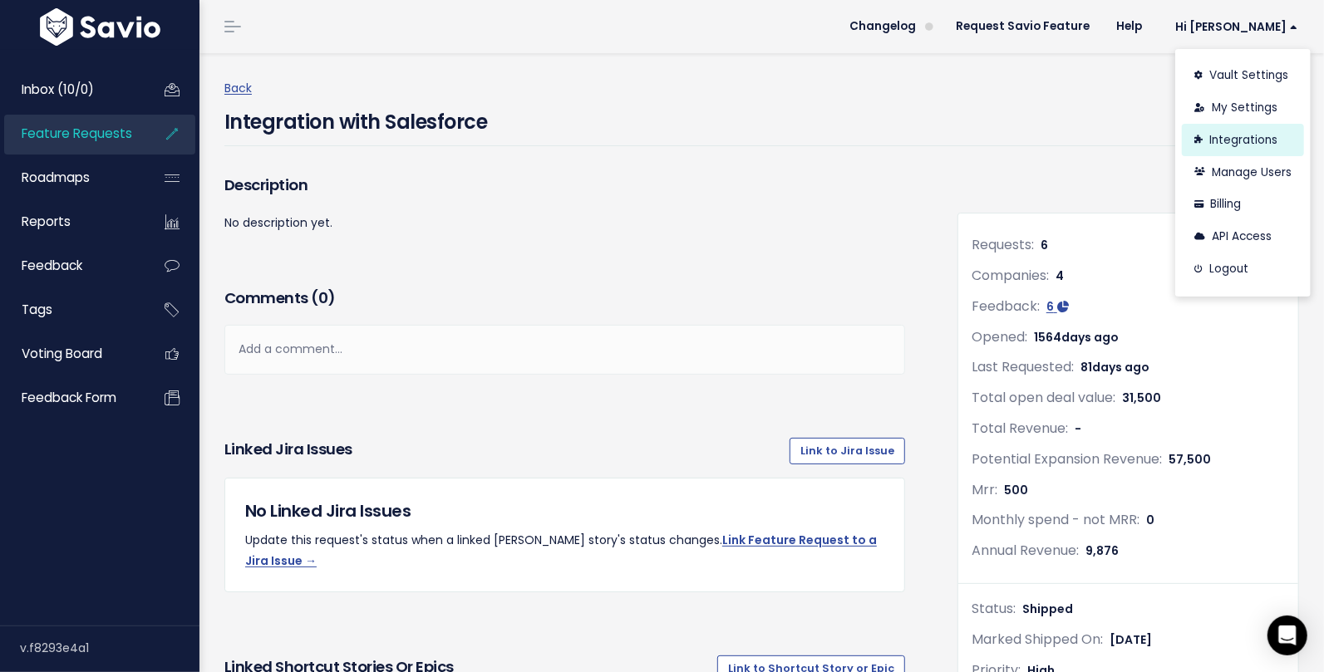
click at [1228, 146] on link "Integrations" at bounding box center [1243, 140] width 122 height 32
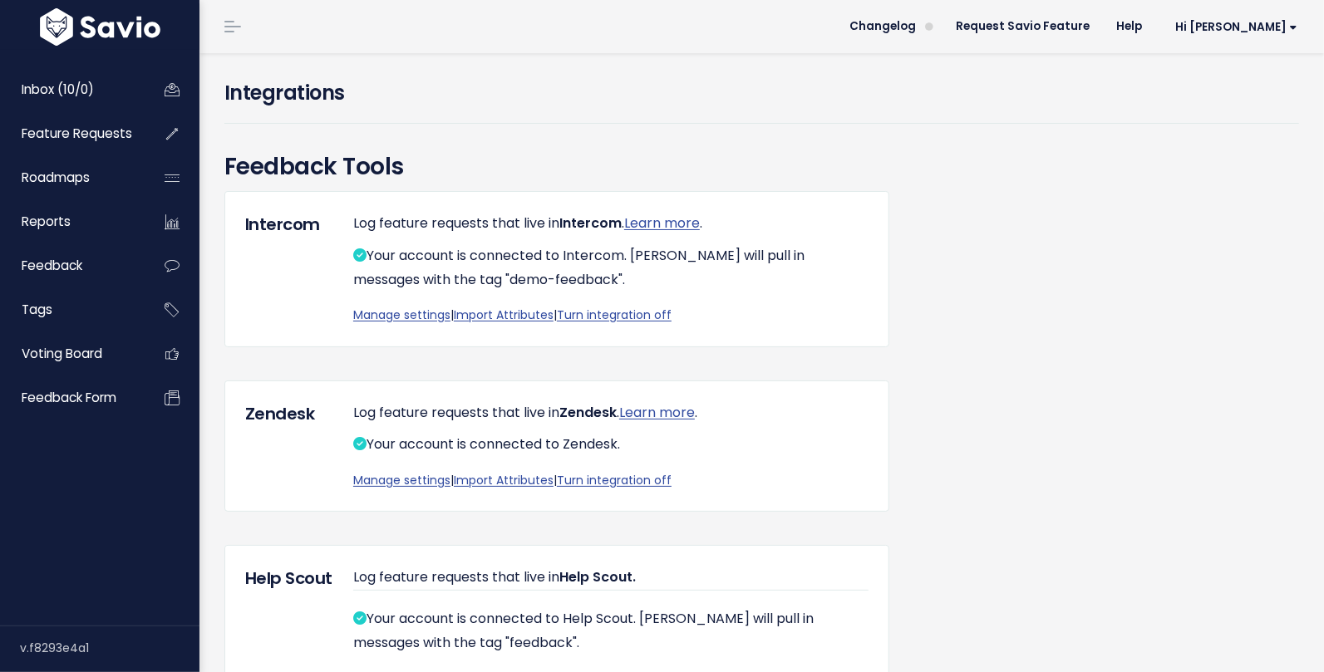
scroll to position [1840, 0]
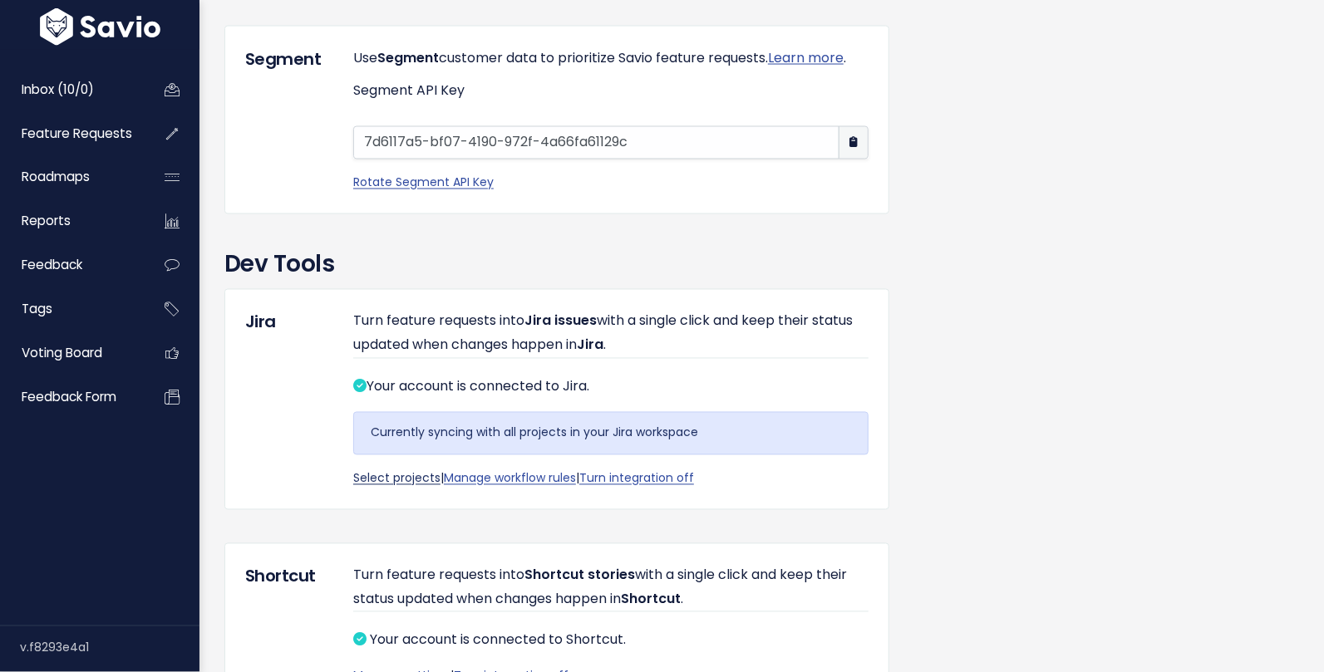
click at [394, 487] on link "Select projects" at bounding box center [396, 478] width 87 height 17
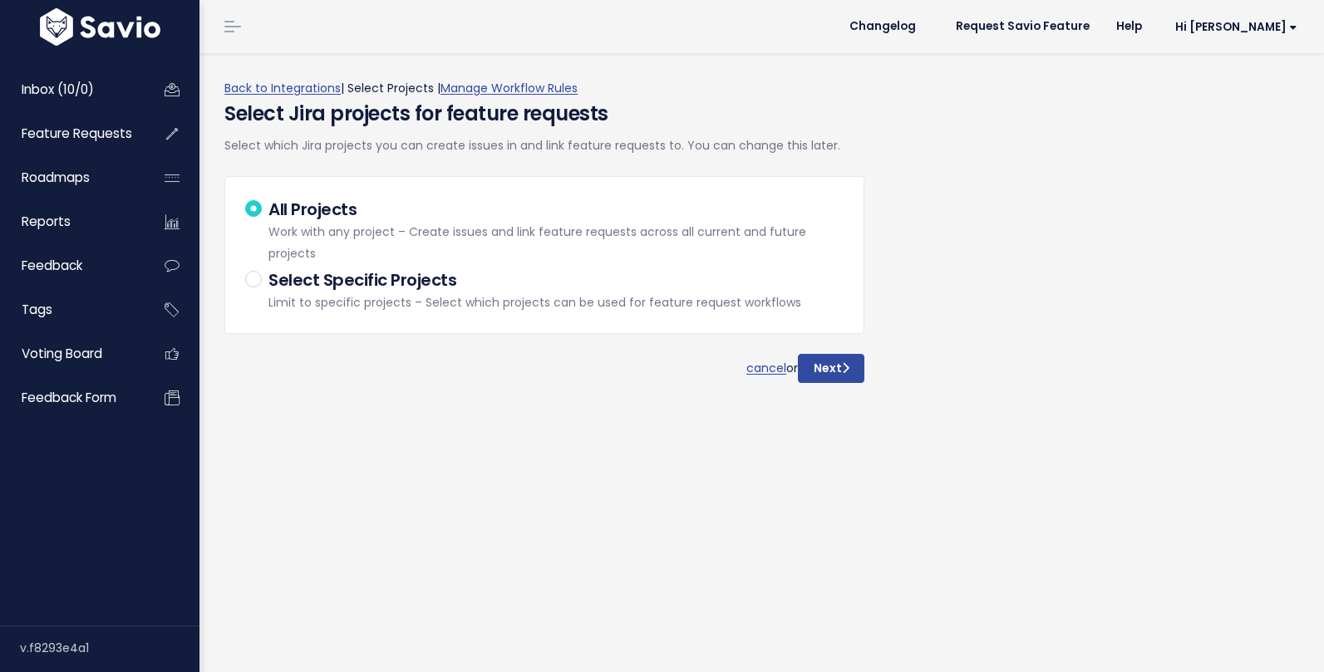
select select
click at [425, 283] on h5 "Select Specific Projects" at bounding box center [534, 280] width 533 height 25
click at [279, 278] on input "Select Specific Projects Limit to specific projects – Select which projects can…" at bounding box center [273, 273] width 11 height 11
radio input "true"
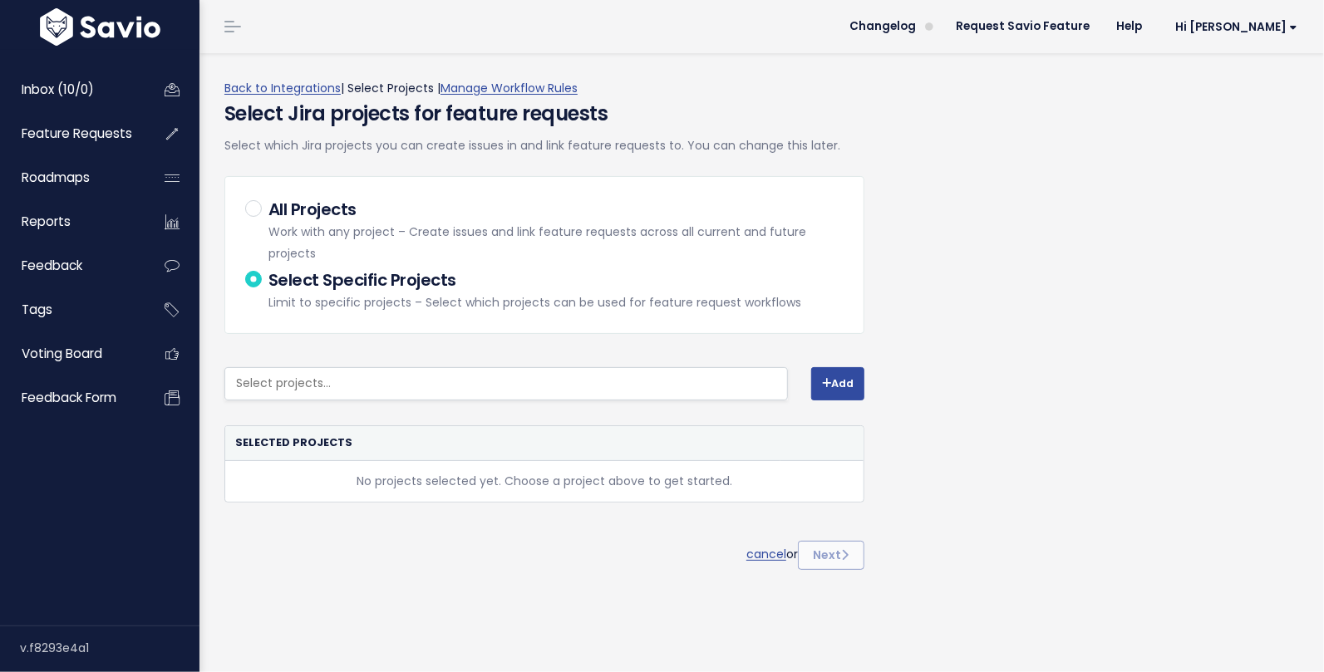
click at [460, 377] on input "search" at bounding box center [515, 383] width 572 height 21
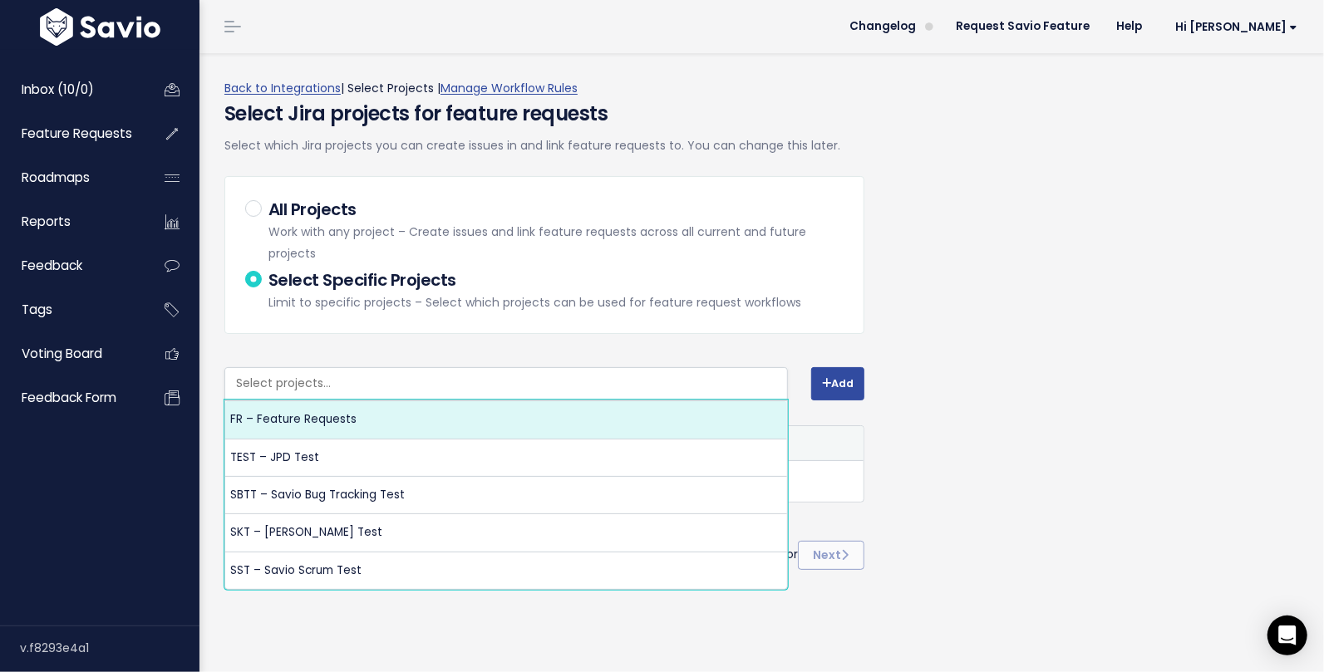
select select "10003"
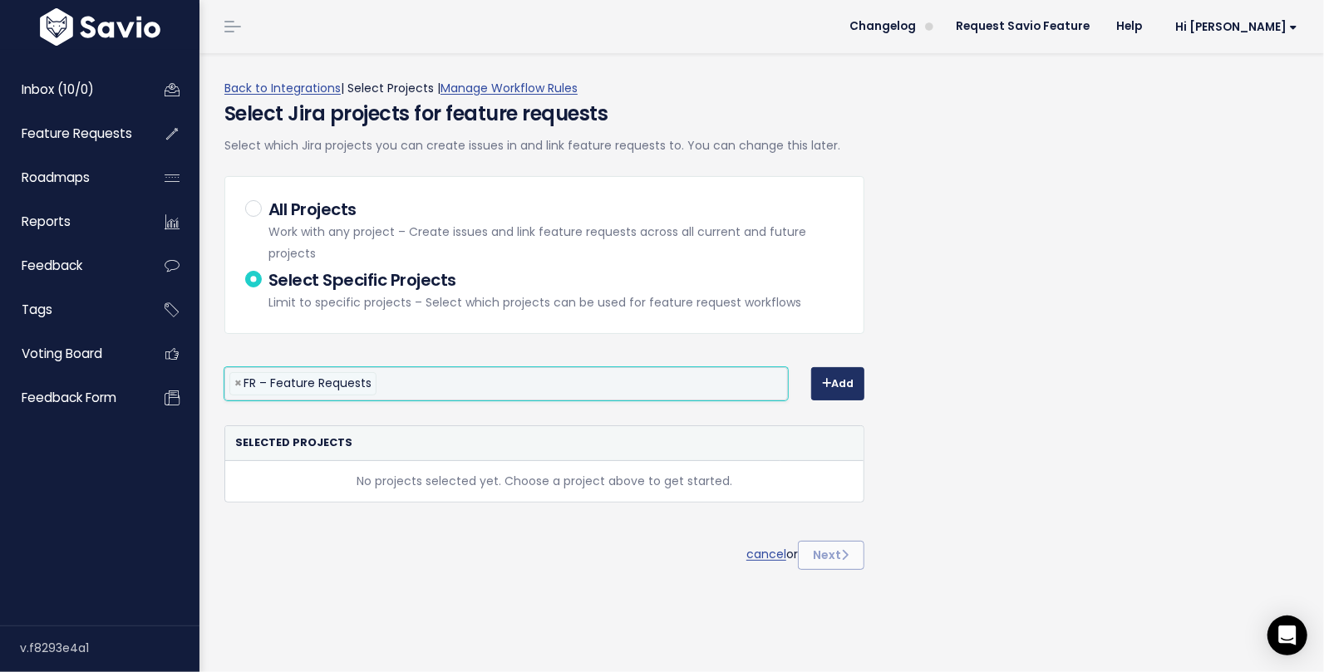
click at [851, 386] on button "Add" at bounding box center [837, 383] width 53 height 33
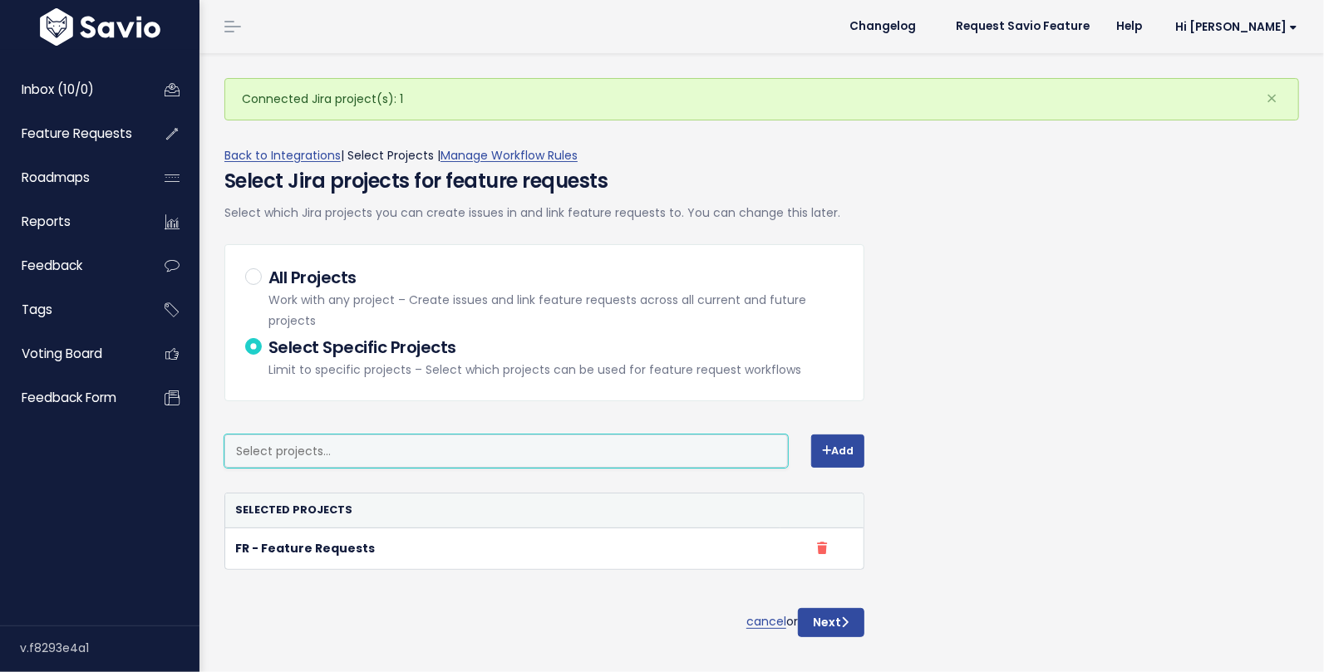
click at [484, 445] on input "search" at bounding box center [515, 451] width 572 height 21
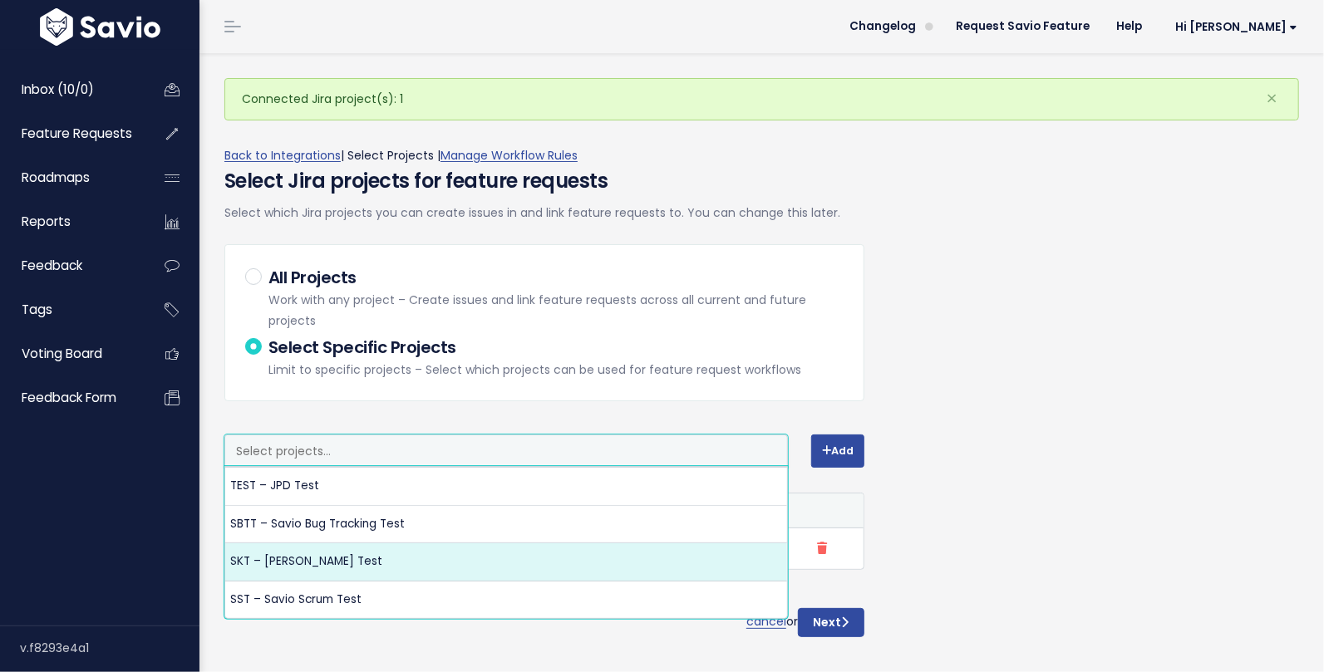
select select "10000"
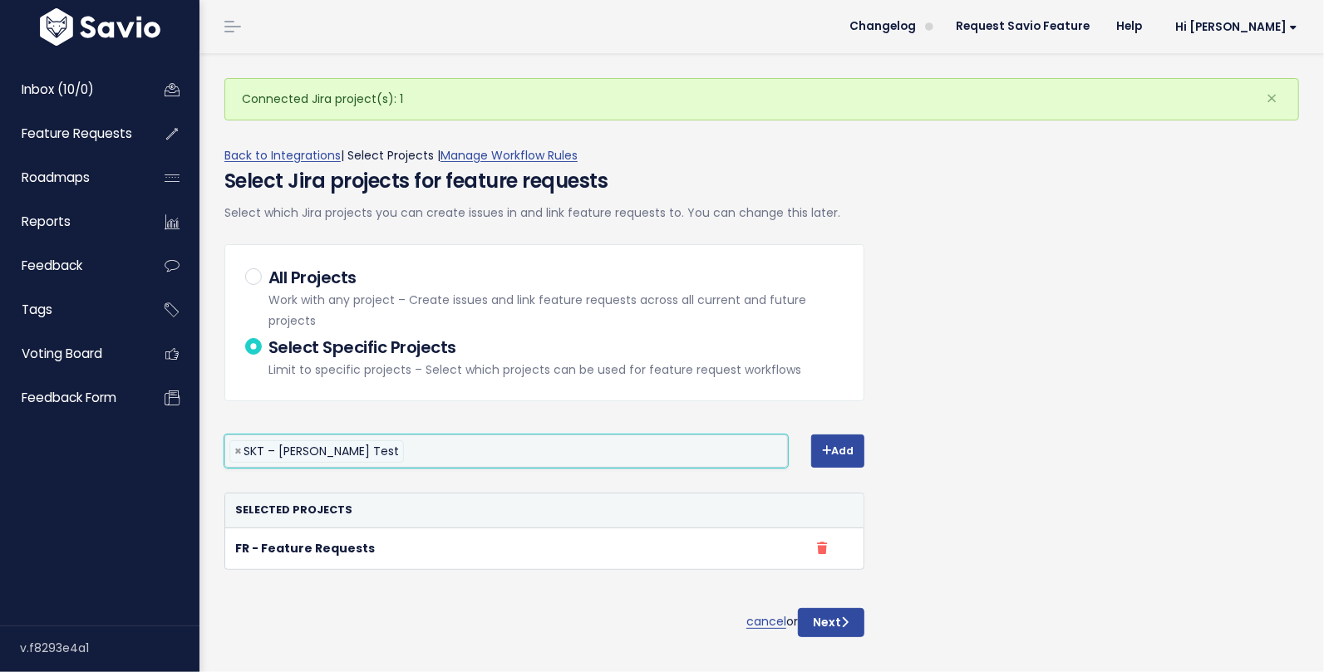
scroll to position [39, 0]
click at [846, 446] on button "Add" at bounding box center [837, 451] width 53 height 33
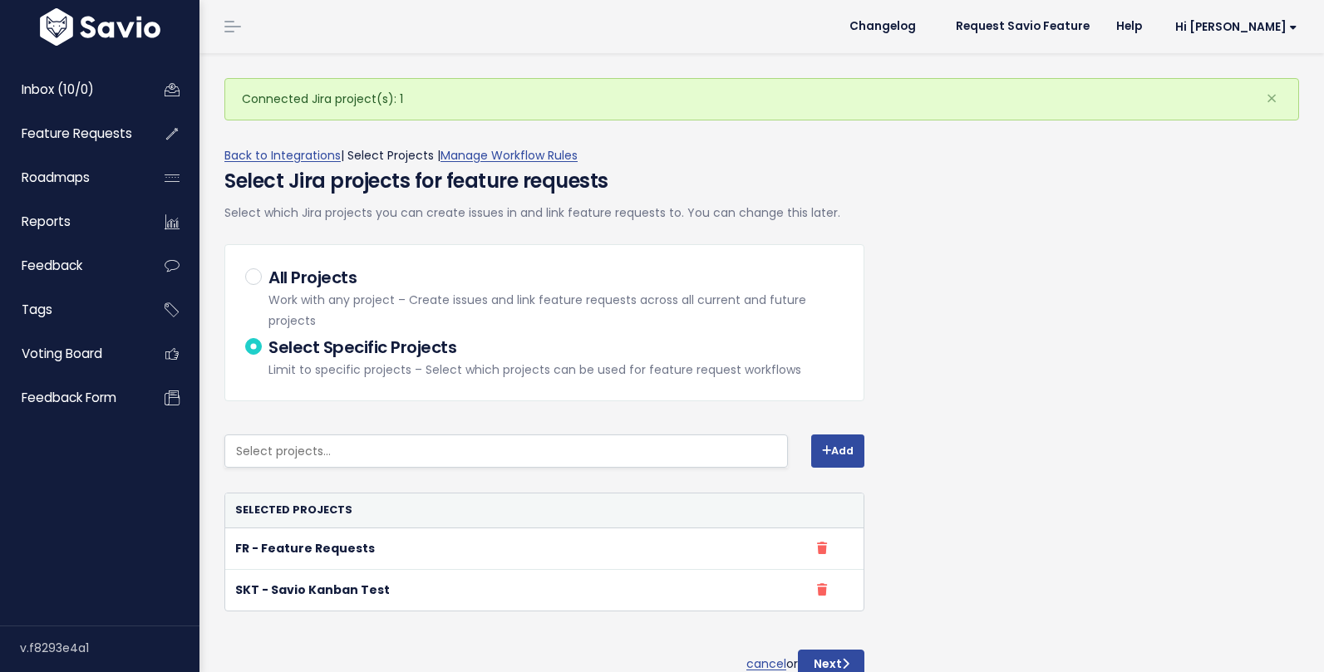
select select
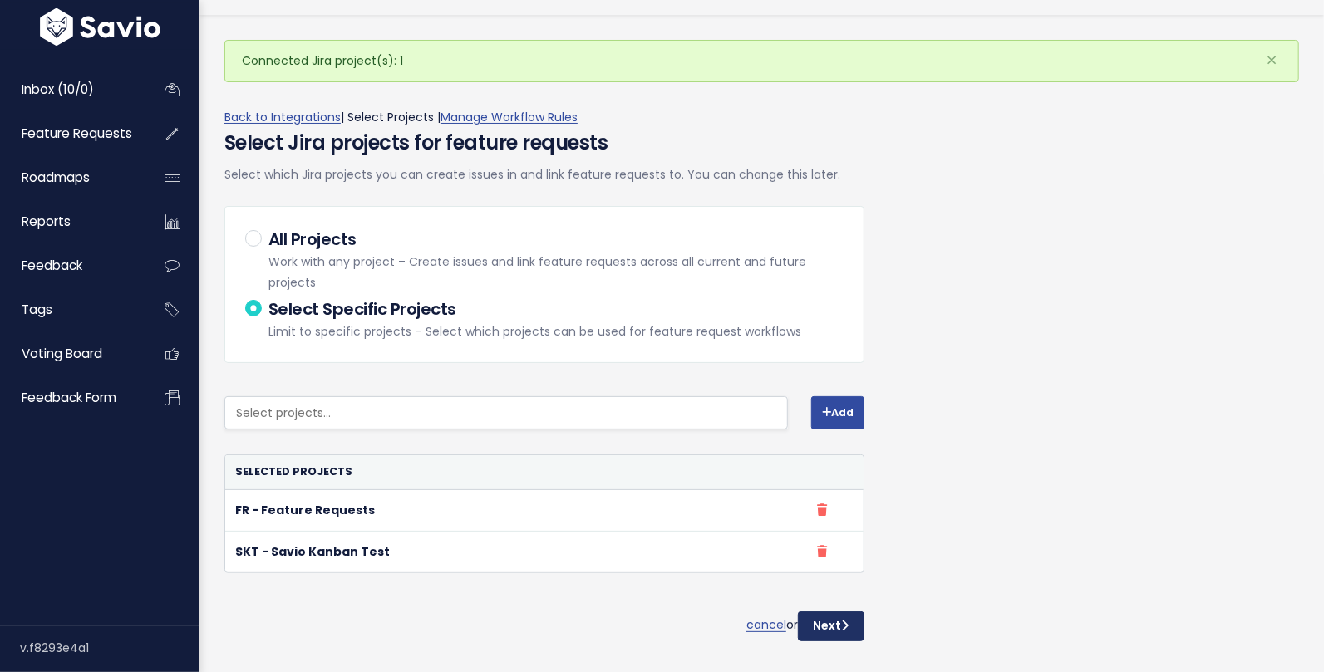
click at [839, 622] on button "Next" at bounding box center [831, 627] width 66 height 30
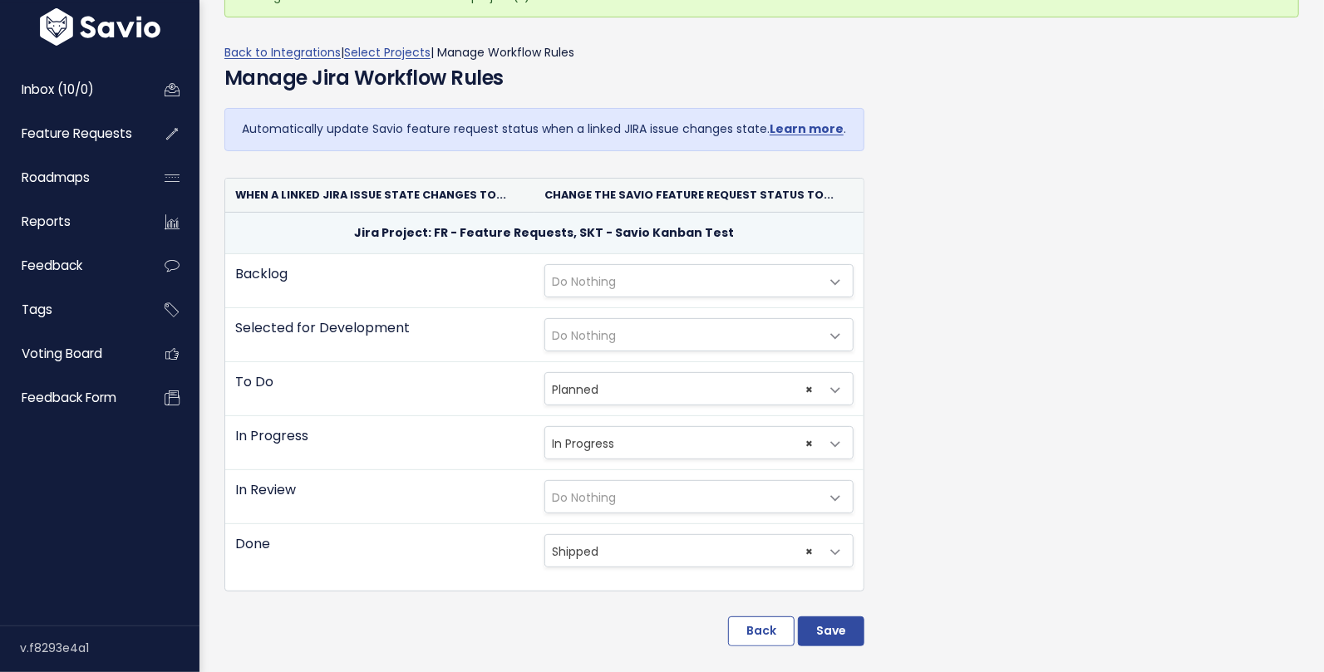
scroll to position [145, 0]
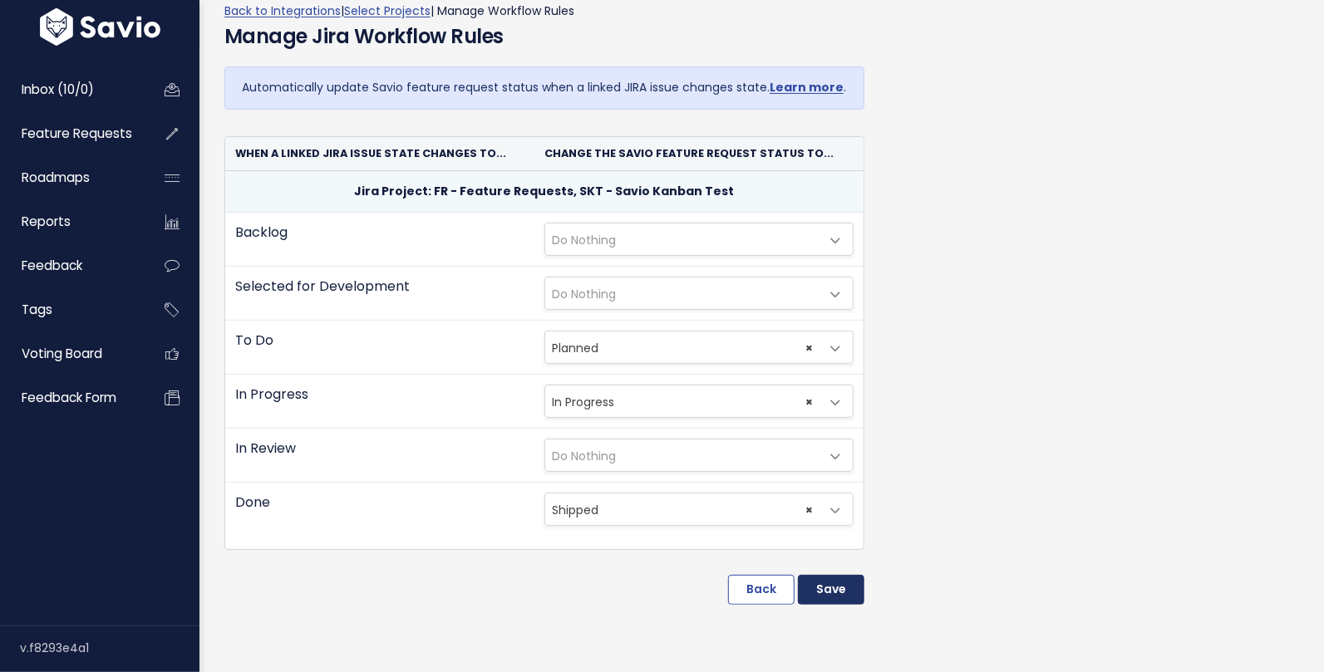
click at [840, 590] on input "Save" at bounding box center [831, 590] width 66 height 30
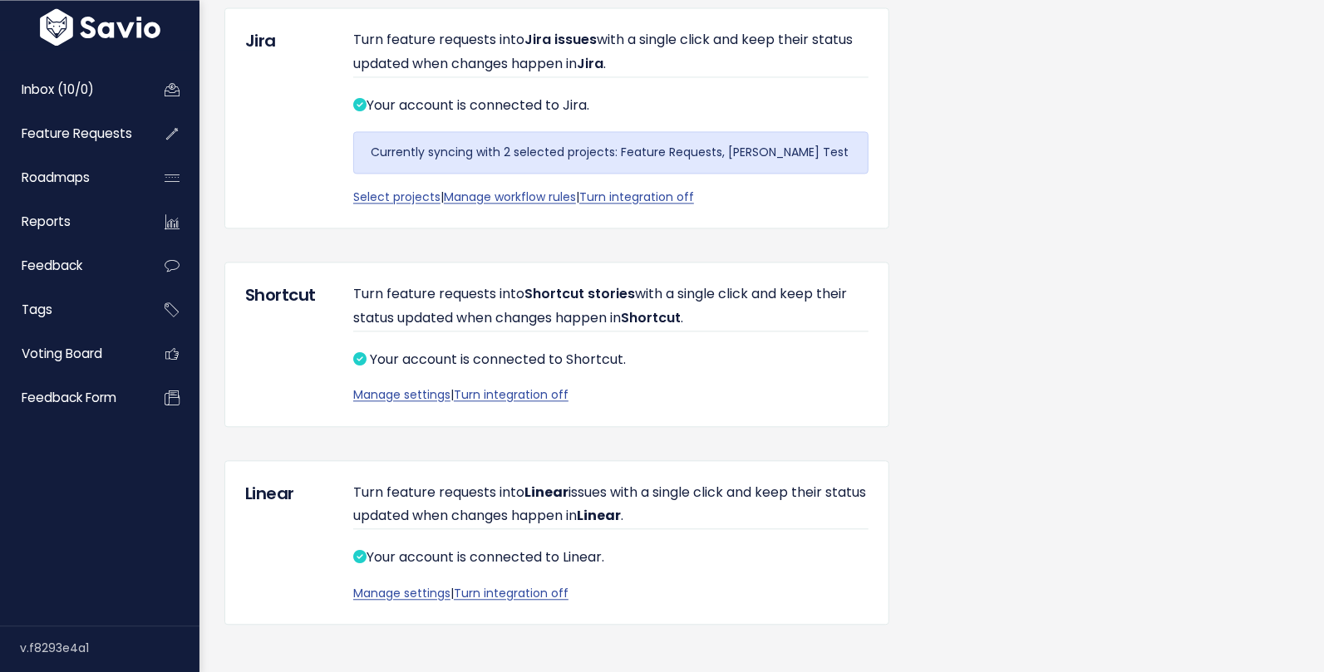
scroll to position [2198, 0]
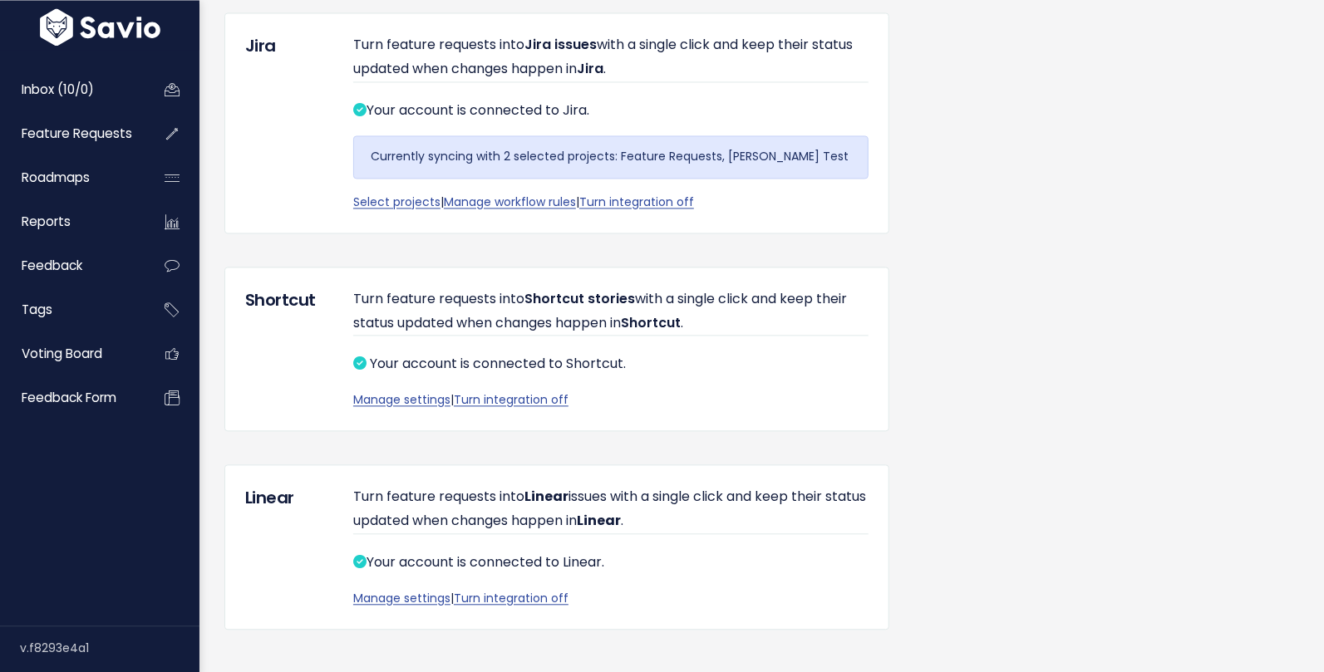
scroll to position [2131, 0]
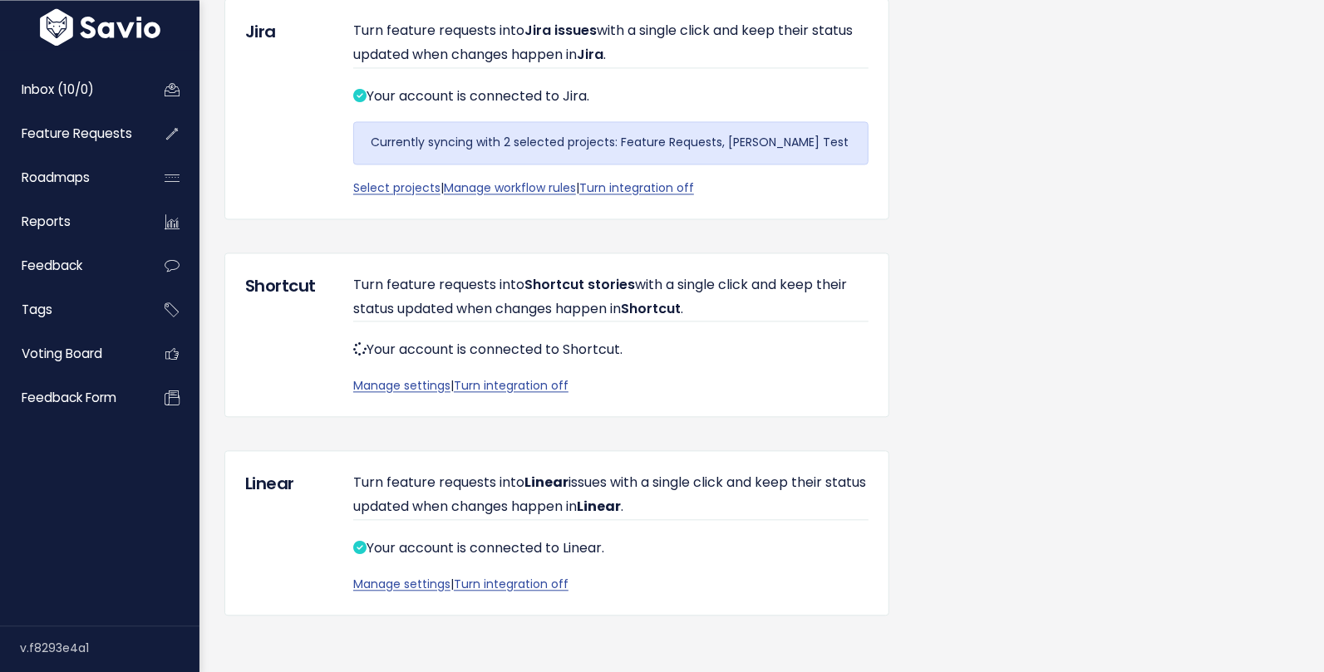
scroll to position [2131, 0]
